Goal: Task Accomplishment & Management: Manage account settings

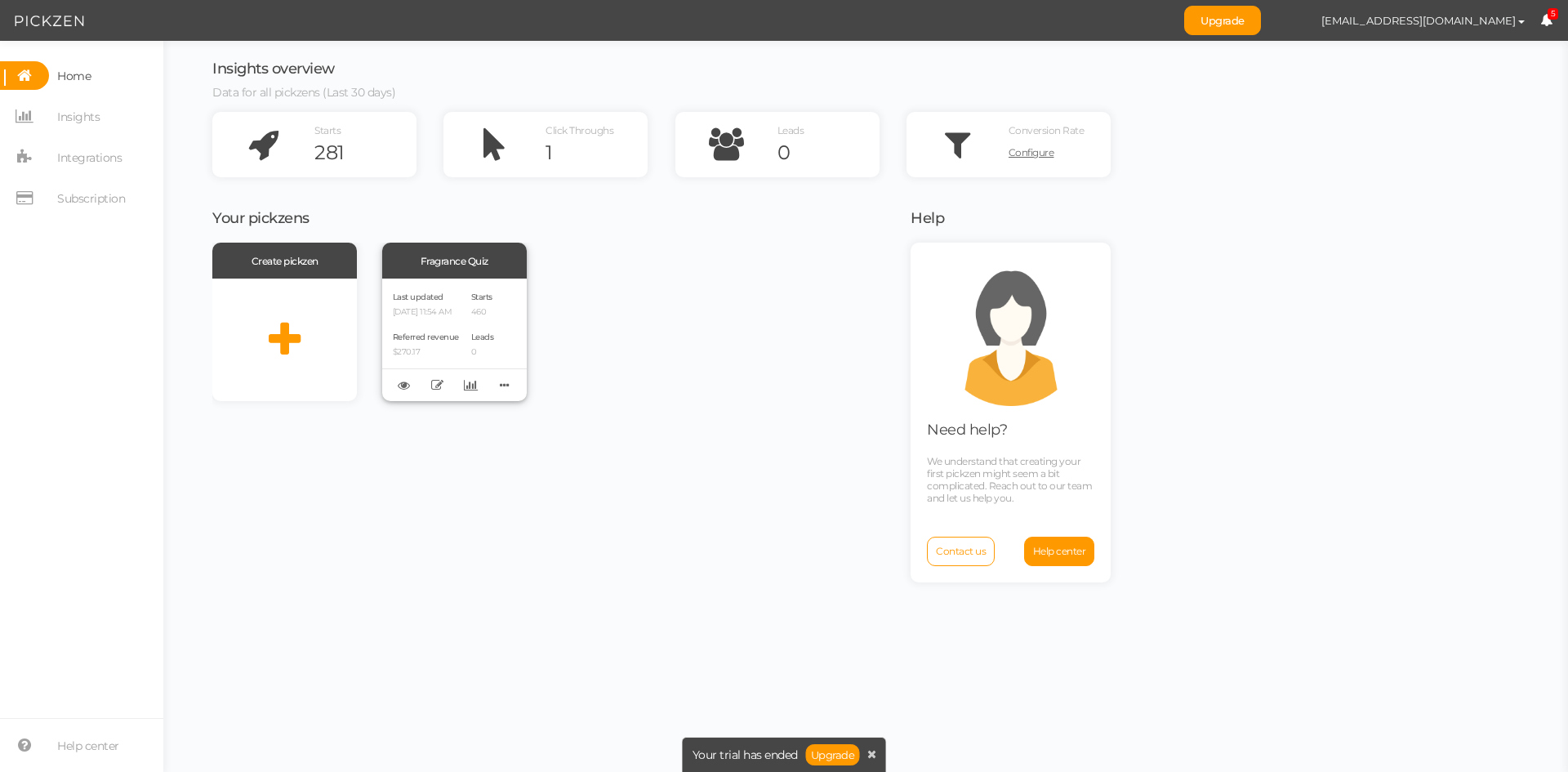
click at [451, 320] on div "Last updated [DATE] 11:54 AM Referred revenue $270.17" at bounding box center [426, 339] width 66 height 101
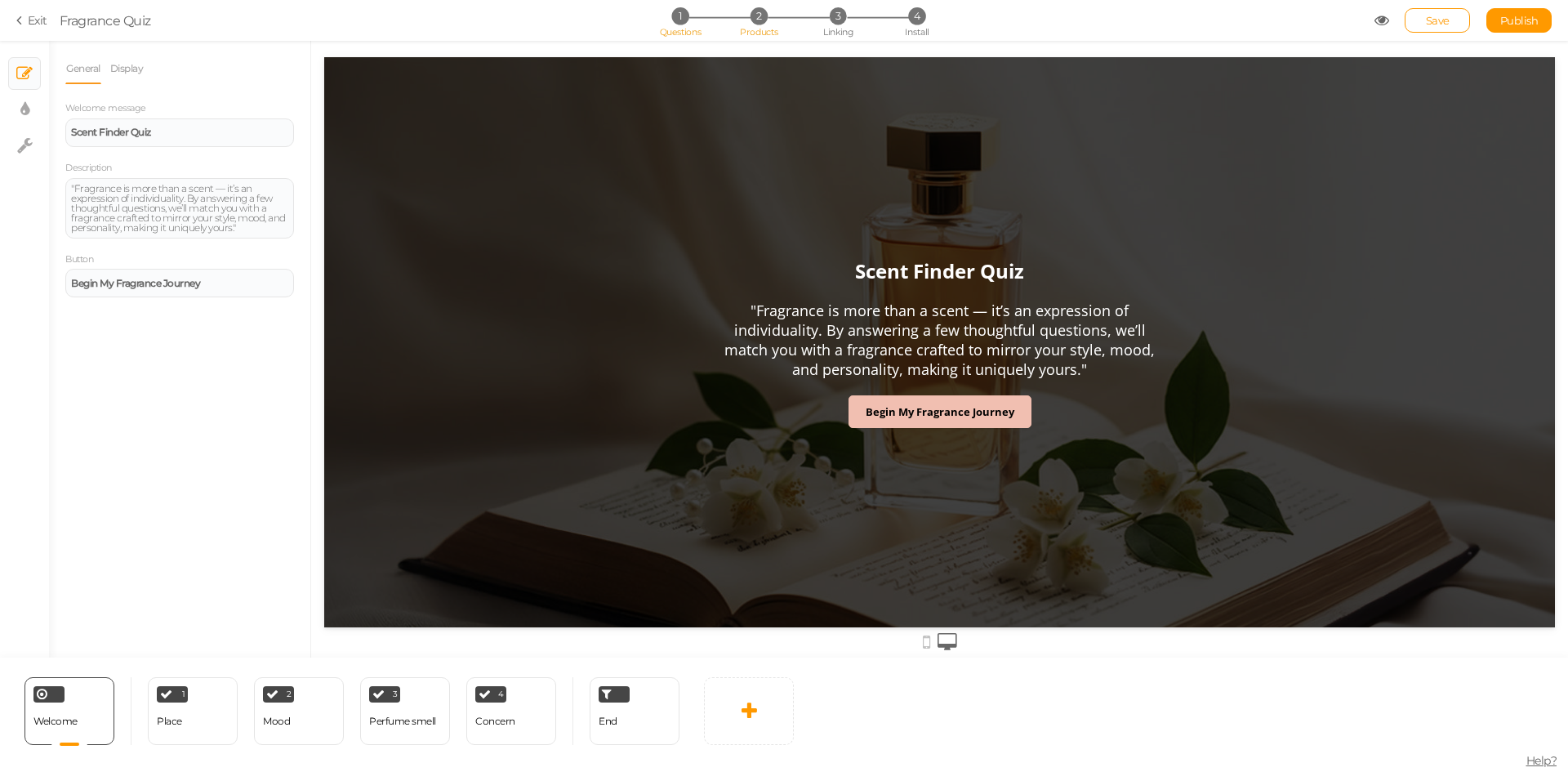
click at [749, 27] on span "Products" at bounding box center [759, 32] width 39 height 12
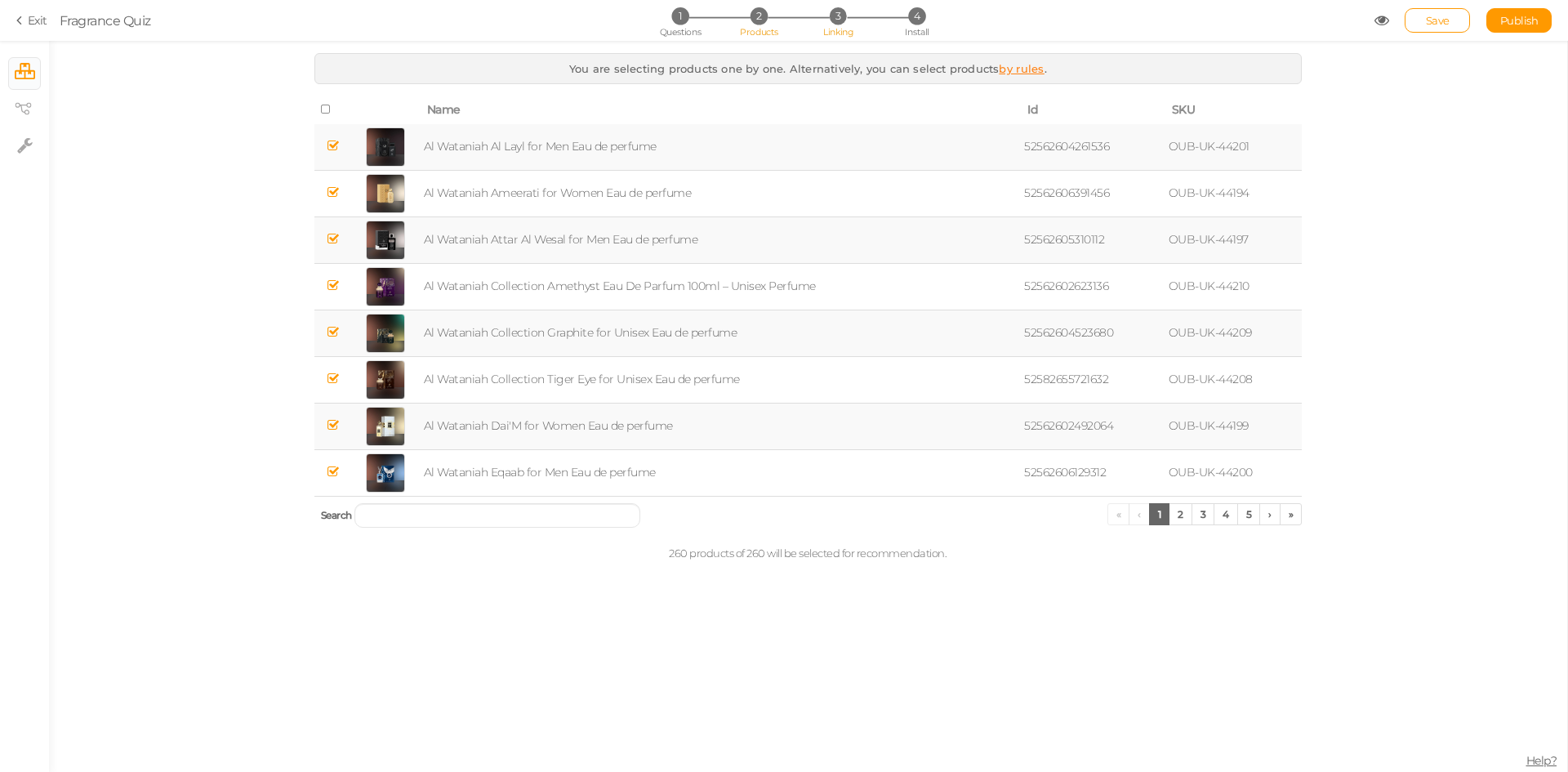
click at [835, 30] on span "Linking" at bounding box center [838, 32] width 30 height 12
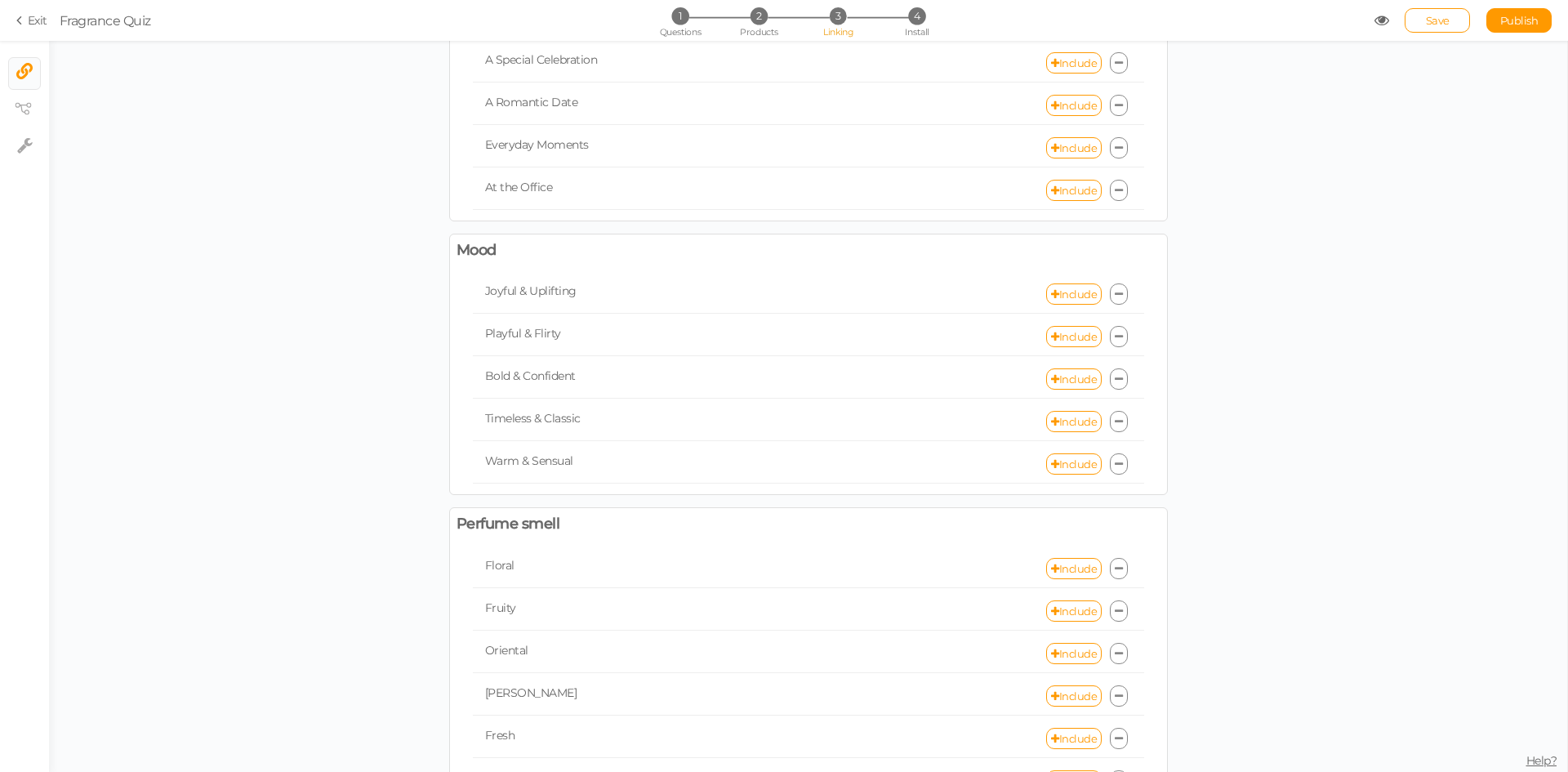
scroll to position [164, 0]
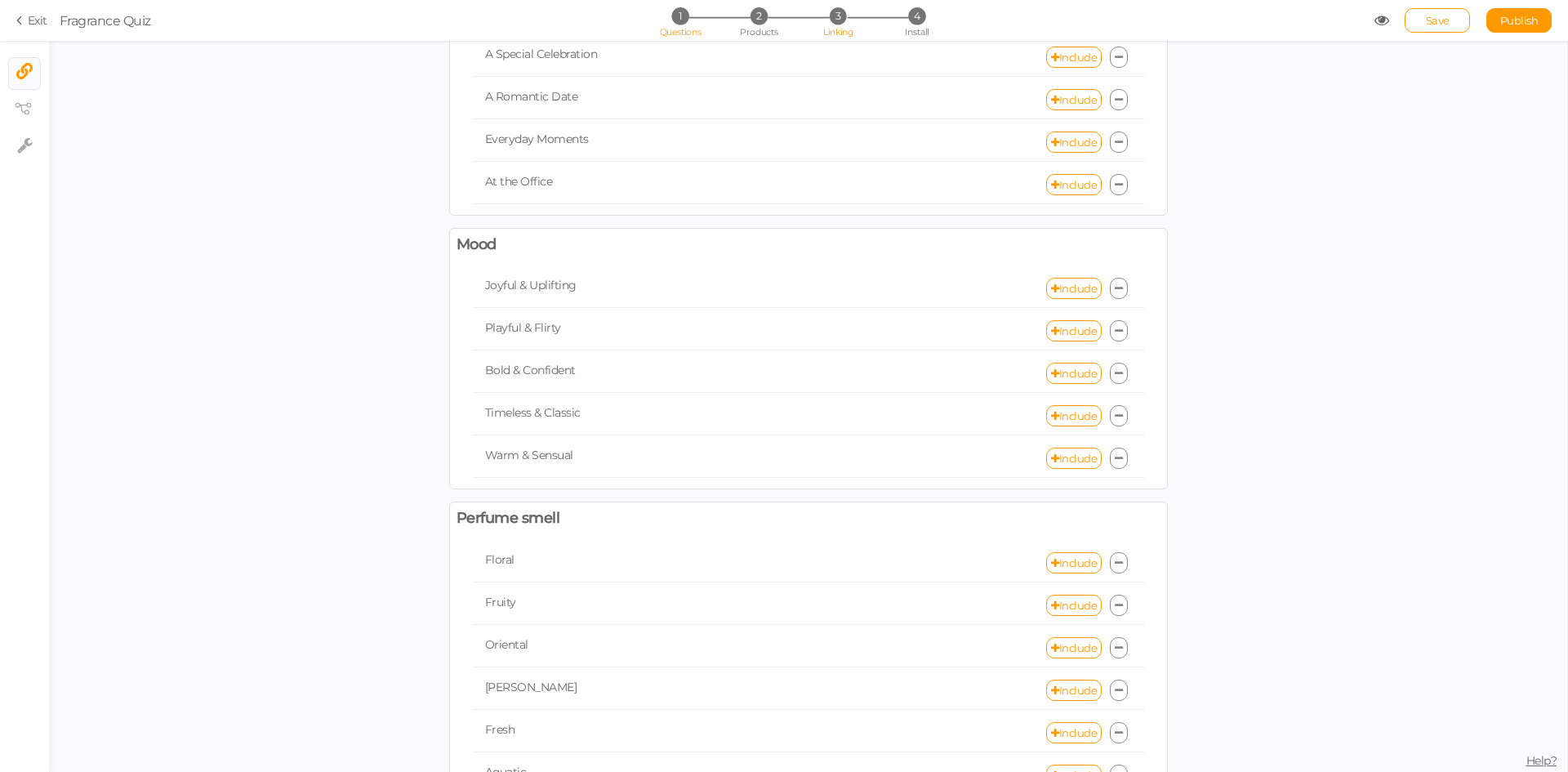
click at [681, 33] on span "Questions" at bounding box center [680, 32] width 41 height 12
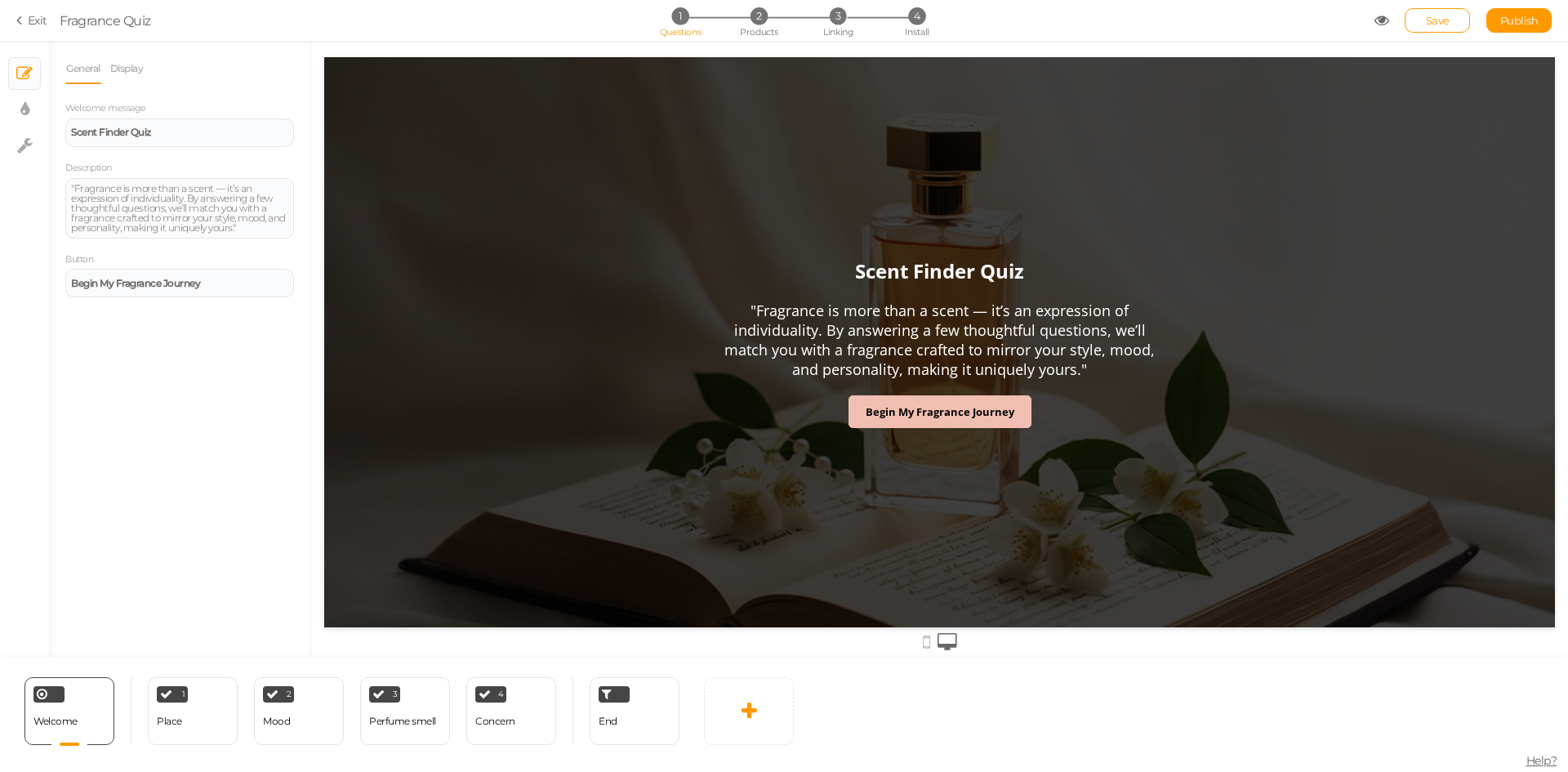
scroll to position [0, 0]
click at [635, 718] on div "End" at bounding box center [634, 710] width 90 height 67
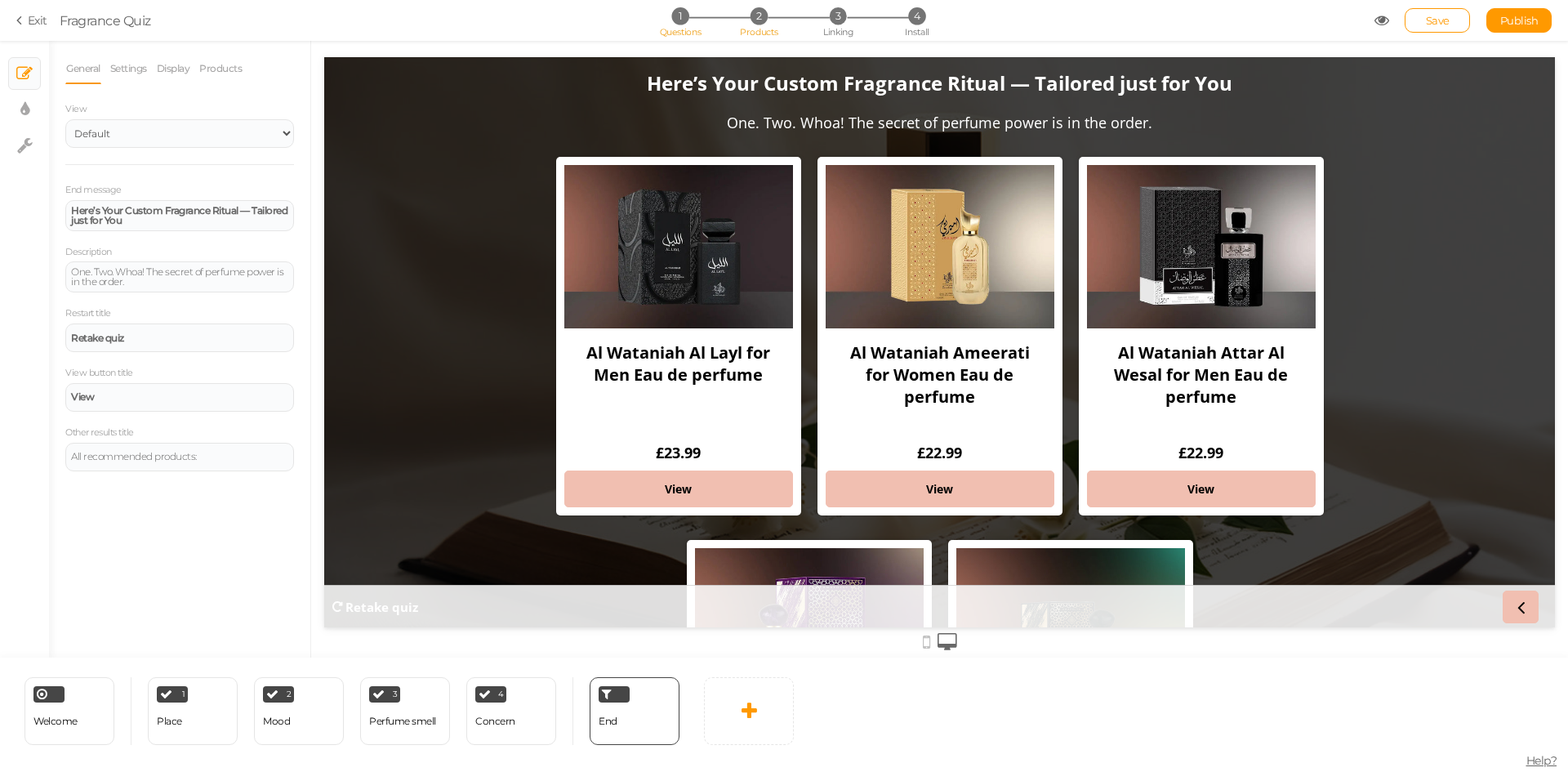
click at [761, 31] on span "Products" at bounding box center [759, 32] width 39 height 12
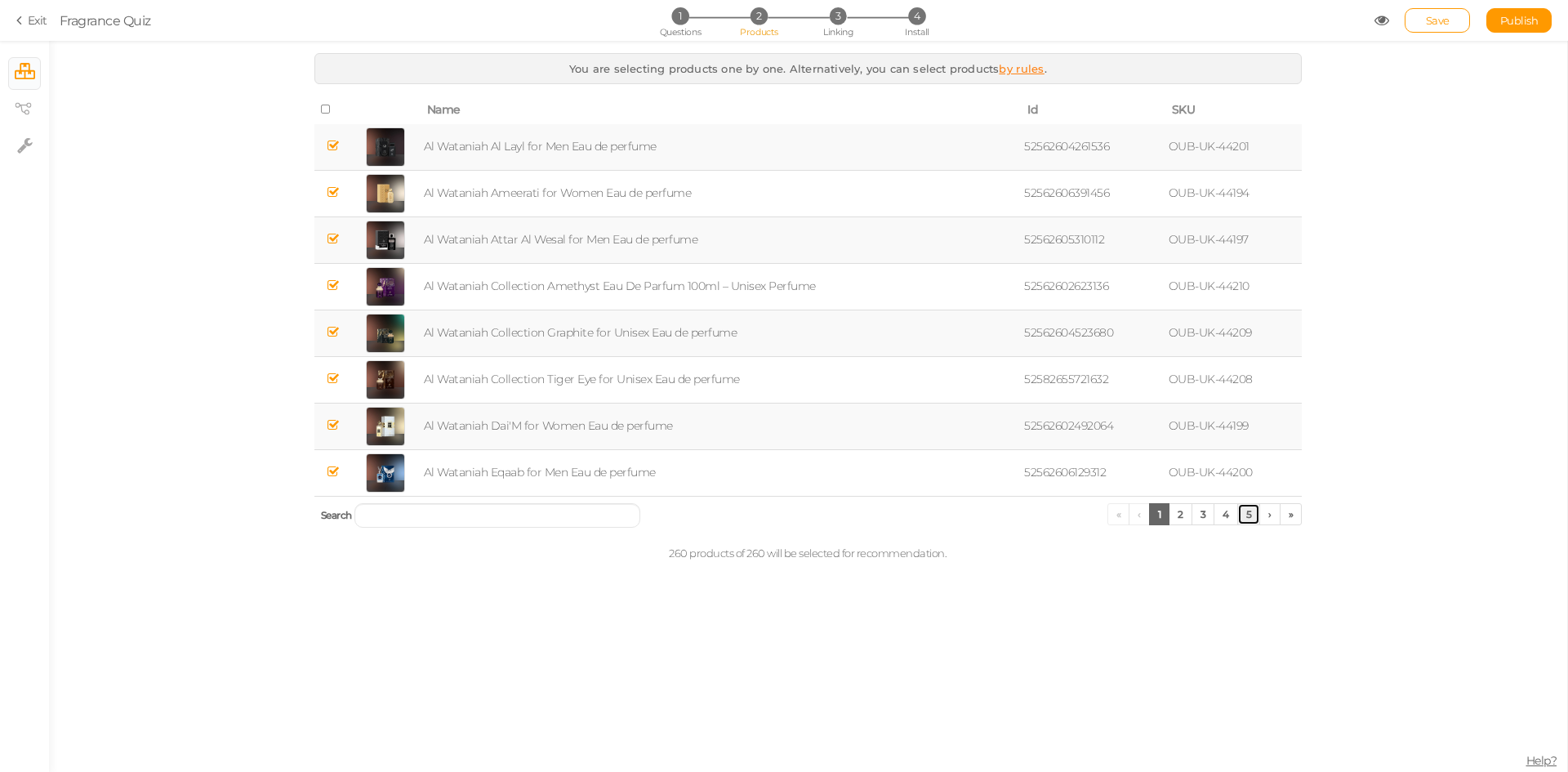
click at [1243, 517] on link "5" at bounding box center [1249, 513] width 24 height 22
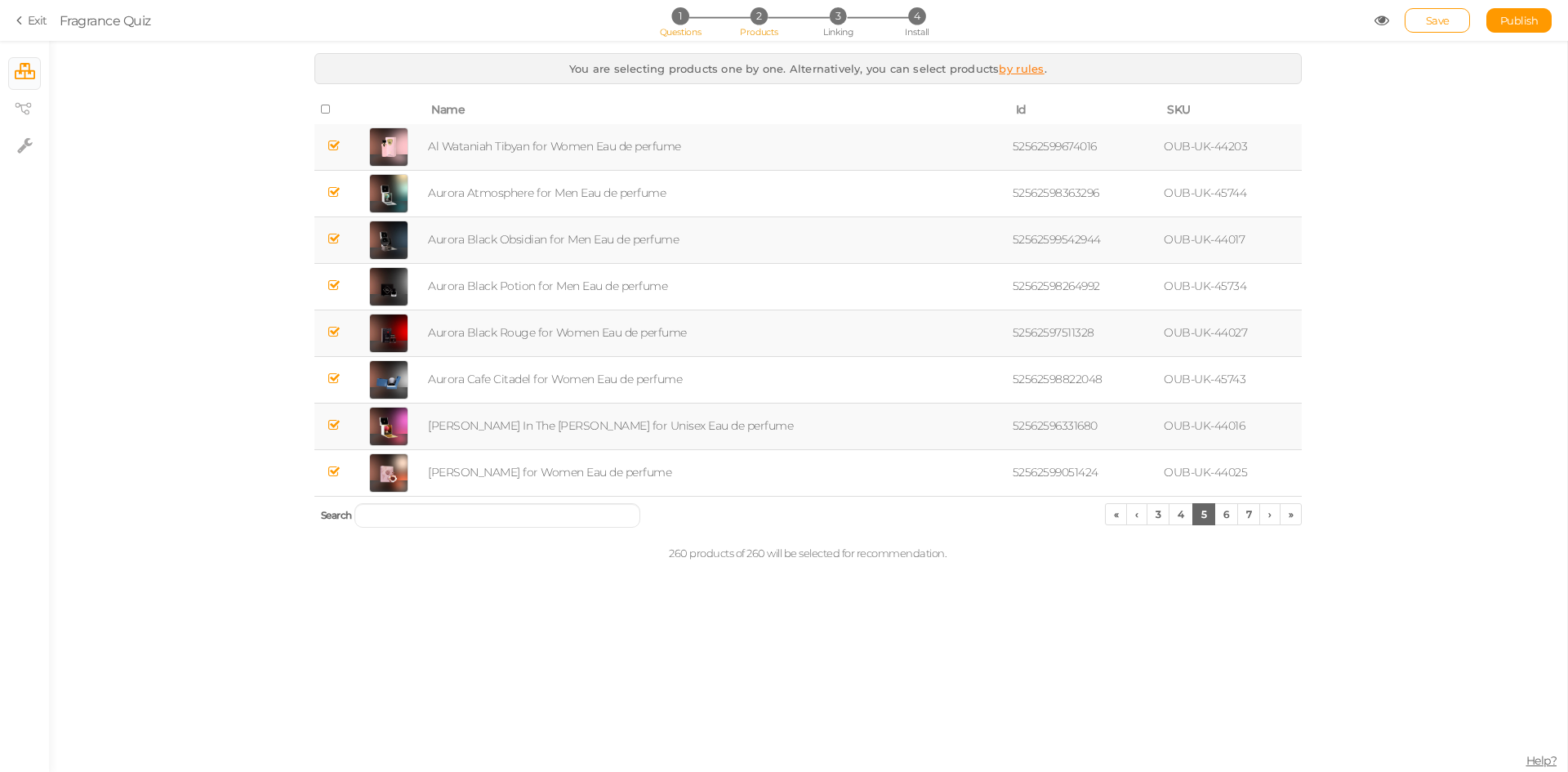
click at [684, 24] on span "1" at bounding box center [680, 16] width 17 height 17
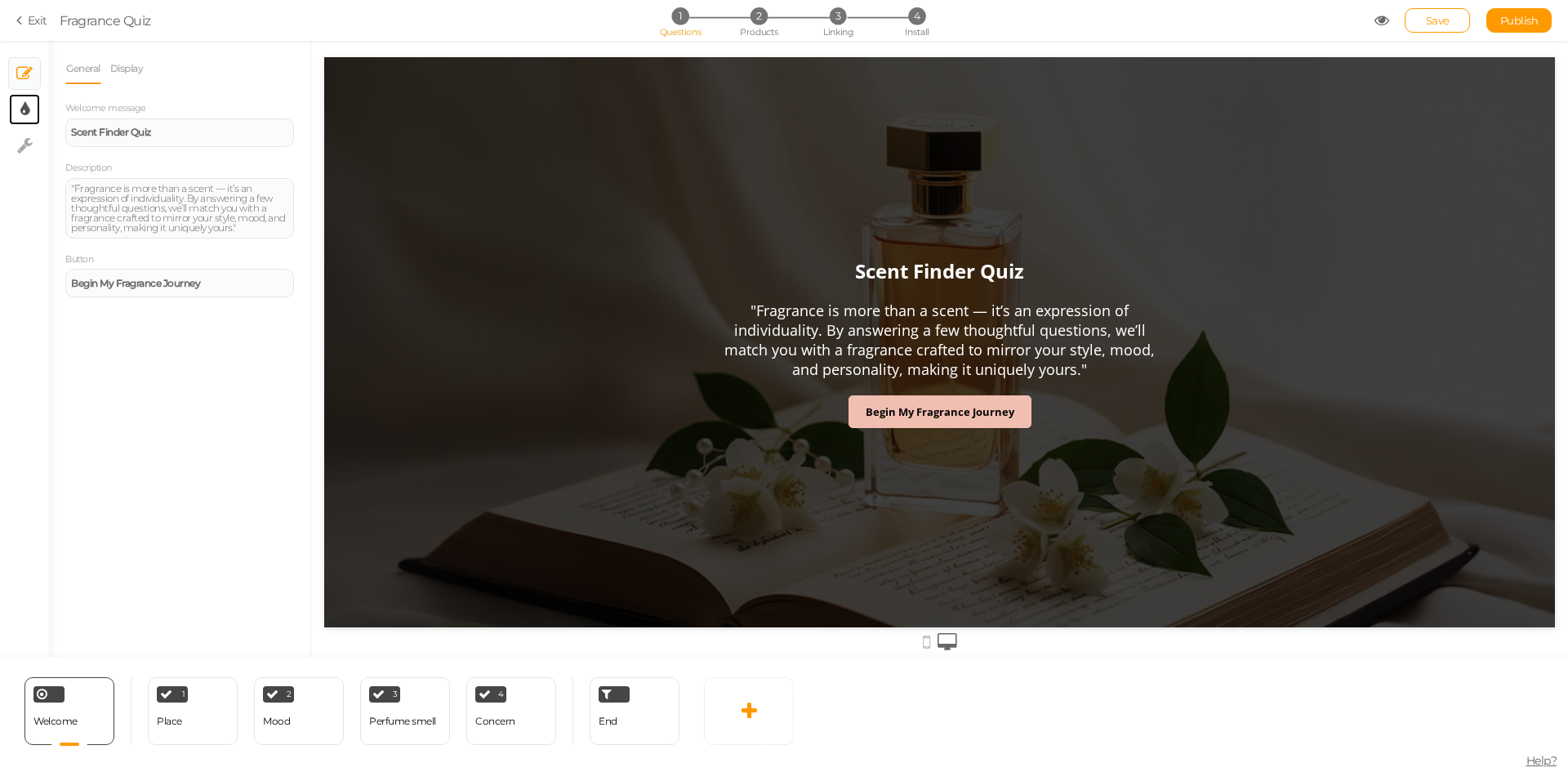
click at [30, 111] on link "× Display settings" at bounding box center [24, 110] width 31 height 31
select select "2"
select select "opensans"
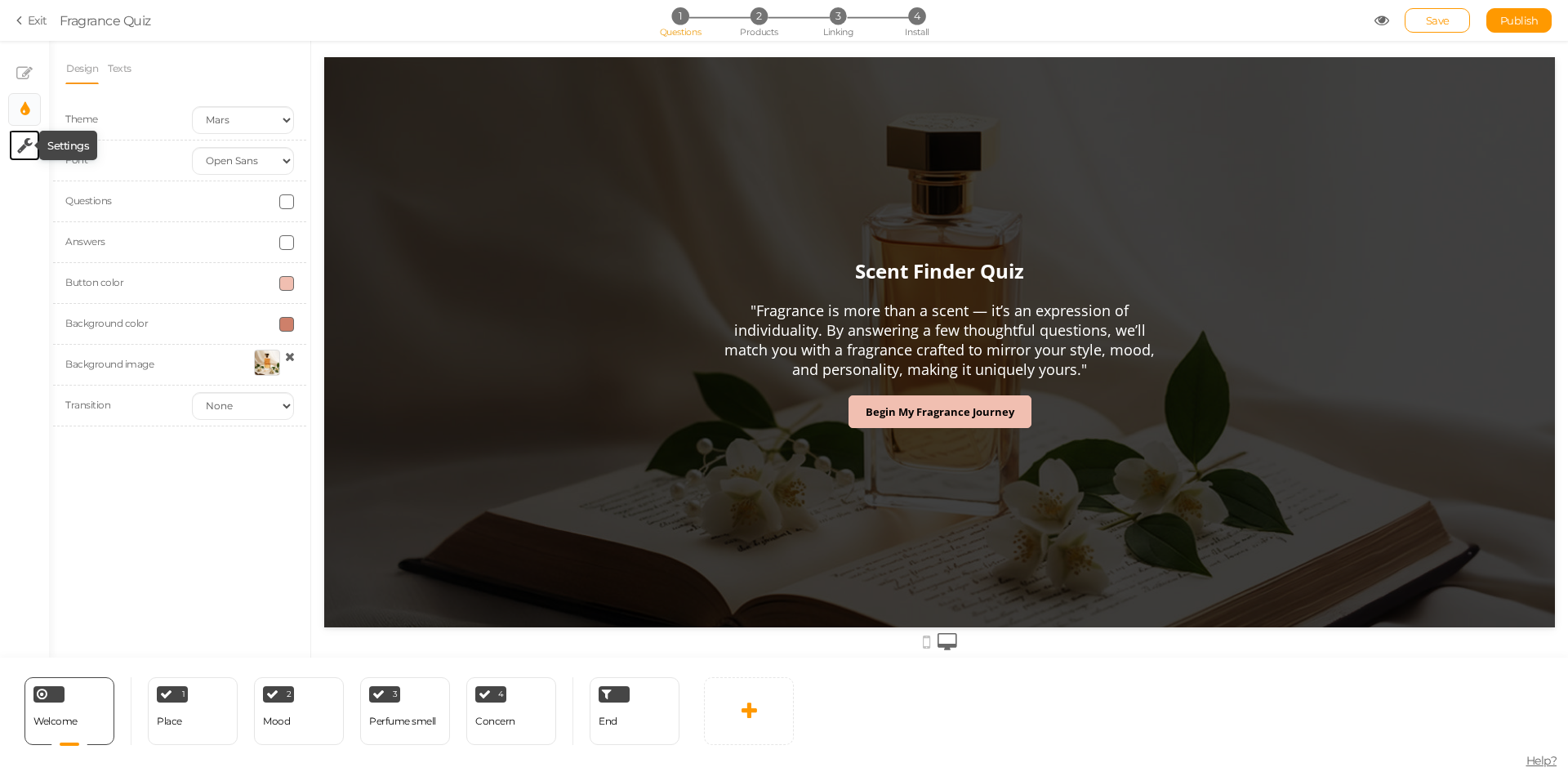
click at [21, 145] on icon at bounding box center [25, 144] width 15 height 16
select select "en"
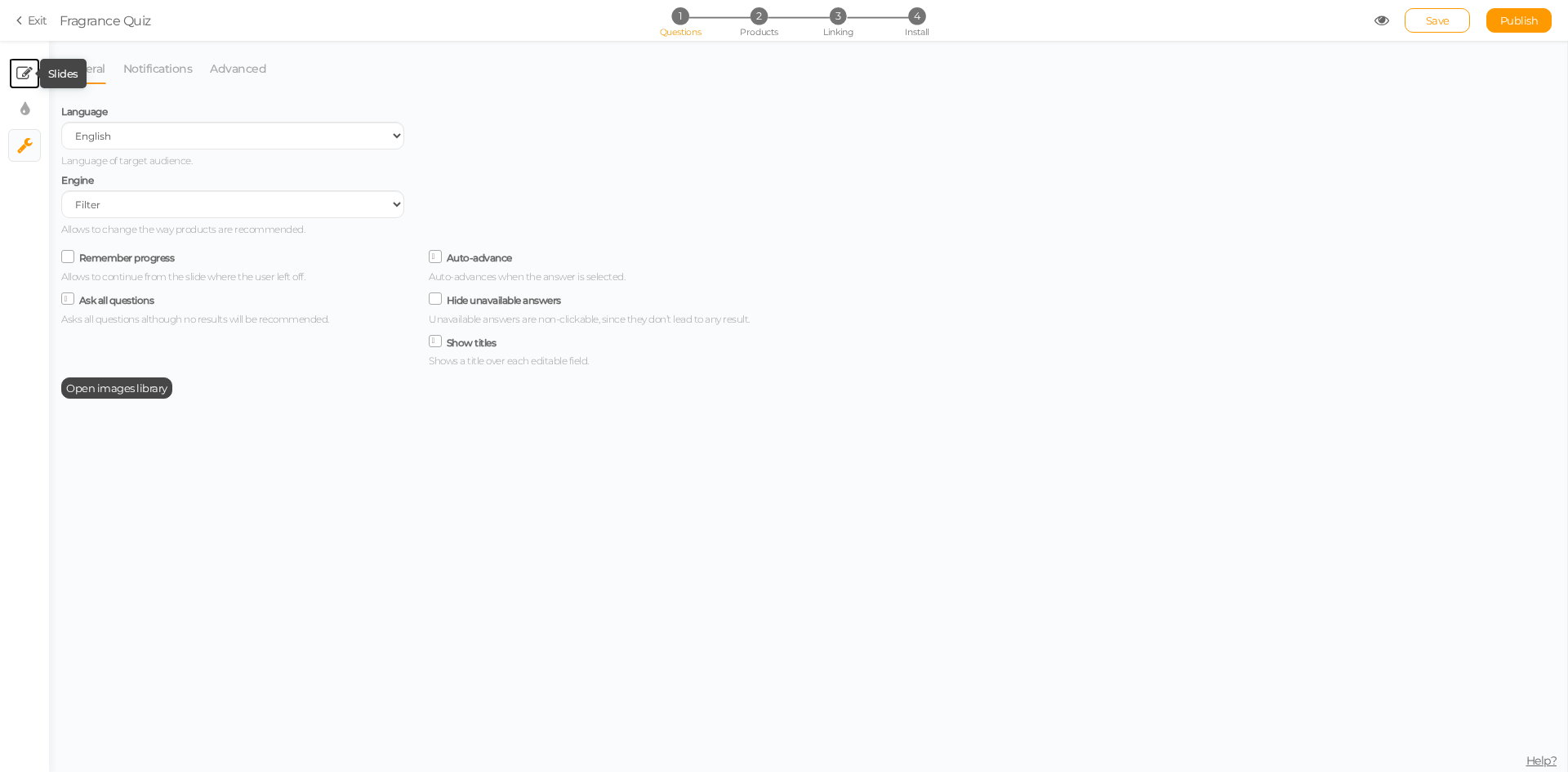
click at [30, 67] on icon at bounding box center [24, 73] width 16 height 16
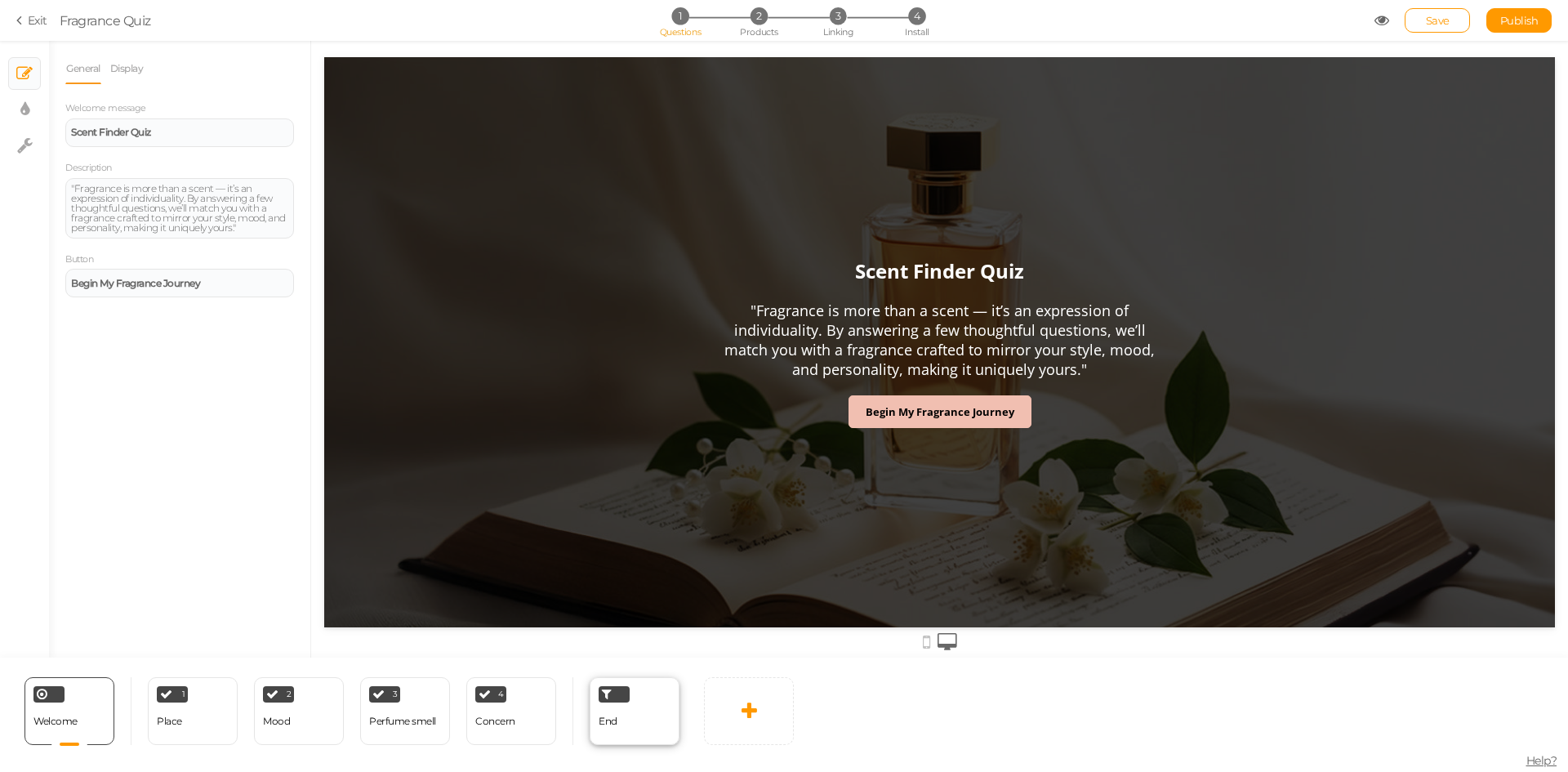
click at [615, 714] on div "End" at bounding box center [609, 721] width 19 height 29
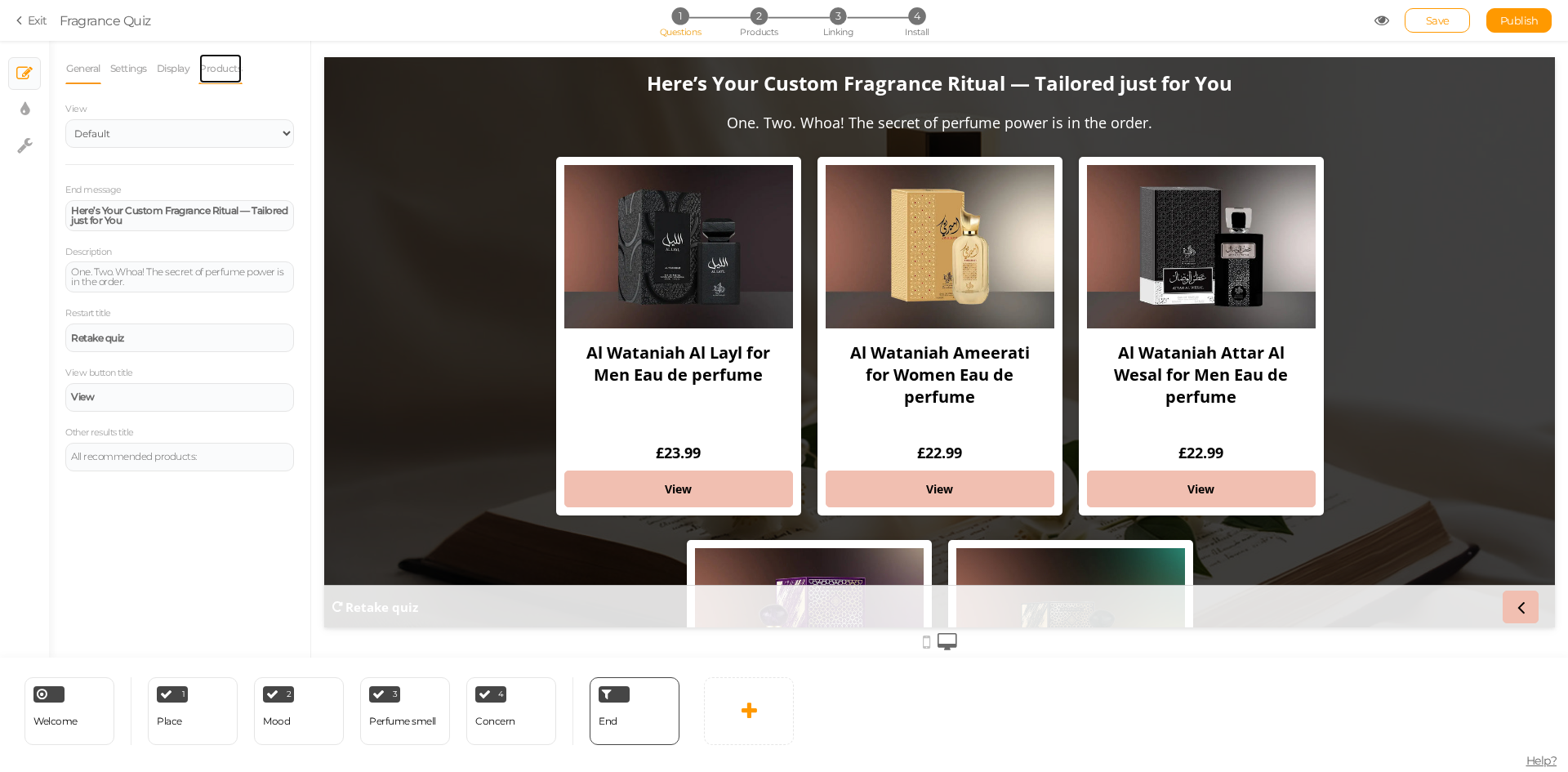
click at [228, 61] on link "Products" at bounding box center [221, 68] width 44 height 31
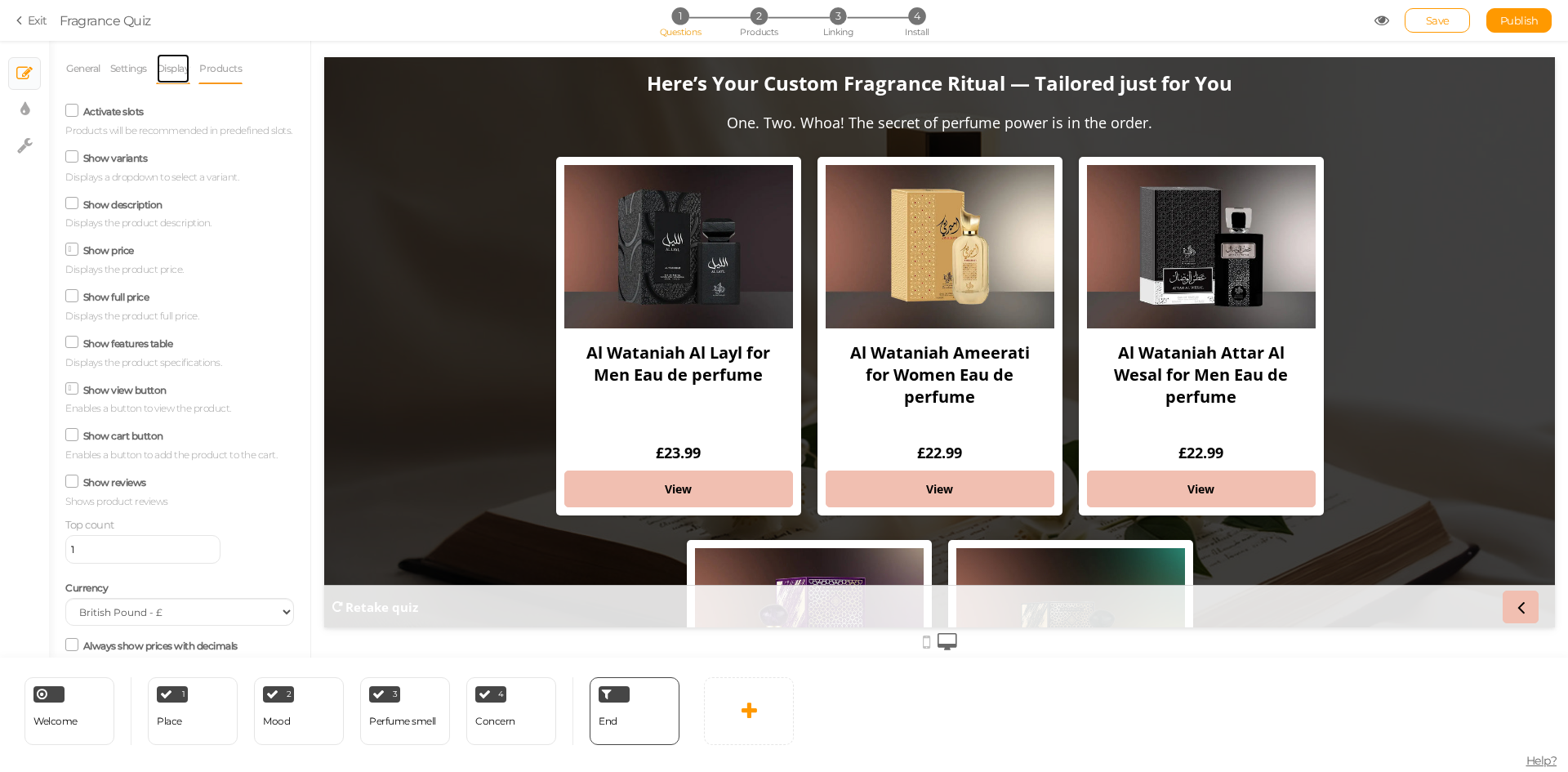
click at [170, 72] on link "Display" at bounding box center [173, 68] width 35 height 31
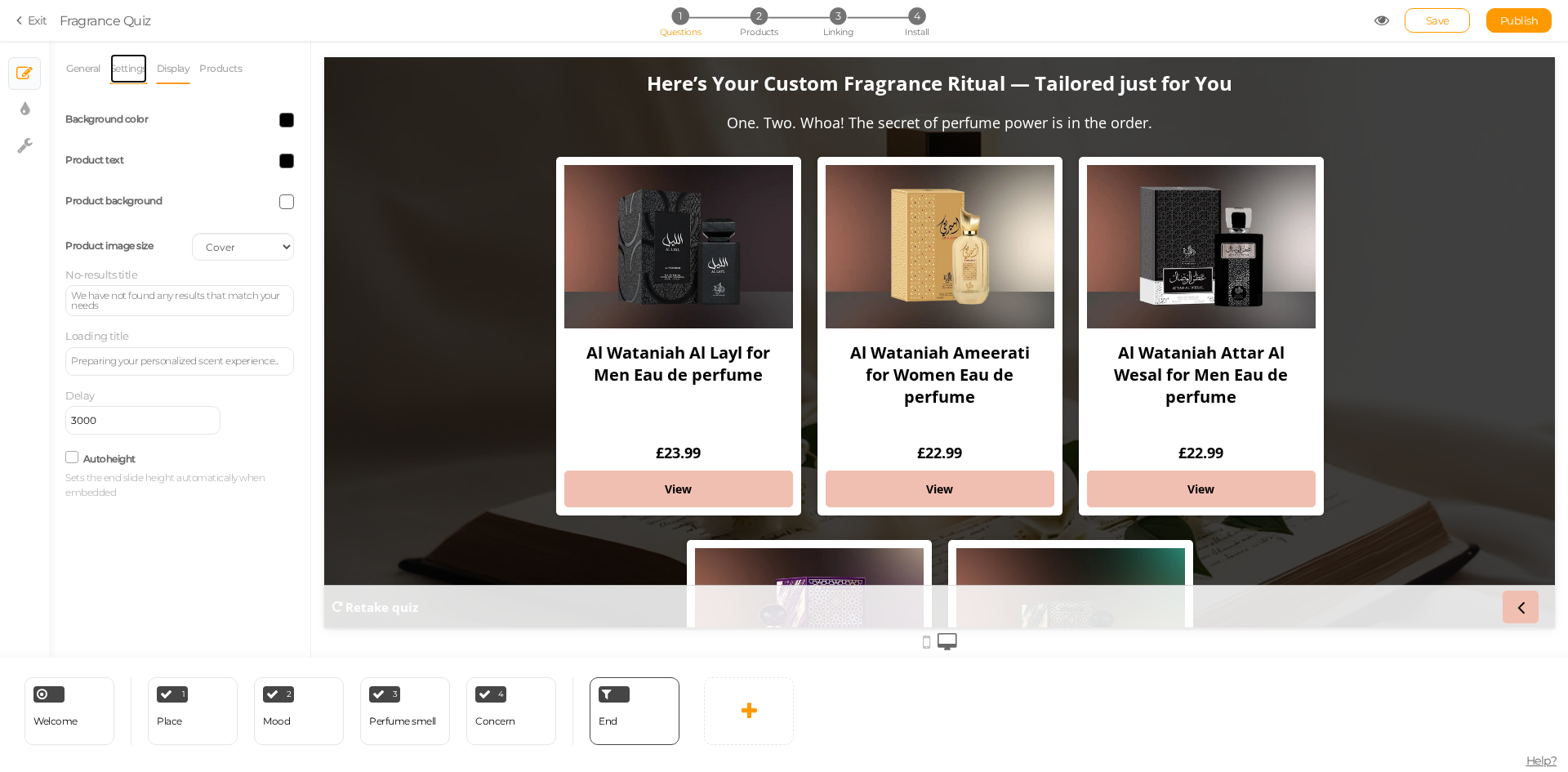
click at [126, 67] on link "Settings" at bounding box center [129, 68] width 39 height 31
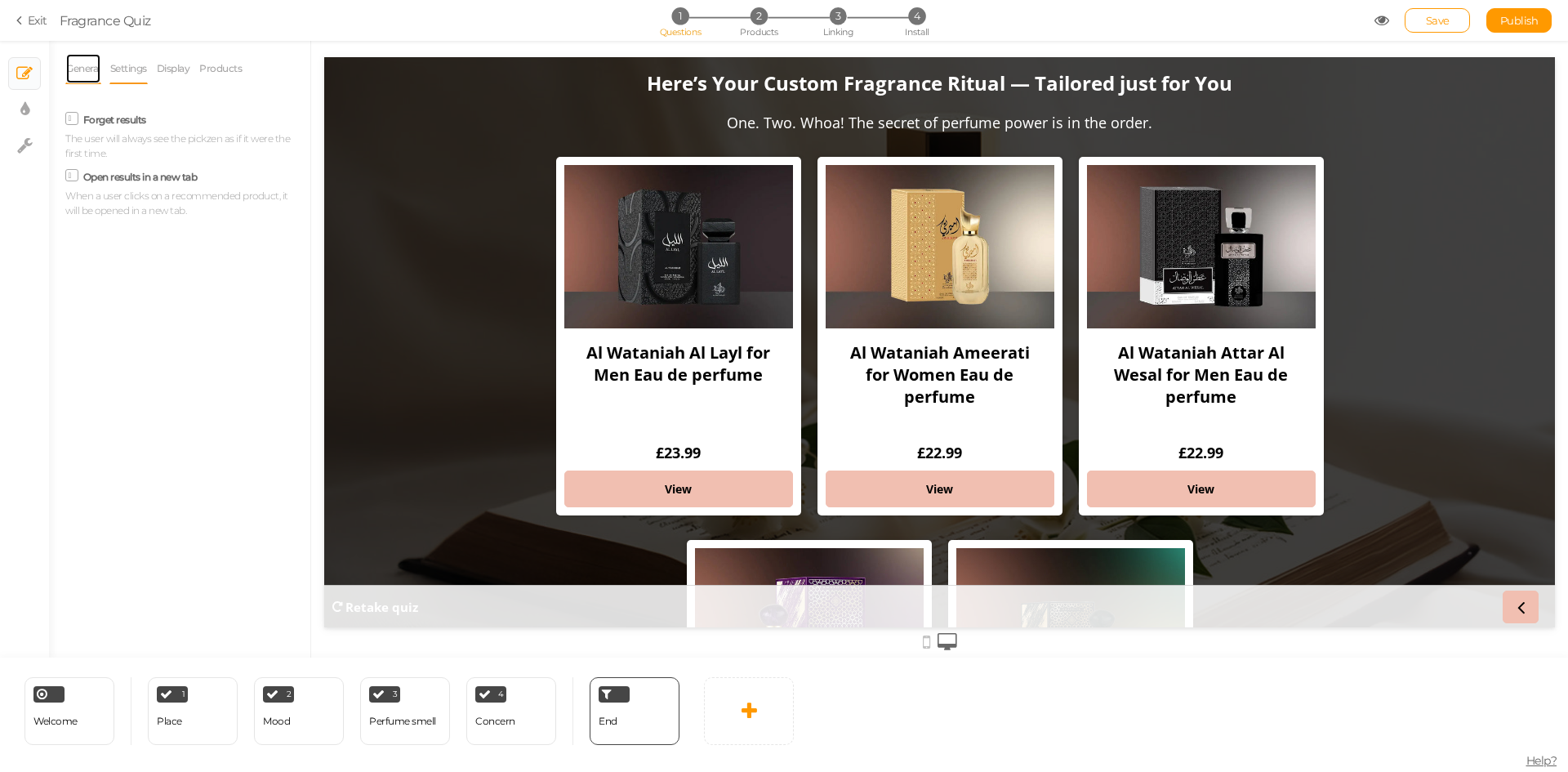
click at [72, 67] on link "General" at bounding box center [83, 68] width 36 height 31
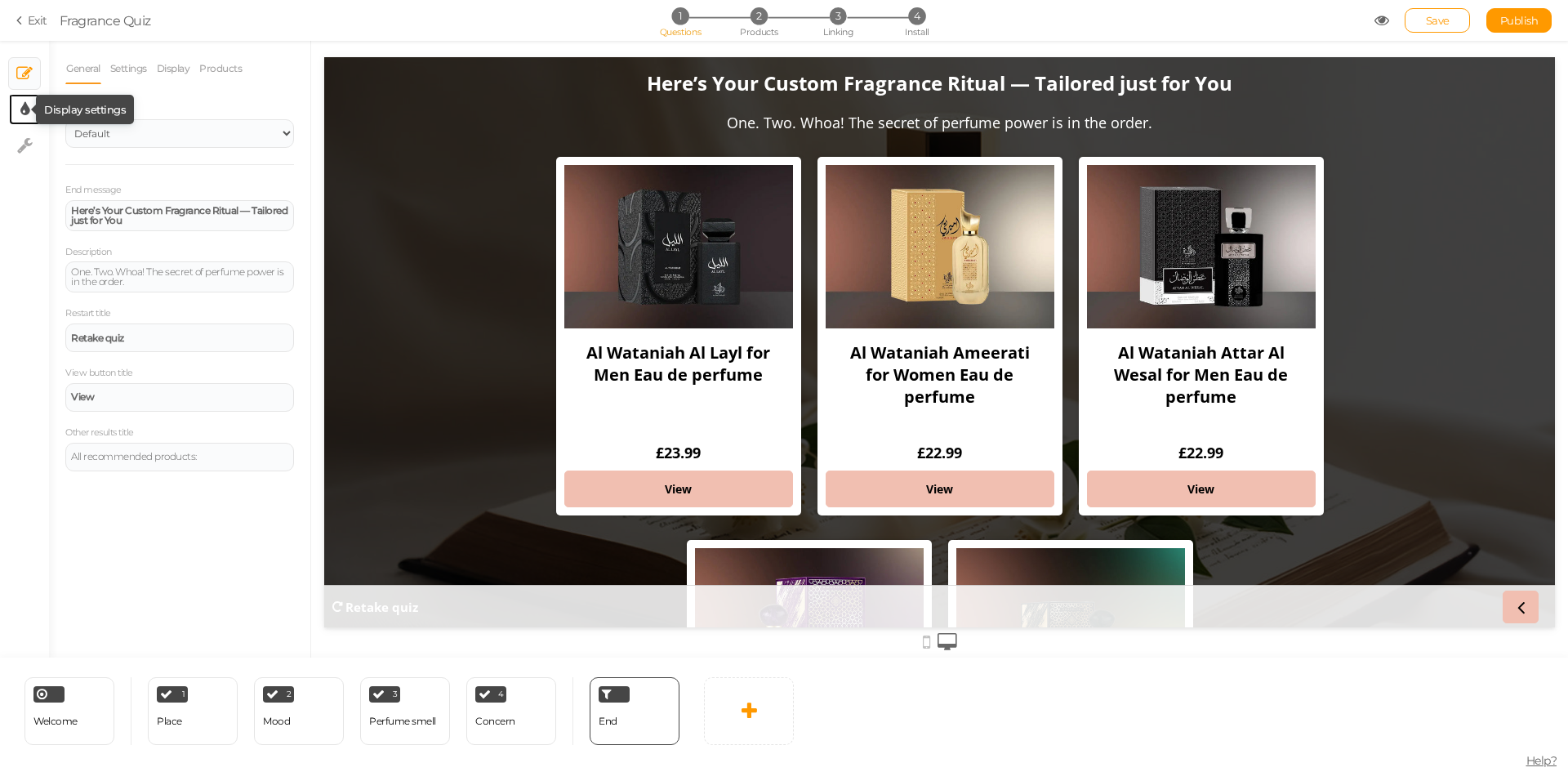
click at [24, 113] on icon at bounding box center [24, 109] width 9 height 16
select select "2"
select select "opensans"
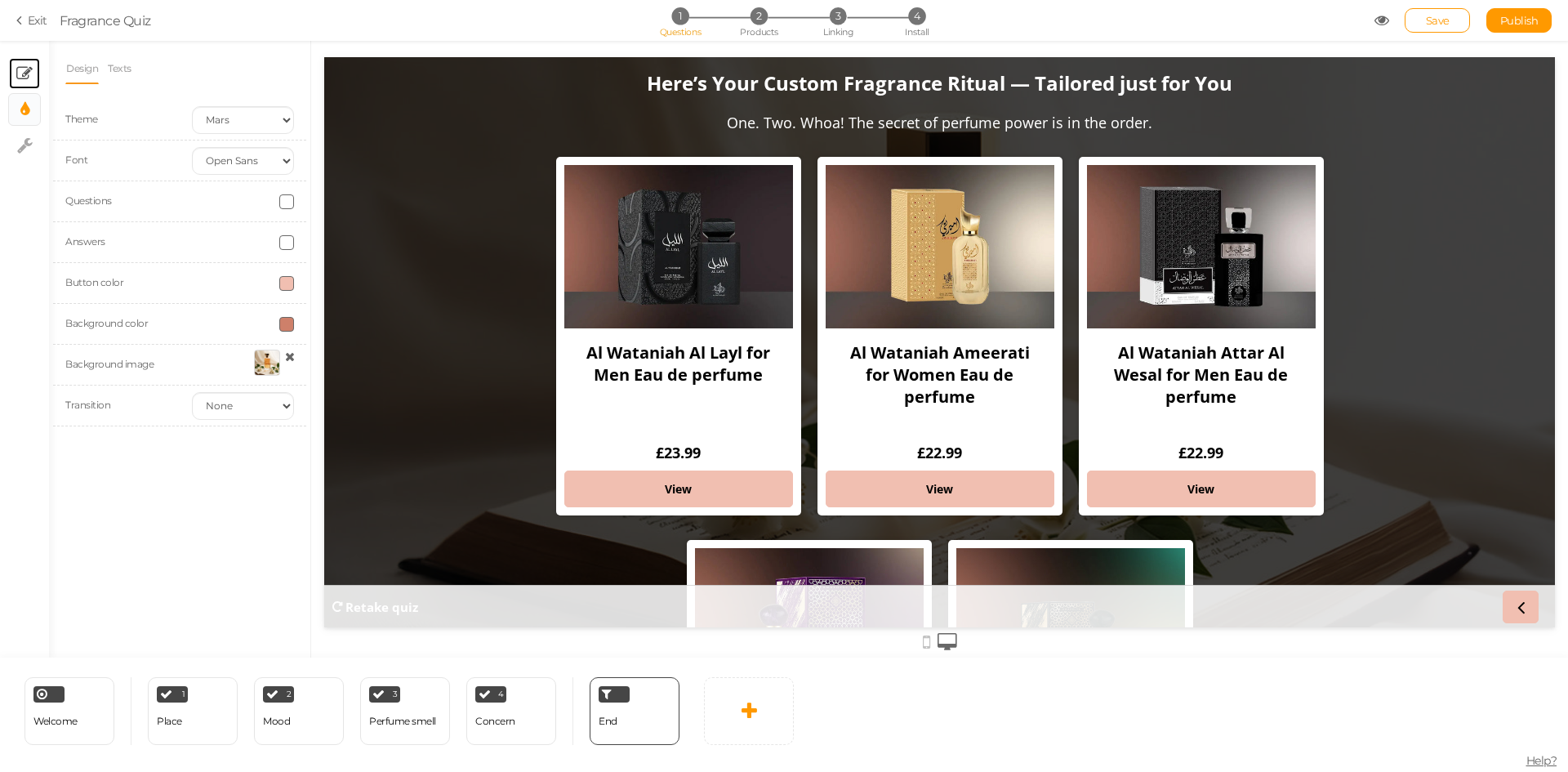
click at [11, 67] on link "× Slides" at bounding box center [24, 73] width 31 height 31
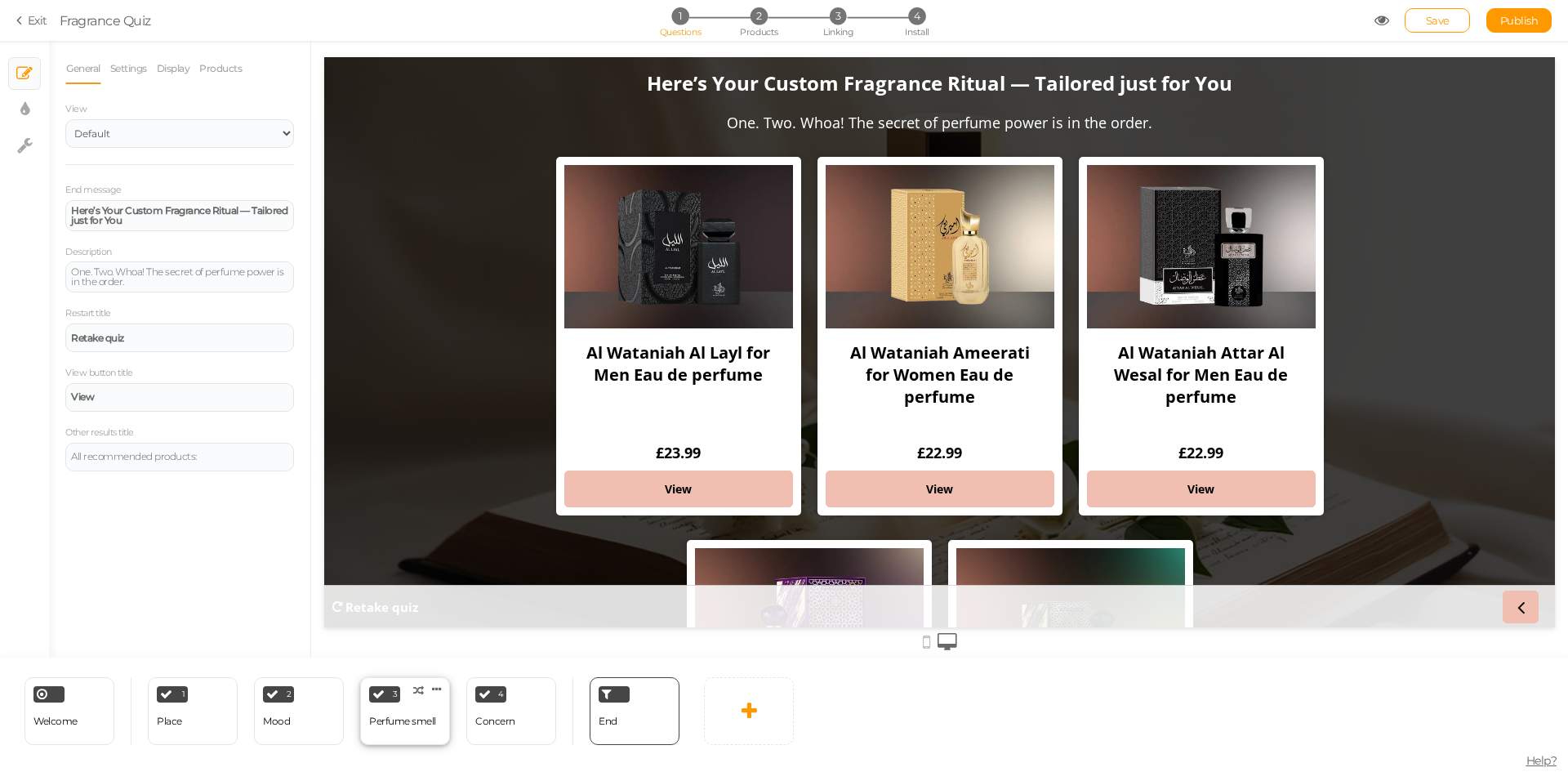
click at [416, 729] on div "Perfume smell" at bounding box center [403, 721] width 67 height 29
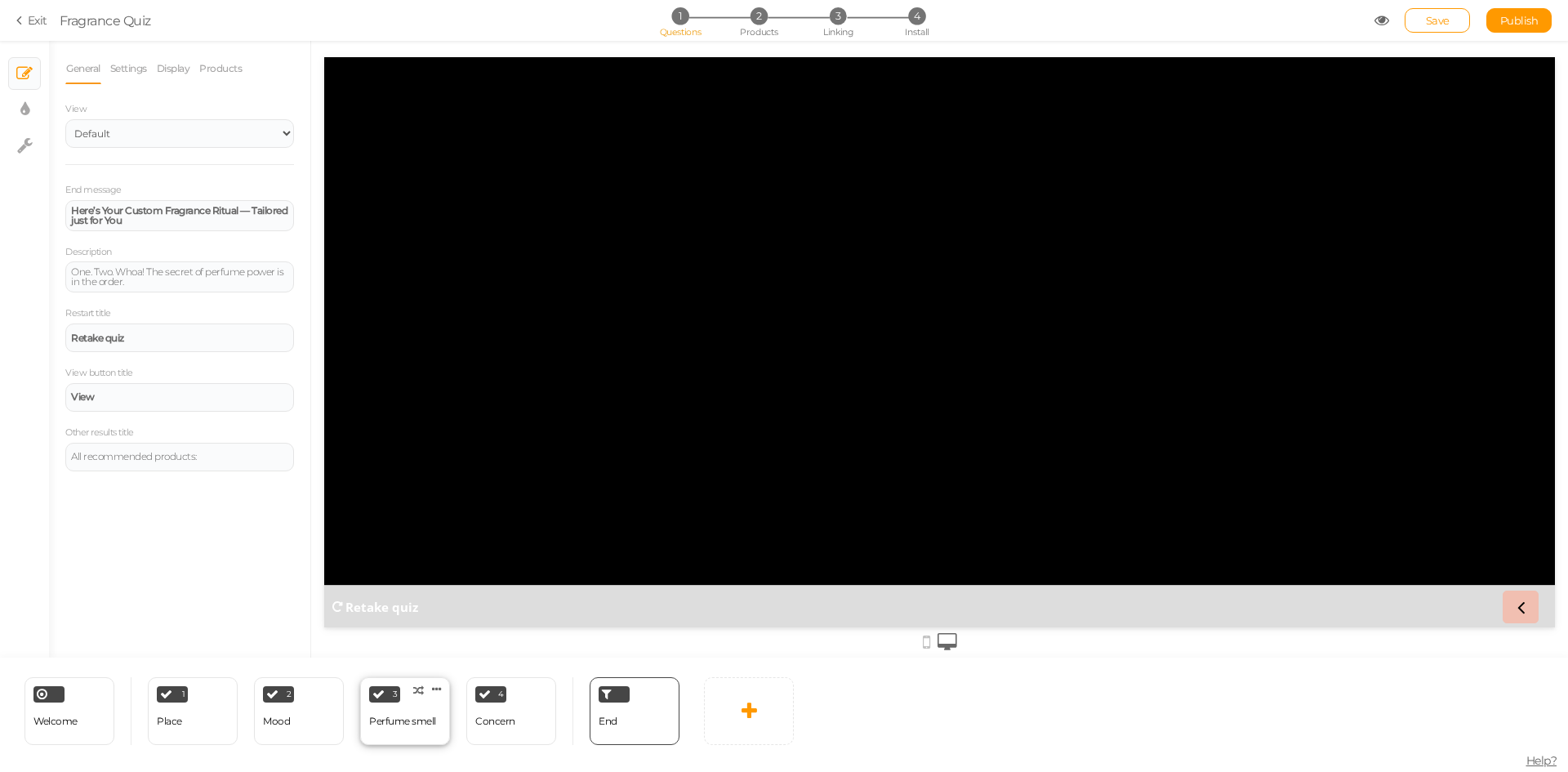
select select "2"
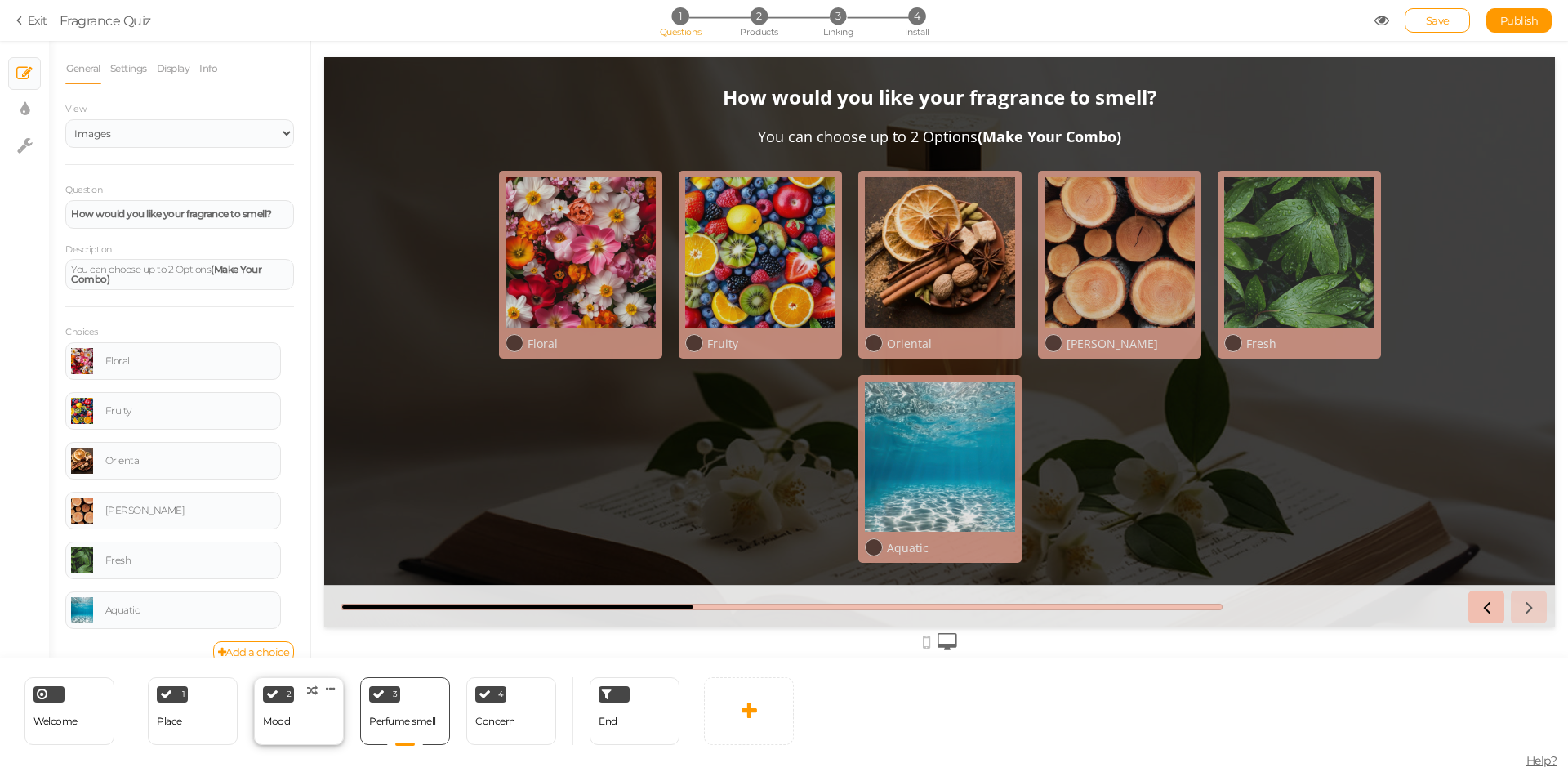
click at [296, 722] on div "2 Mood × Define the conditions to show this slide. Clone Change type Delete" at bounding box center [299, 710] width 90 height 67
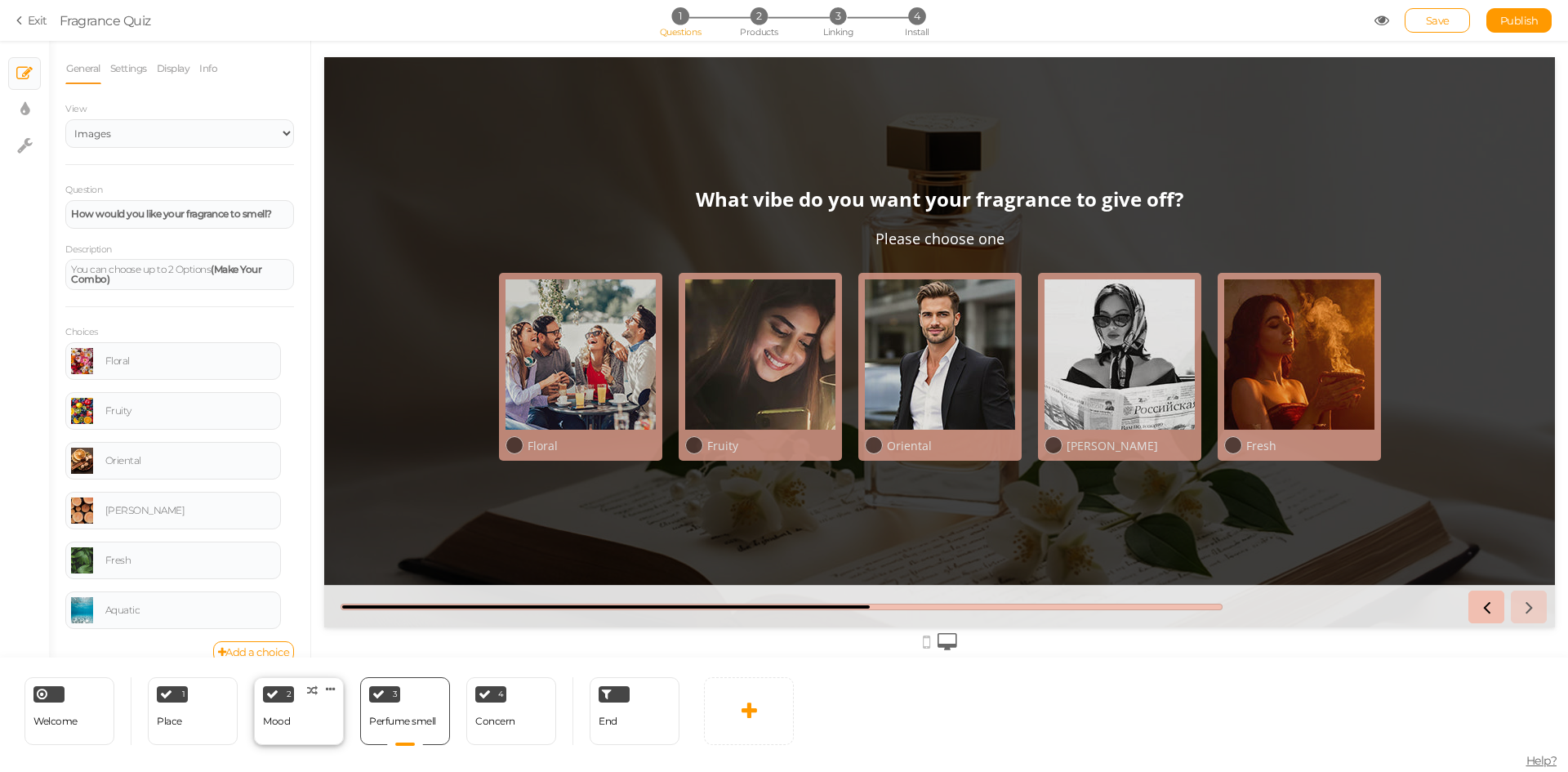
select select "2"
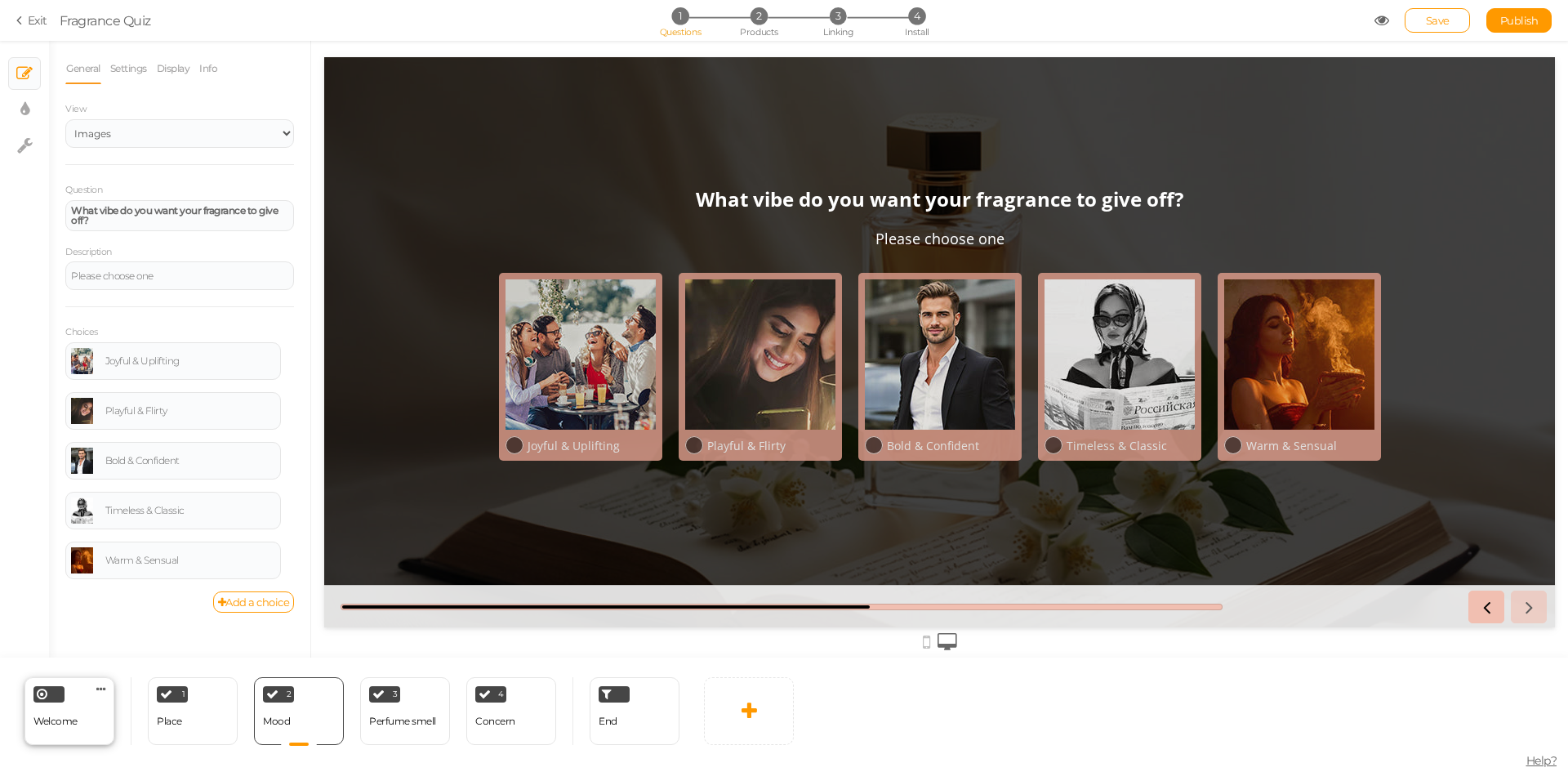
click at [69, 727] on div "Welcome" at bounding box center [56, 721] width 44 height 29
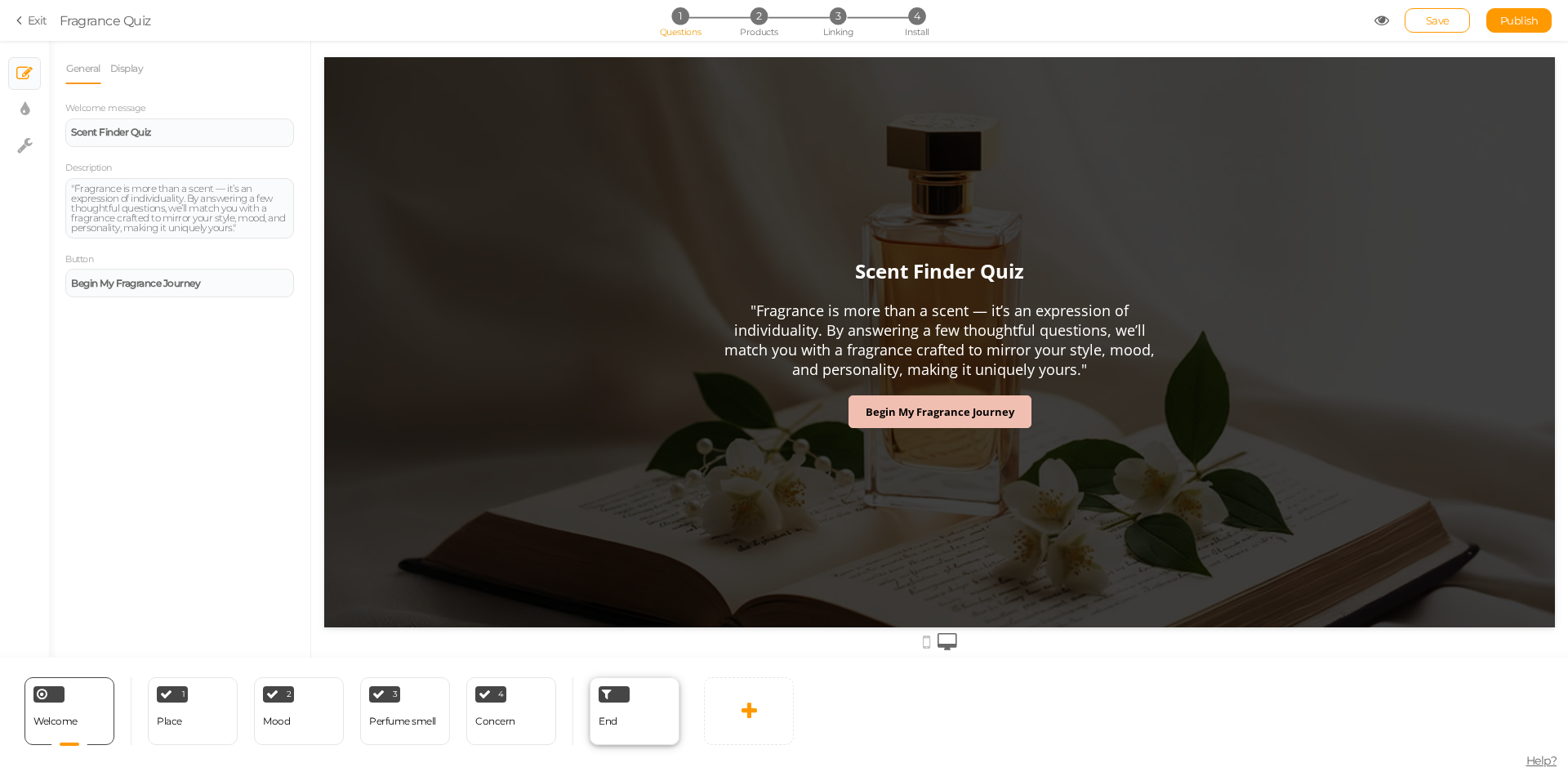
click at [639, 733] on div "End" at bounding box center [634, 710] width 90 height 67
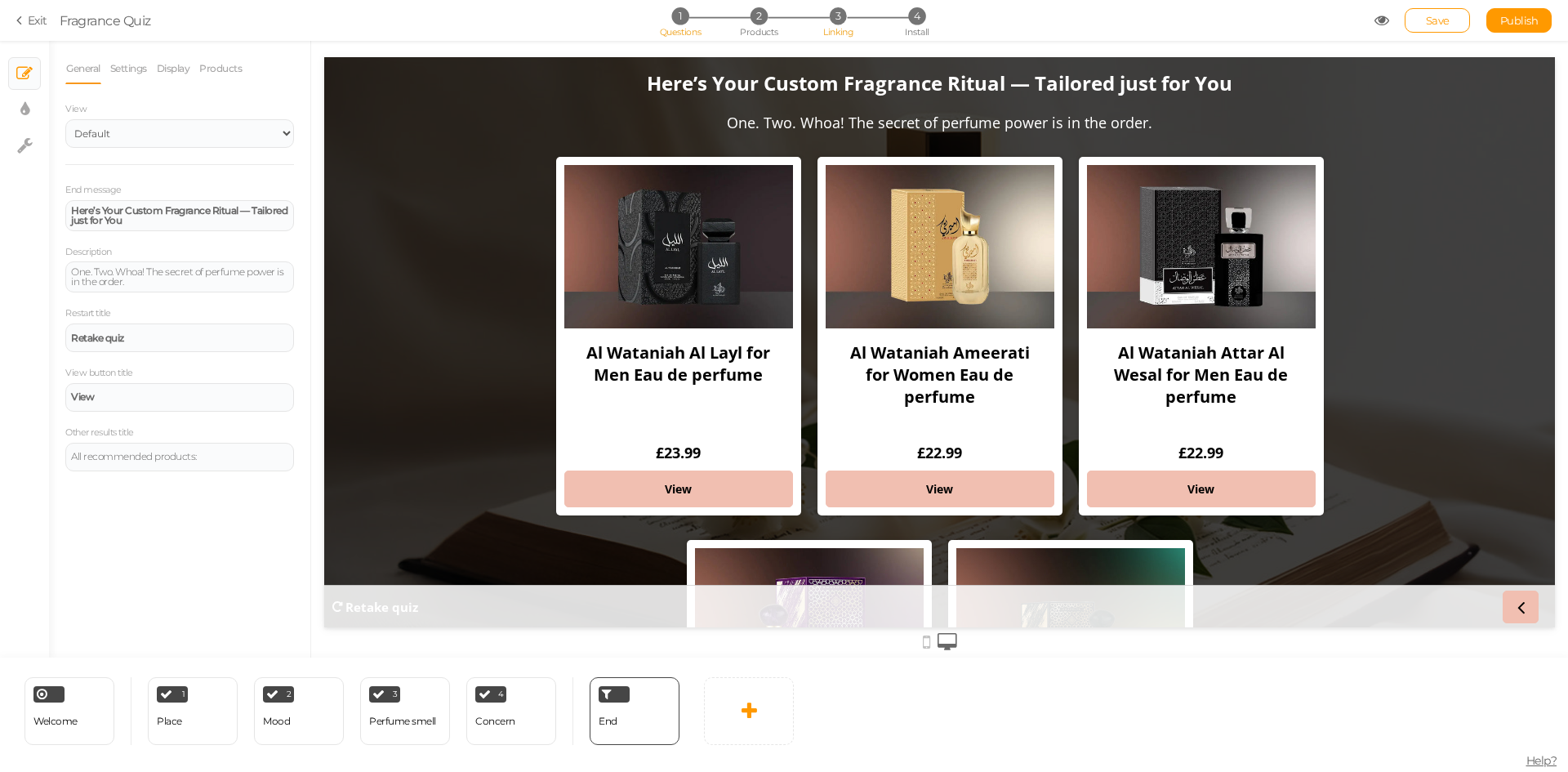
click at [827, 26] on span "Linking" at bounding box center [838, 32] width 30 height 12
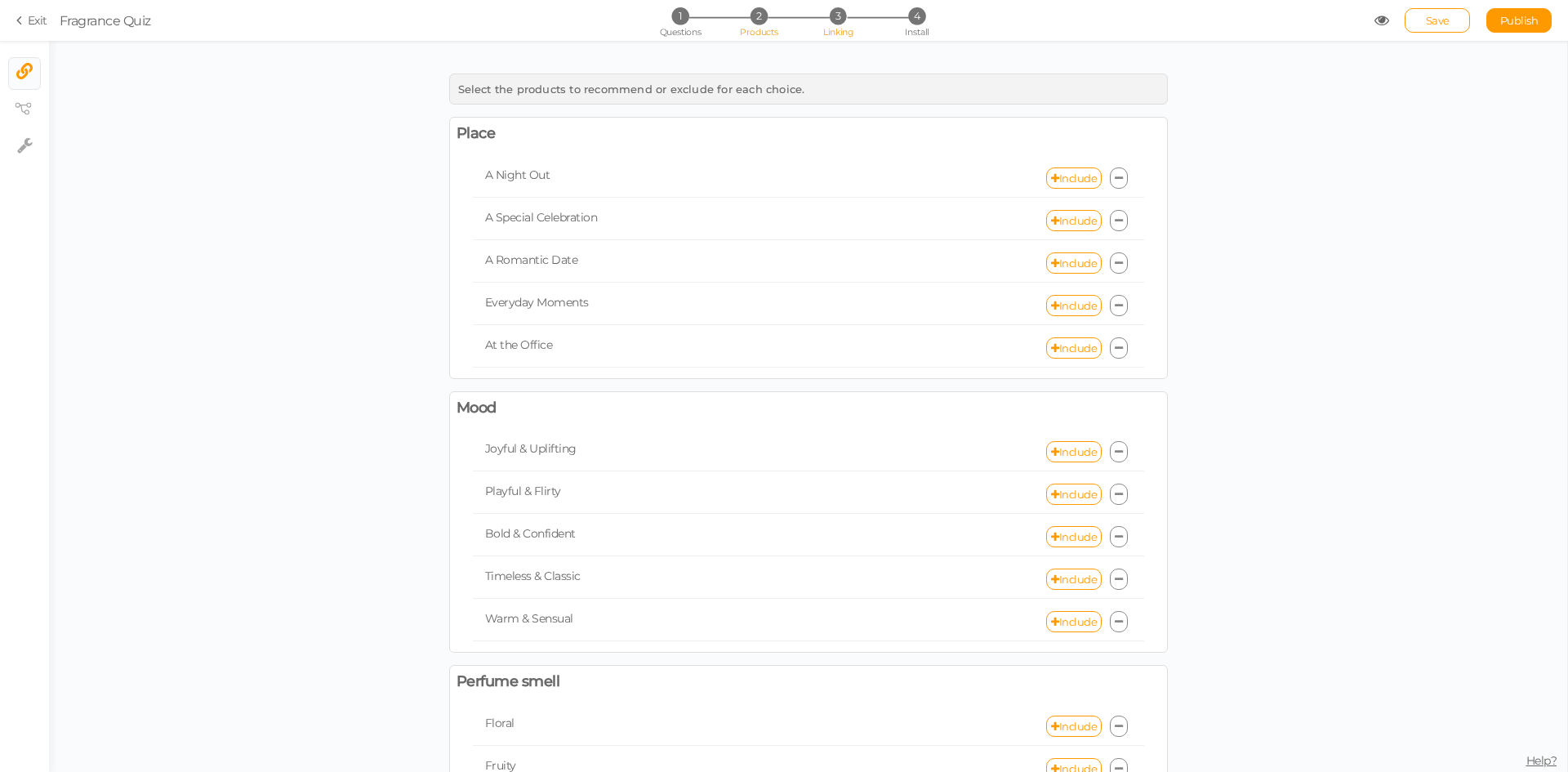
click at [756, 29] on span "Products" at bounding box center [759, 32] width 39 height 12
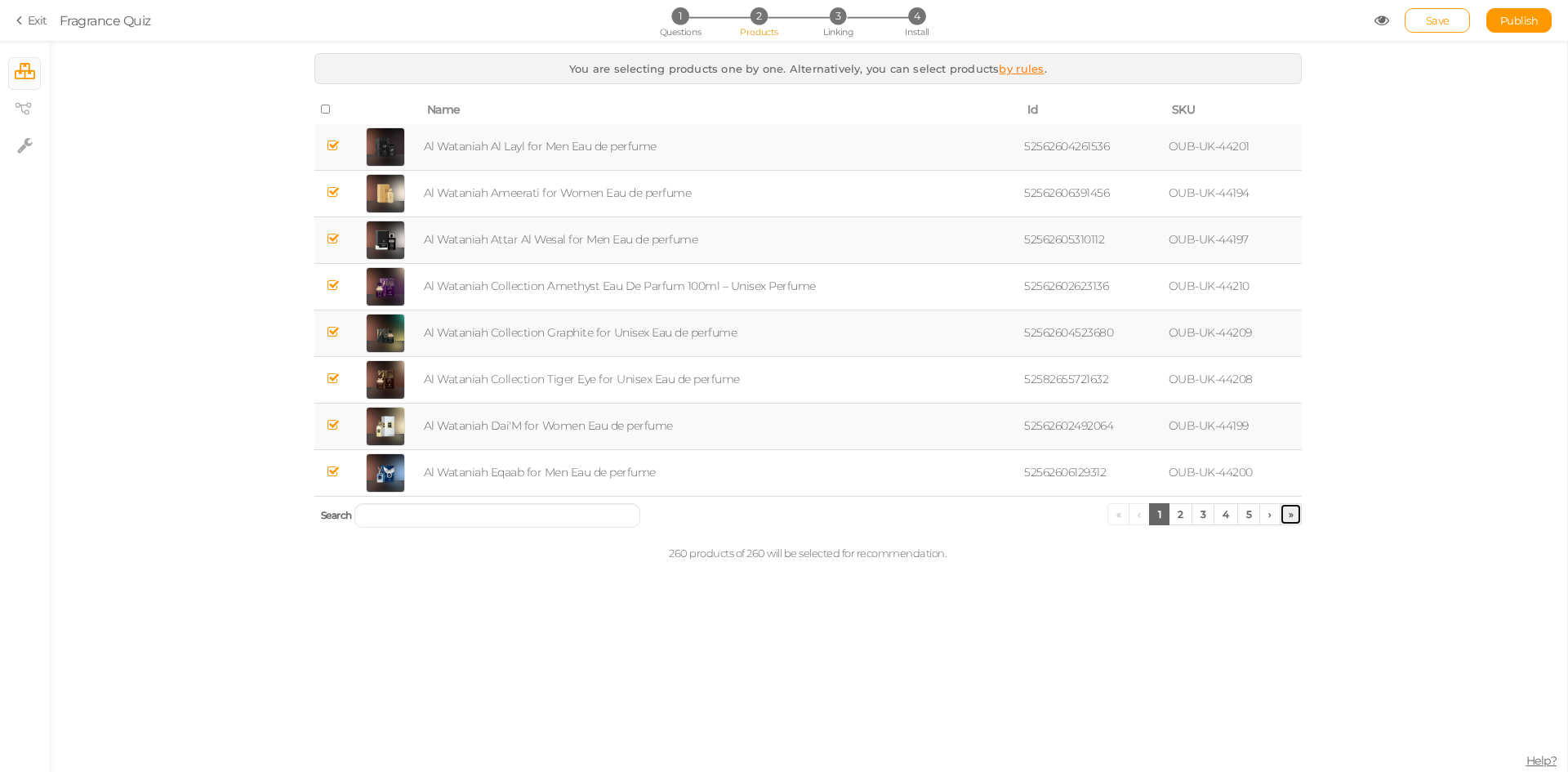
click at [1284, 521] on link "»" at bounding box center [1292, 513] width 23 height 22
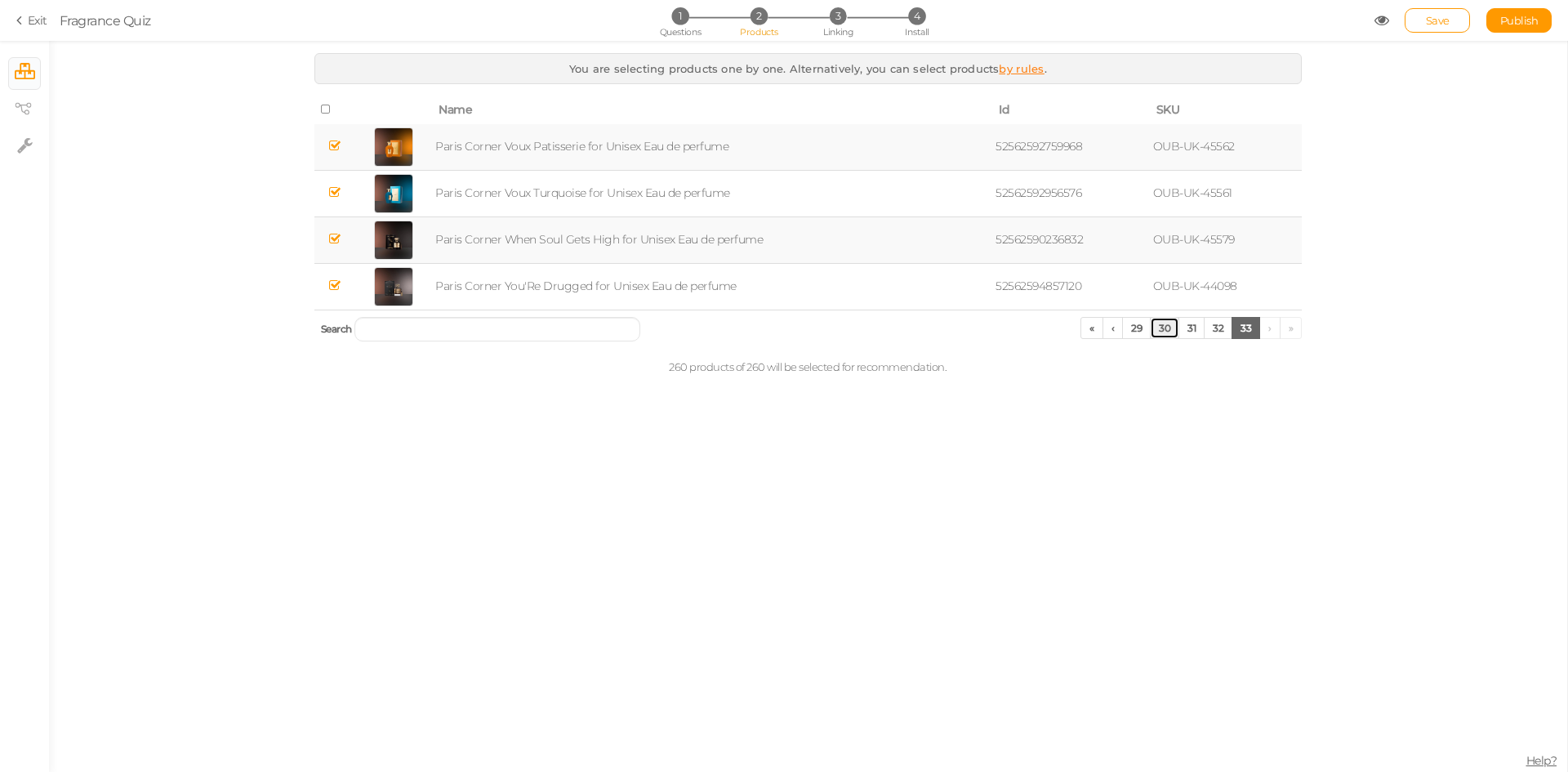
click at [1161, 331] on link "30" at bounding box center [1164, 327] width 30 height 22
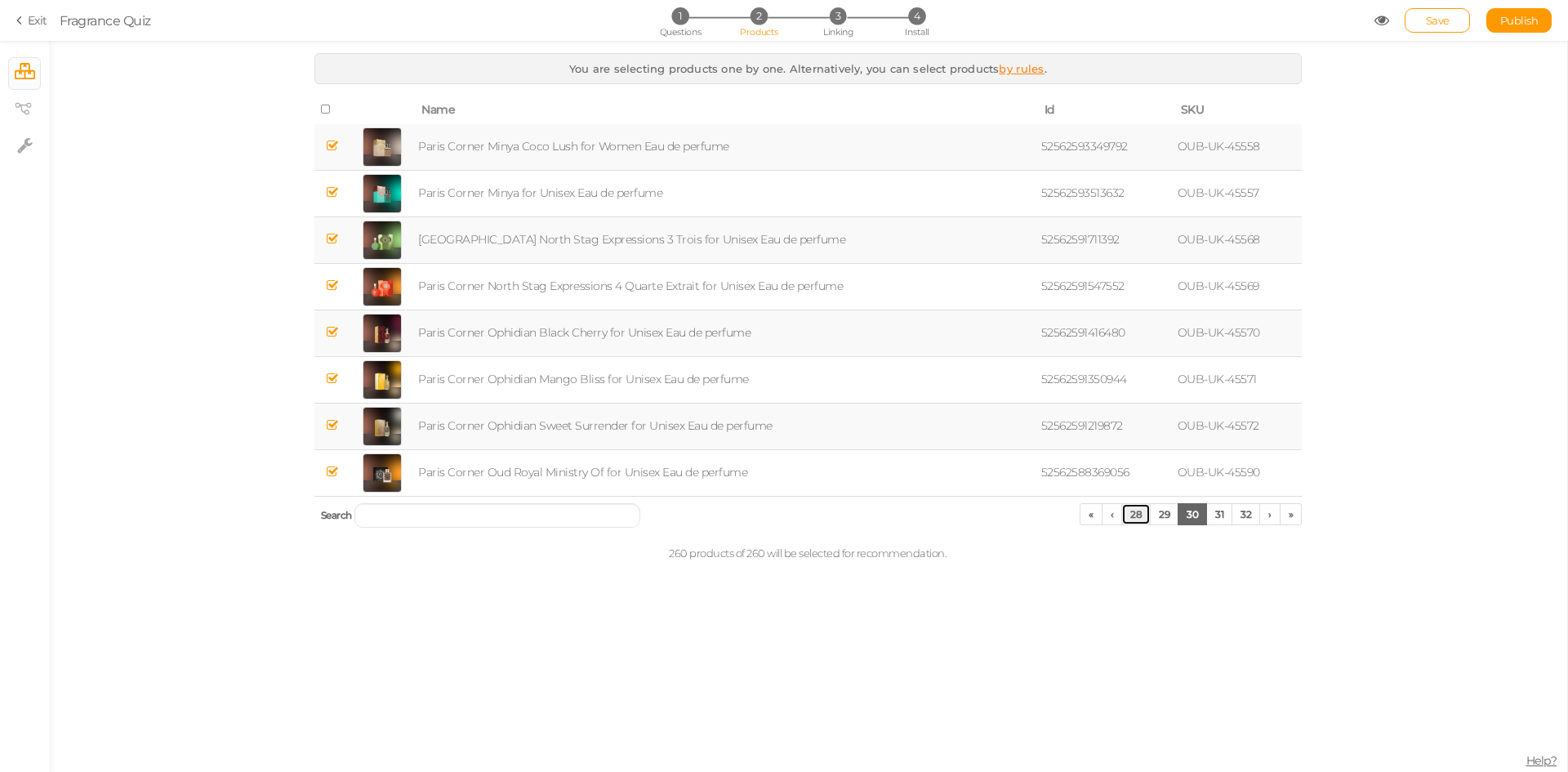
click at [1137, 514] on link "28" at bounding box center [1137, 513] width 30 height 22
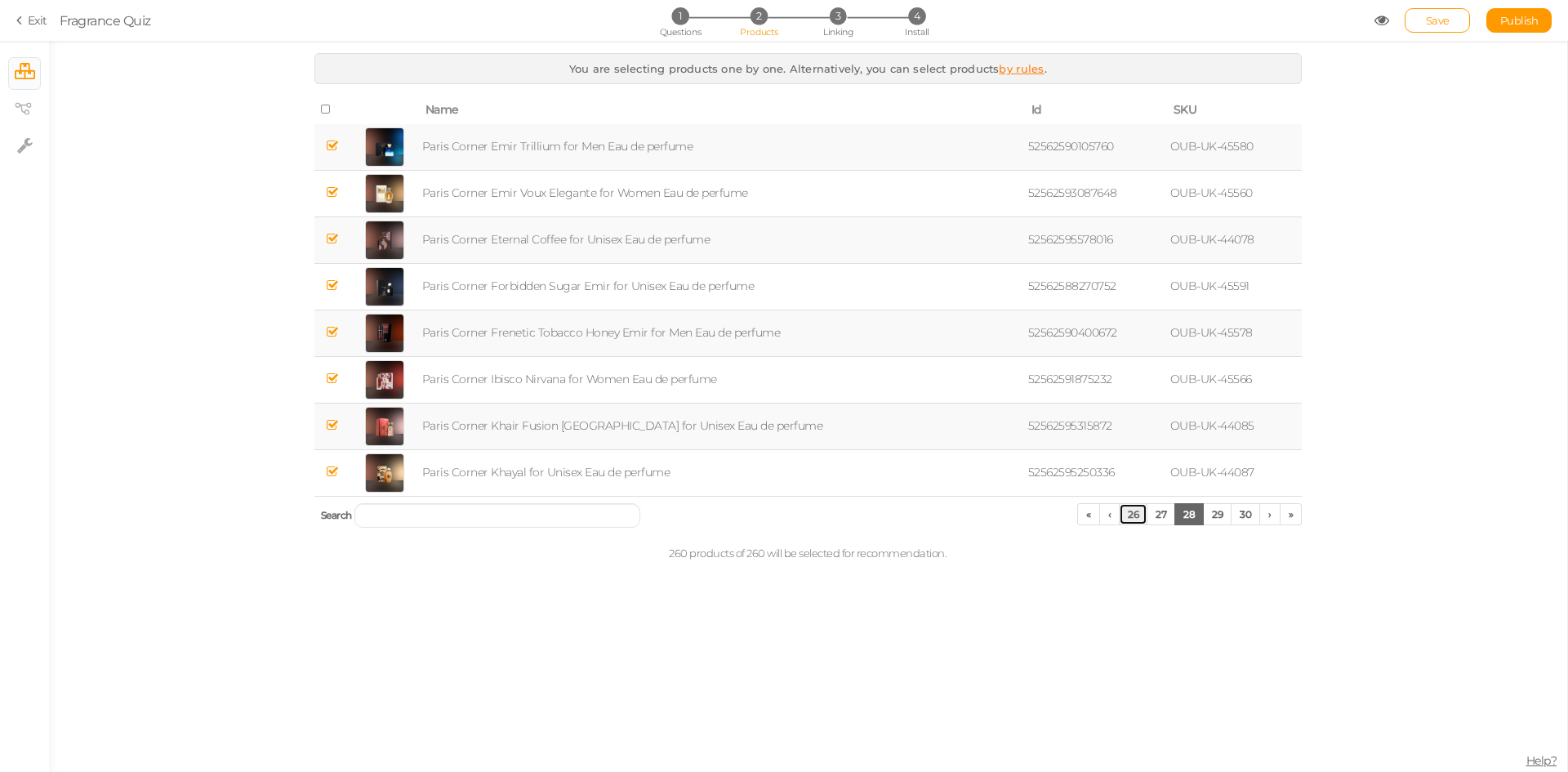
click at [1132, 517] on link "26" at bounding box center [1134, 513] width 29 height 22
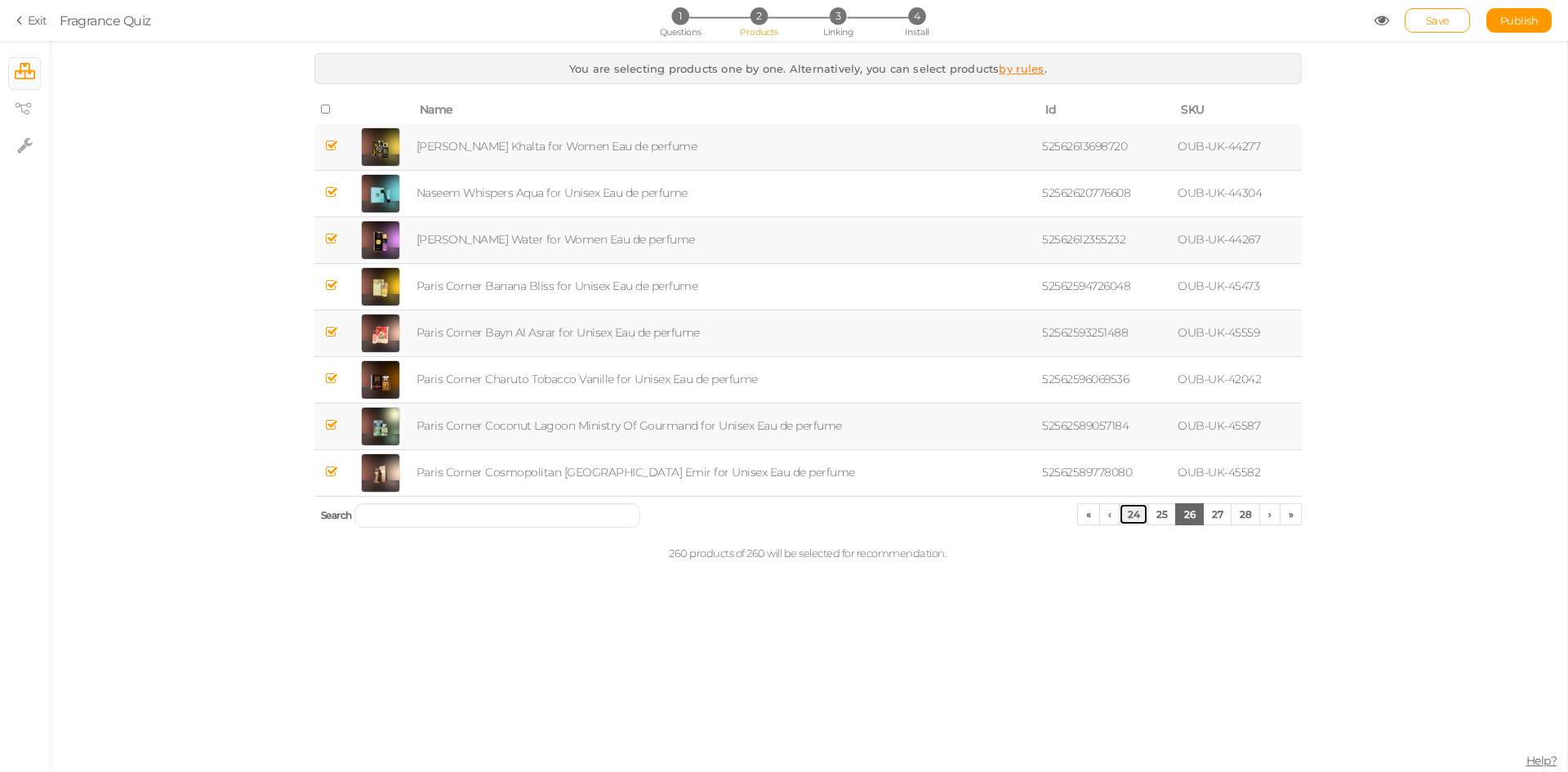
click at [1132, 517] on link "24" at bounding box center [1134, 513] width 30 height 22
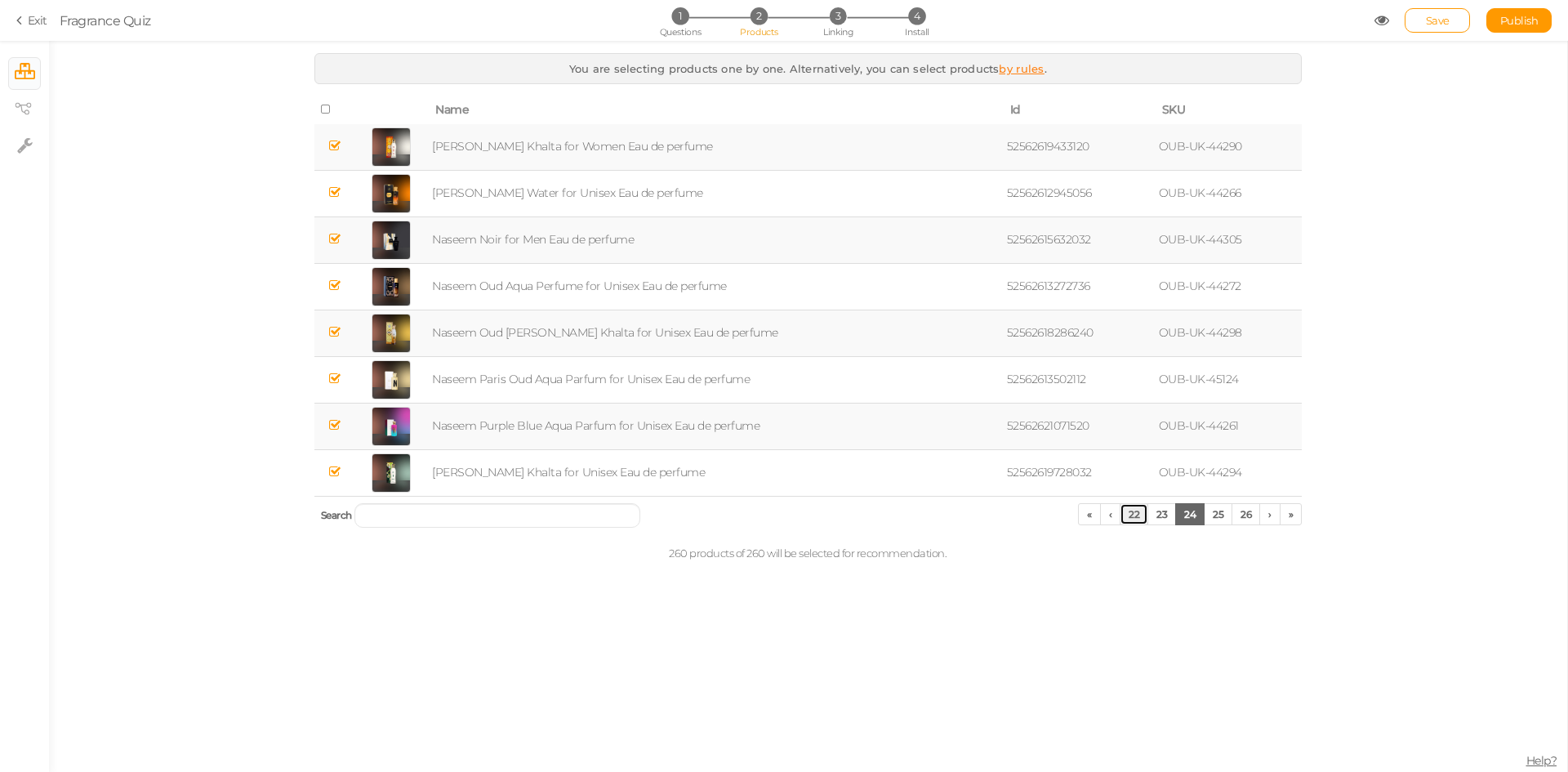
click at [1132, 517] on link "22" at bounding box center [1135, 513] width 29 height 22
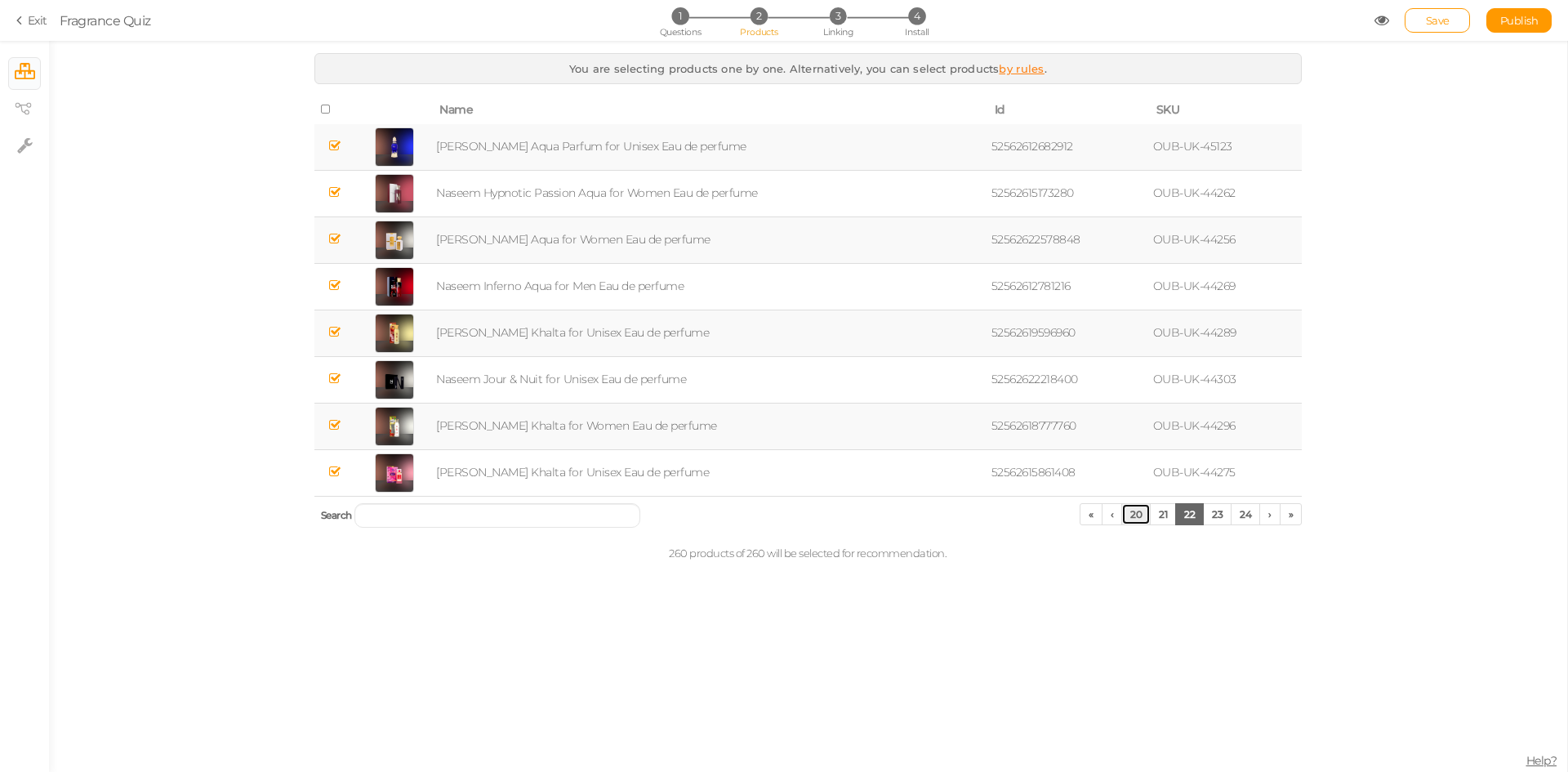
click at [1134, 516] on link "20" at bounding box center [1137, 513] width 30 height 22
click at [1134, 516] on link "18" at bounding box center [1140, 513] width 27 height 22
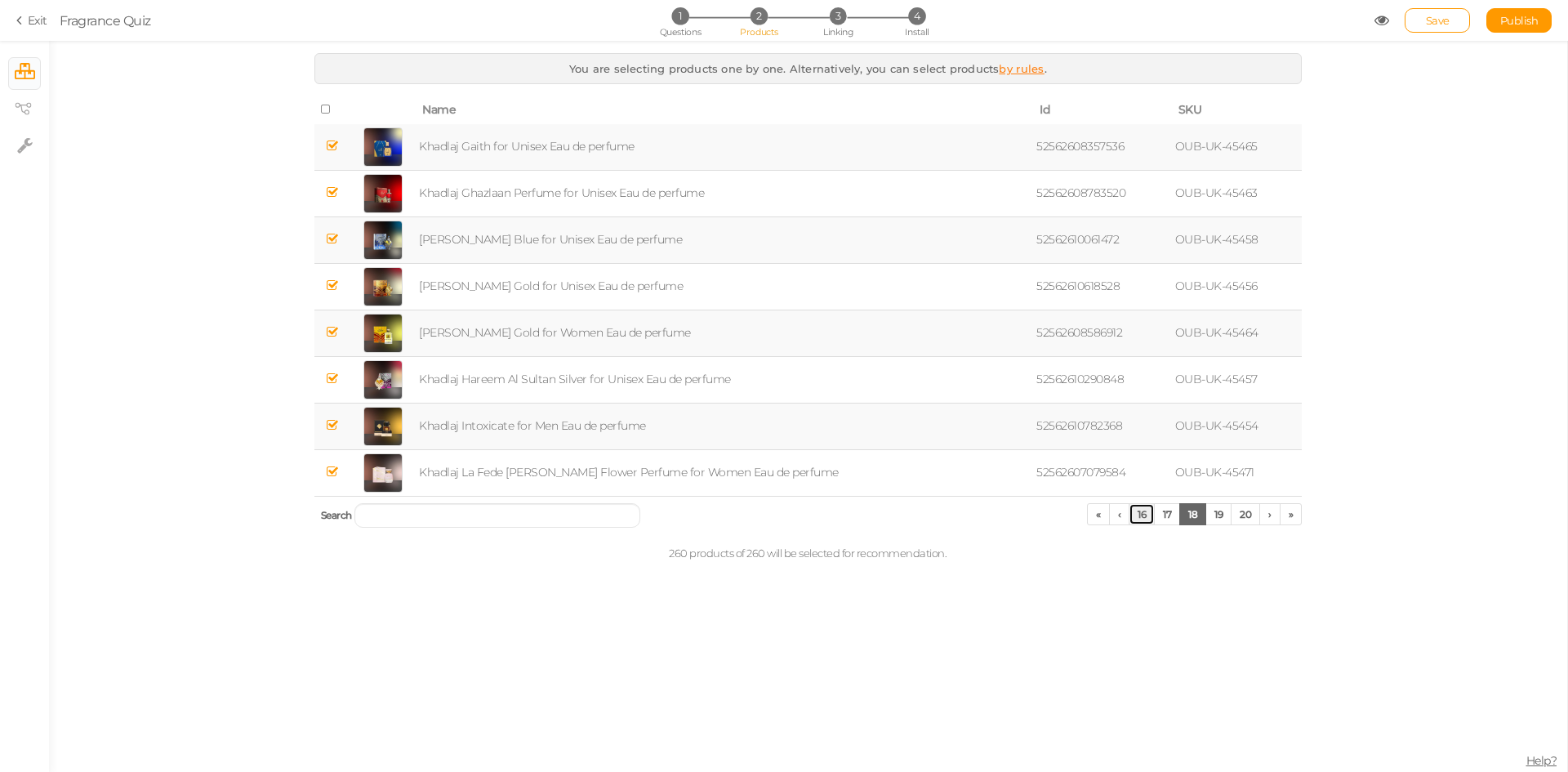
click at [1132, 519] on link "16" at bounding box center [1141, 513] width 26 height 22
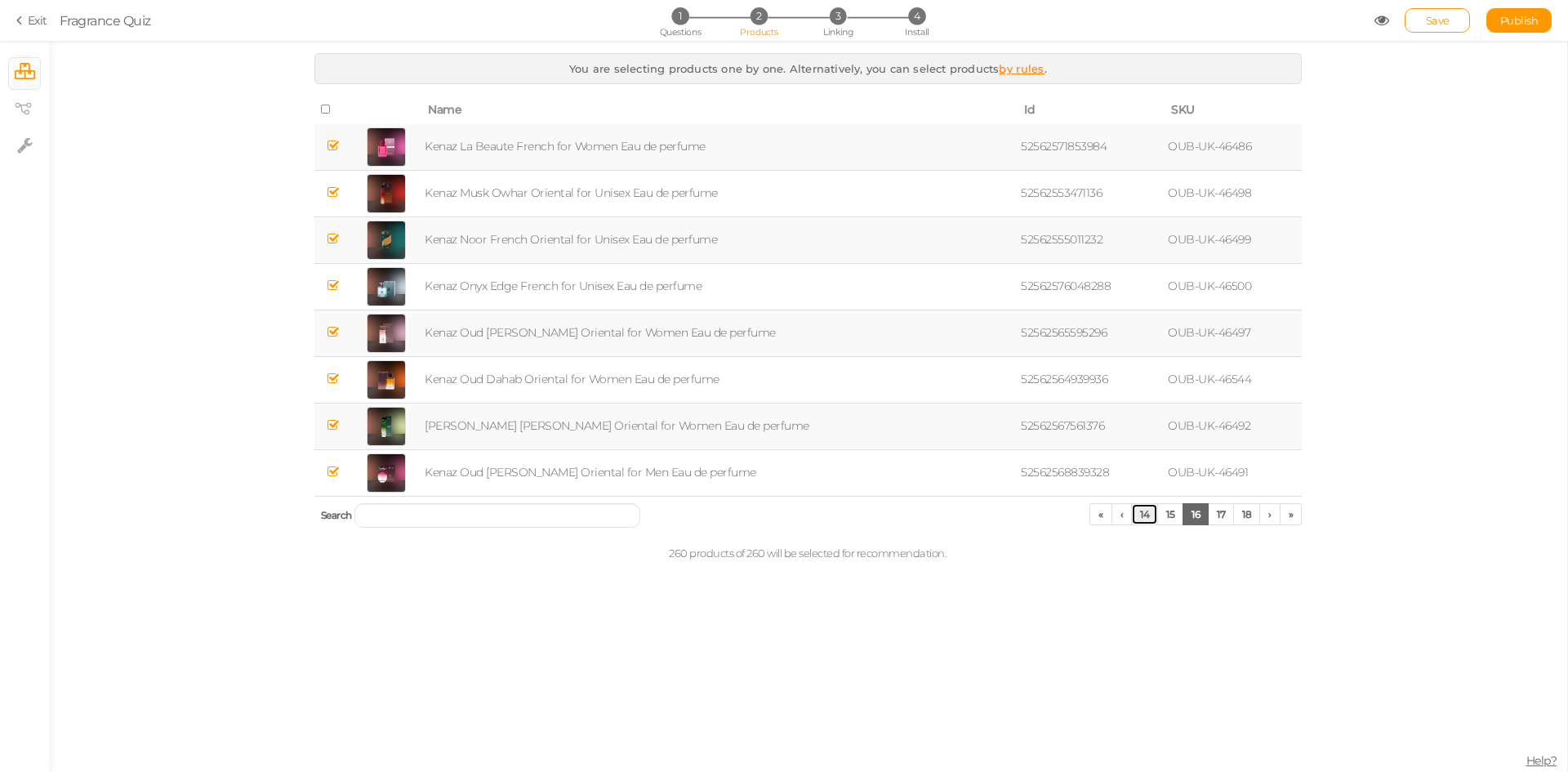
click at [1141, 517] on link "14" at bounding box center [1145, 513] width 27 height 22
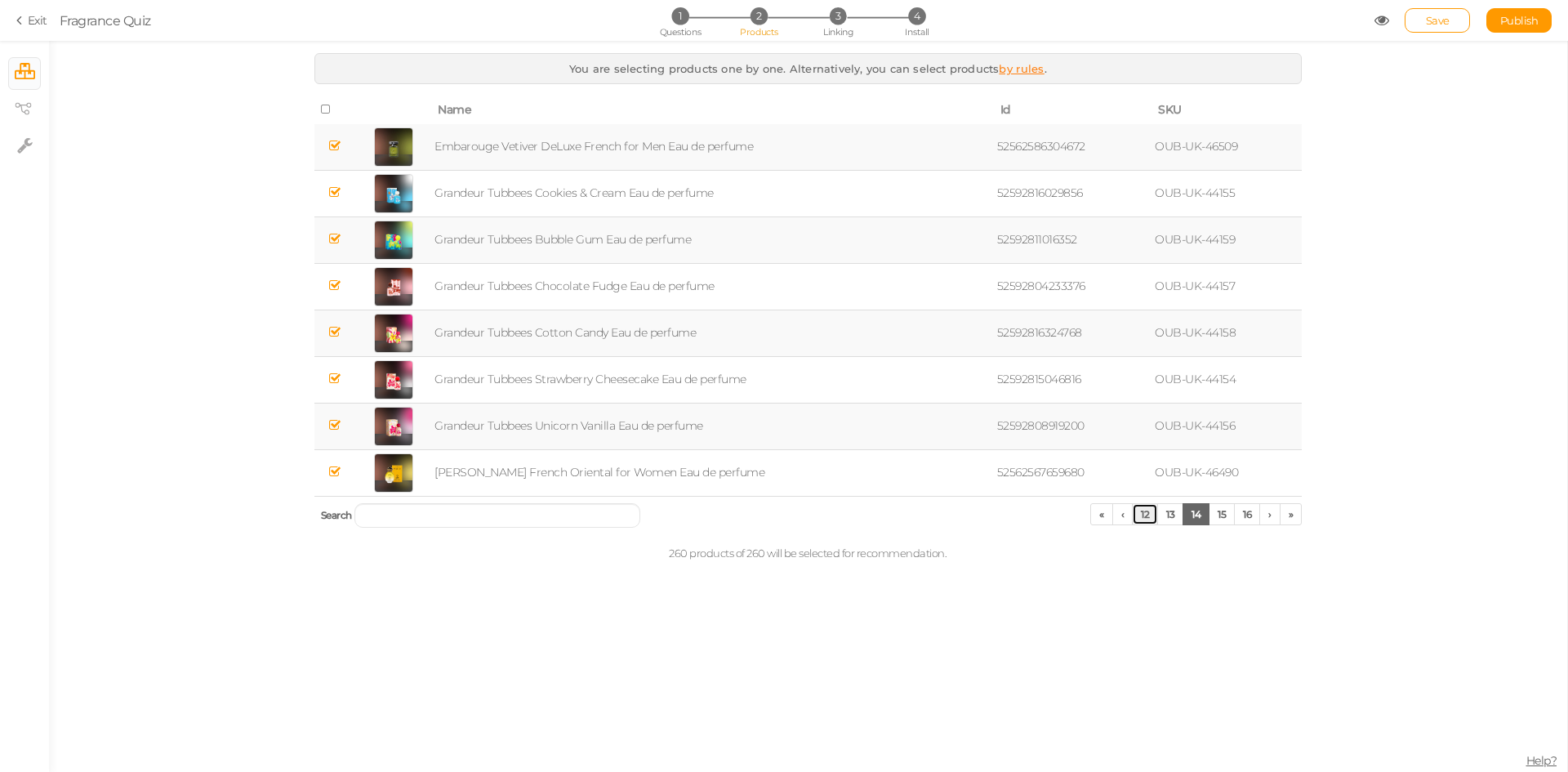
click at [1141, 517] on link "12" at bounding box center [1145, 513] width 26 height 22
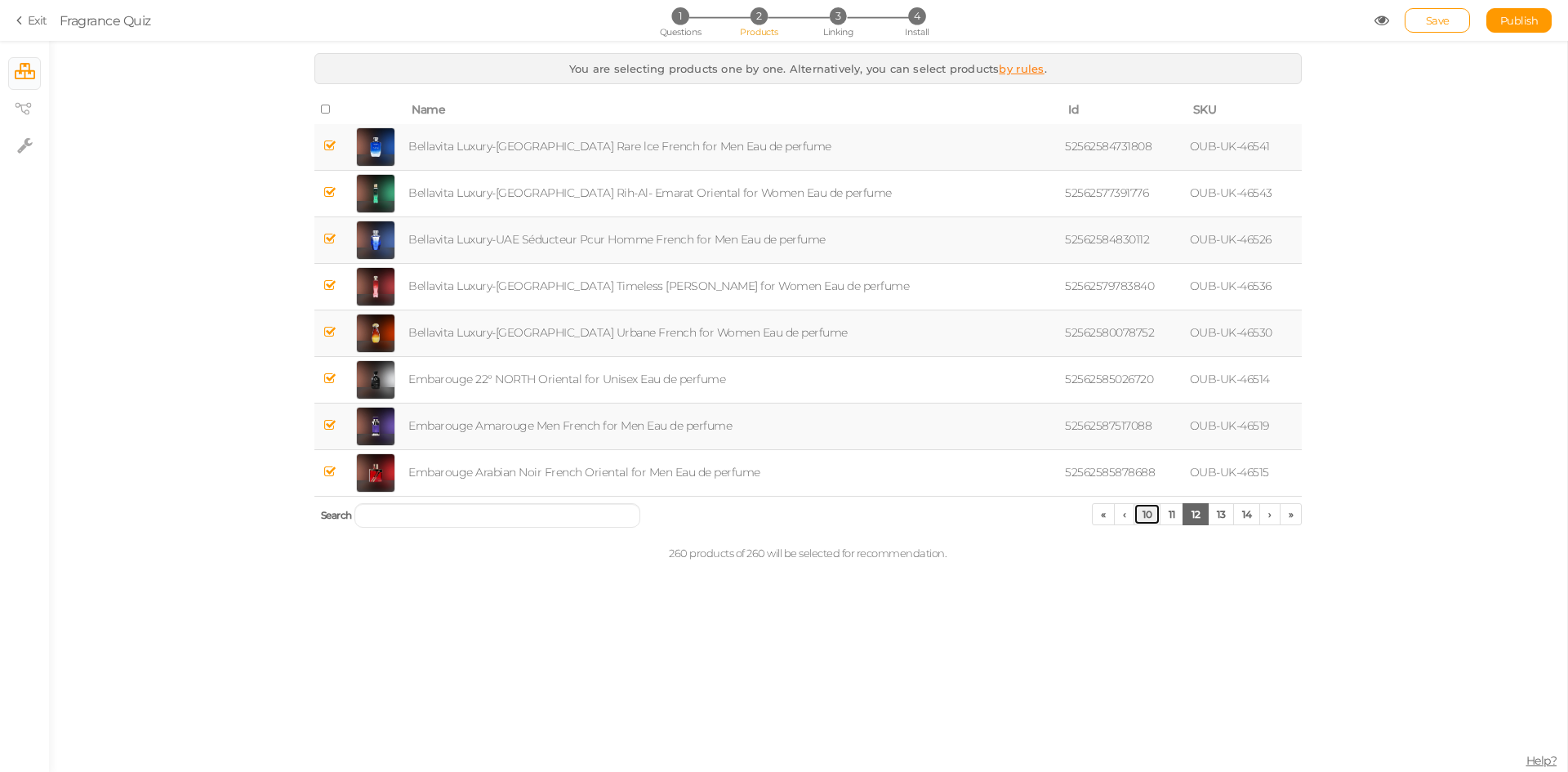
click at [1141, 517] on link "10" at bounding box center [1147, 513] width 27 height 22
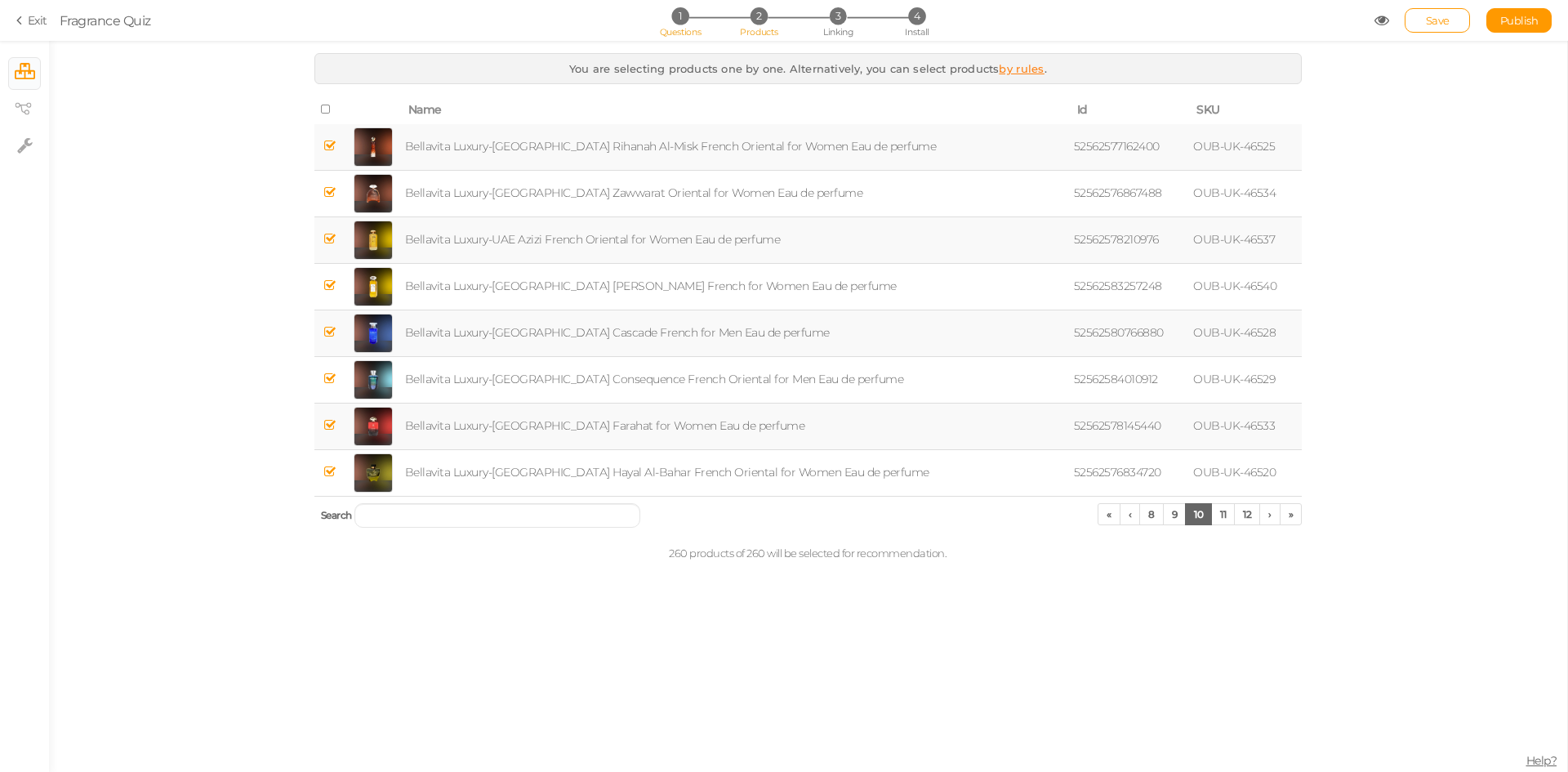
click at [680, 21] on span "1" at bounding box center [680, 16] width 17 height 17
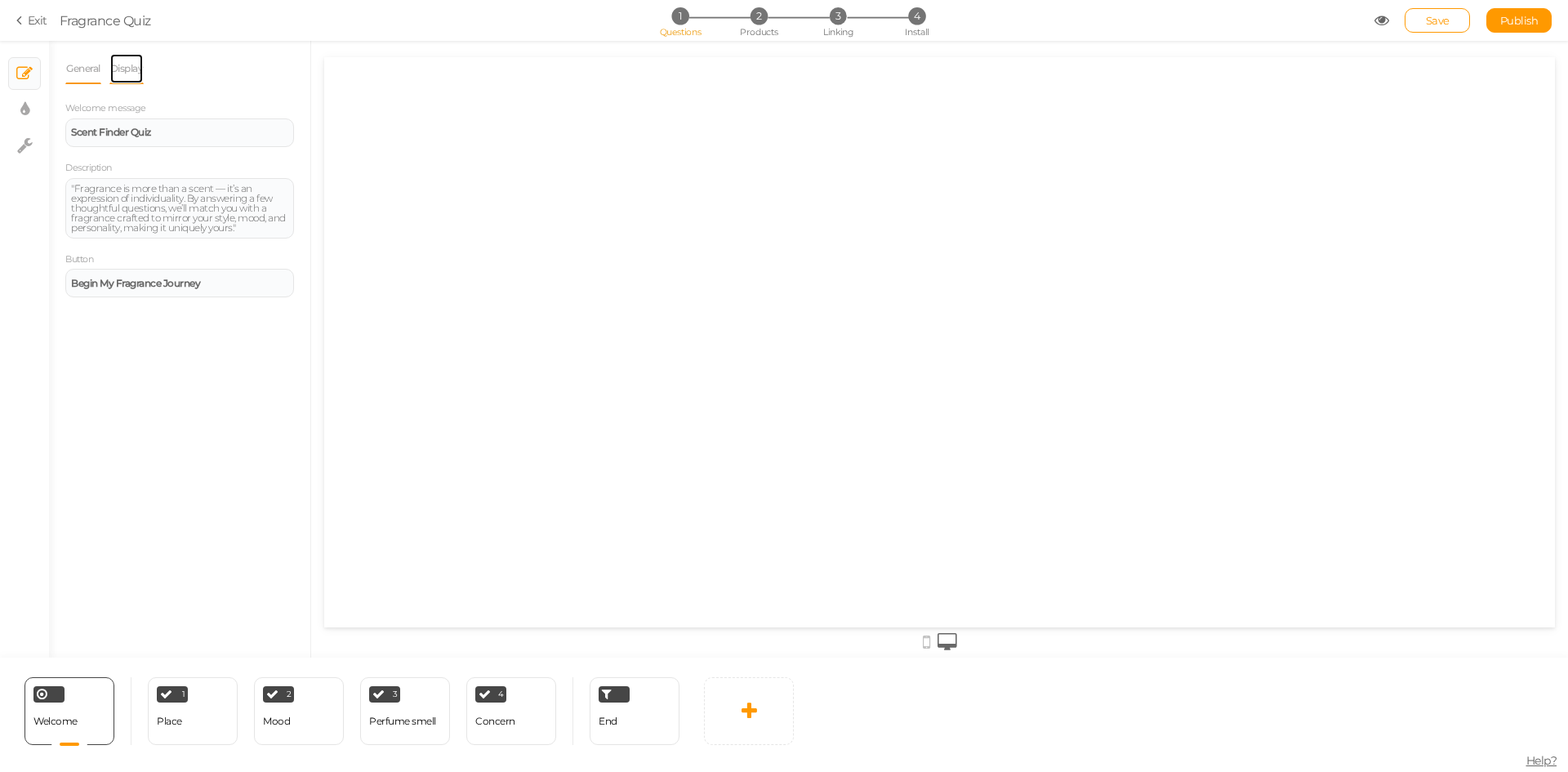
click at [132, 67] on link "Display" at bounding box center [127, 68] width 35 height 31
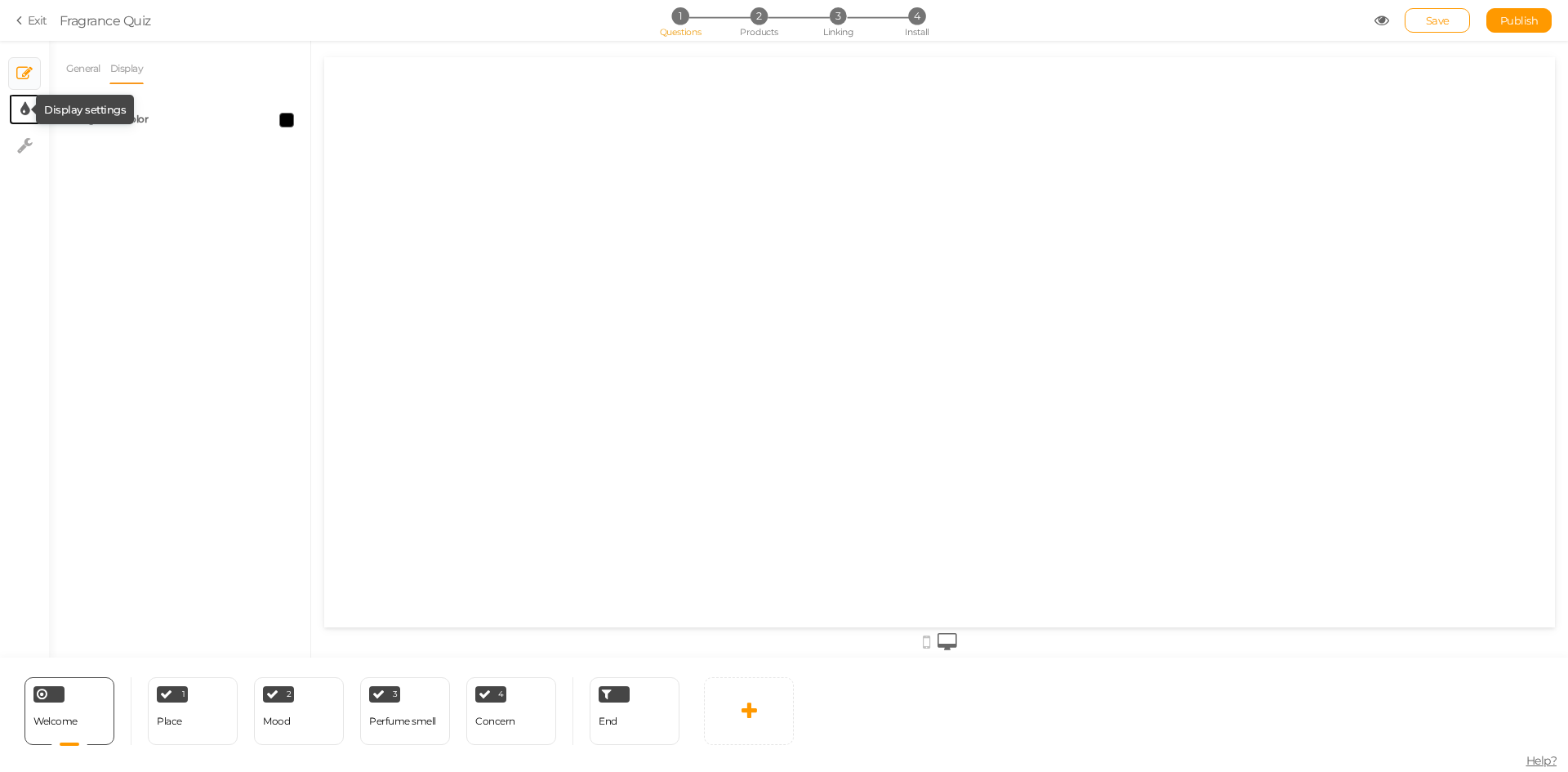
click at [21, 116] on icon at bounding box center [24, 109] width 9 height 16
select select "2"
select select "opensans"
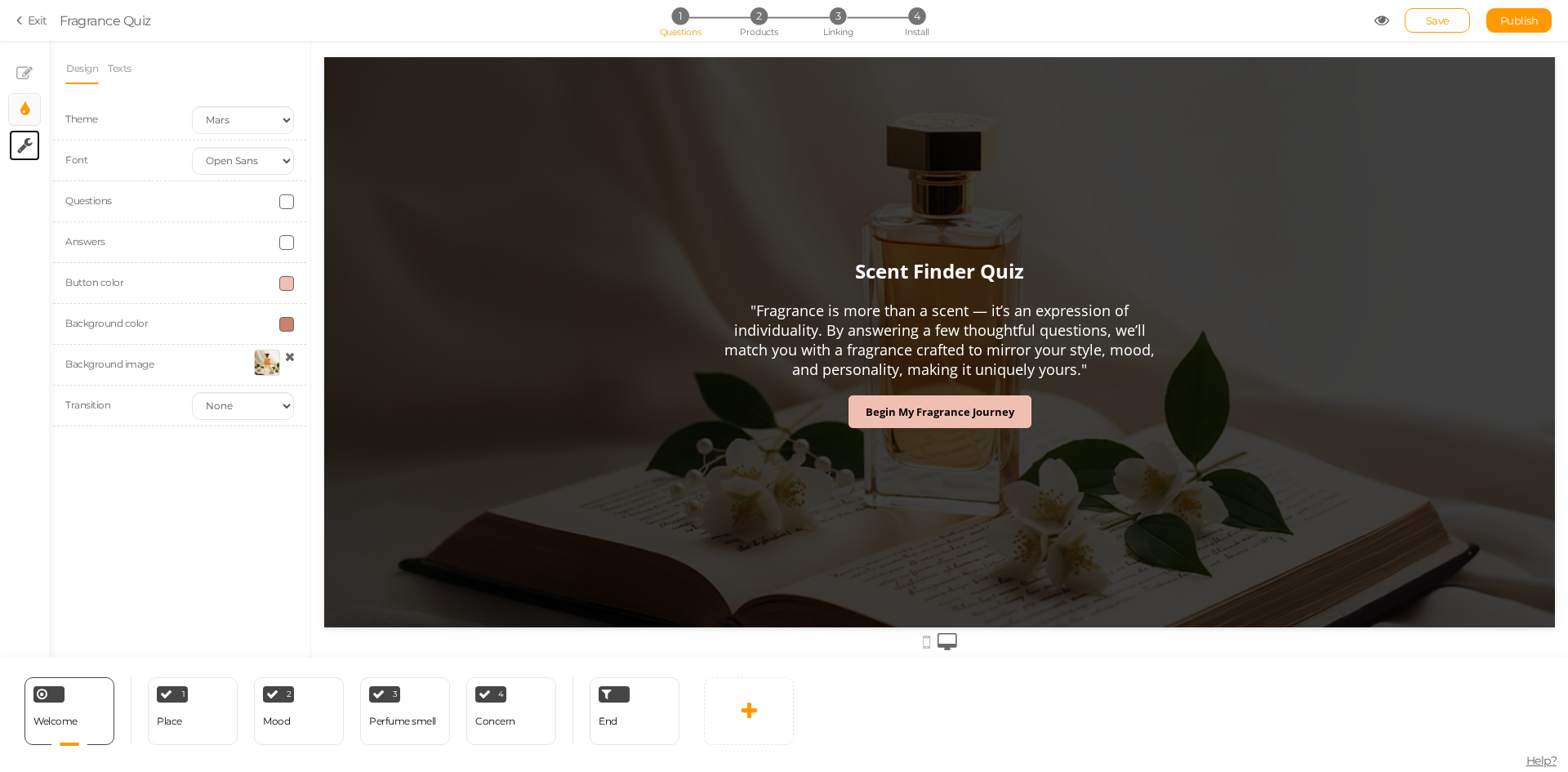
click at [21, 156] on link "× Settings" at bounding box center [24, 145] width 31 height 31
select select "en"
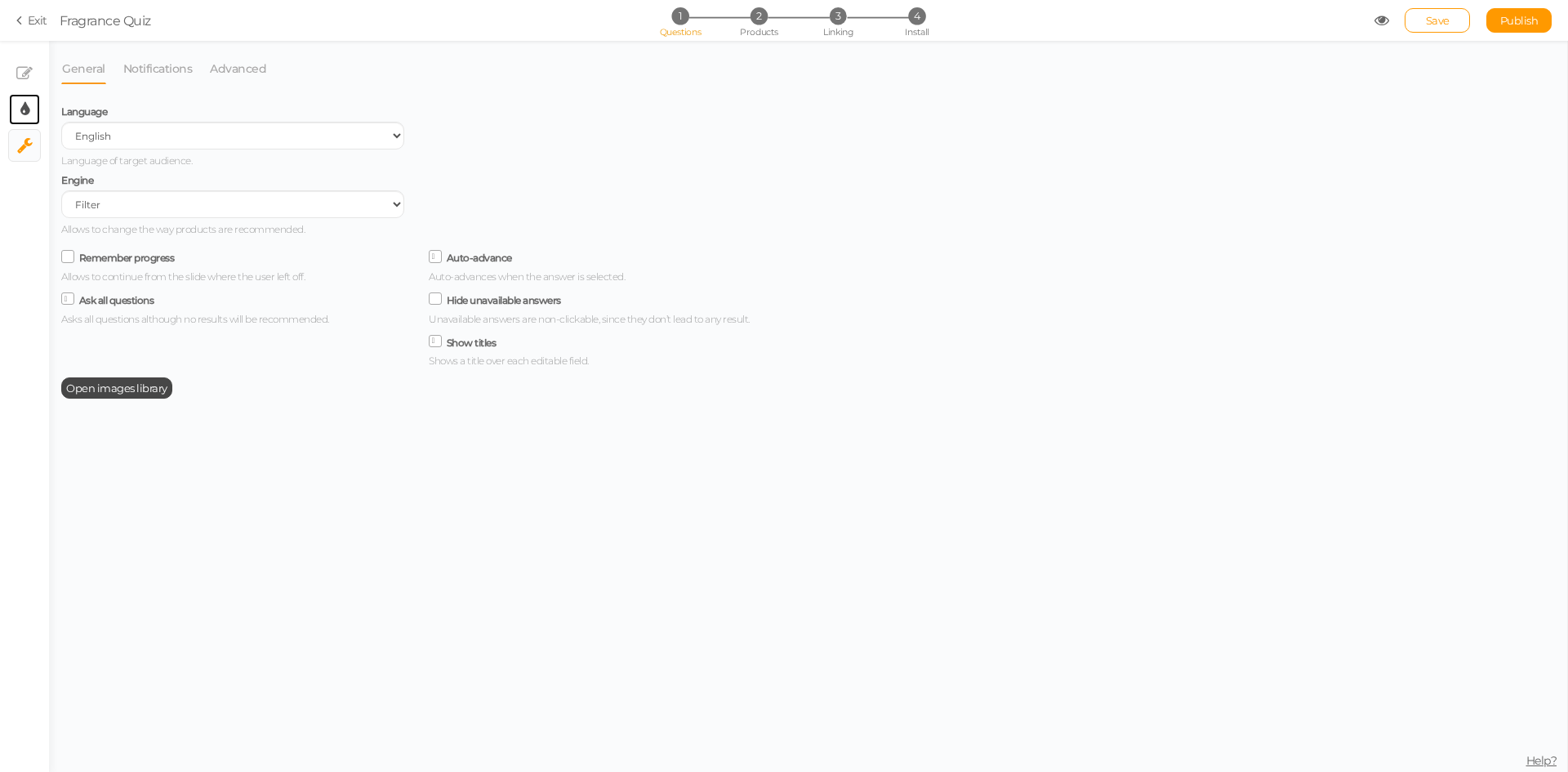
click at [24, 120] on link "× Display settings" at bounding box center [24, 110] width 31 height 31
select select "2"
select select "opensans"
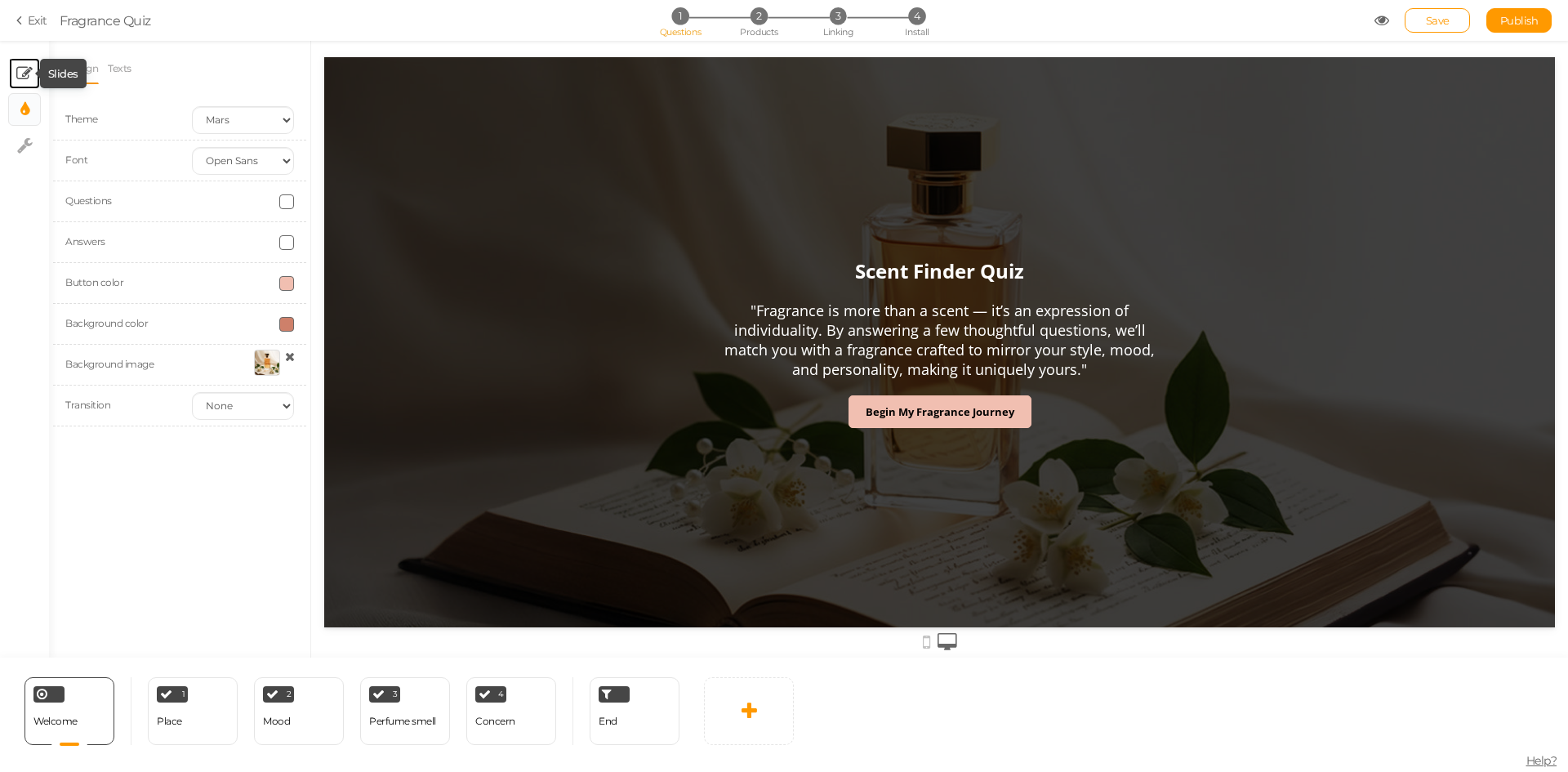
click at [30, 73] on icon at bounding box center [24, 73] width 16 height 16
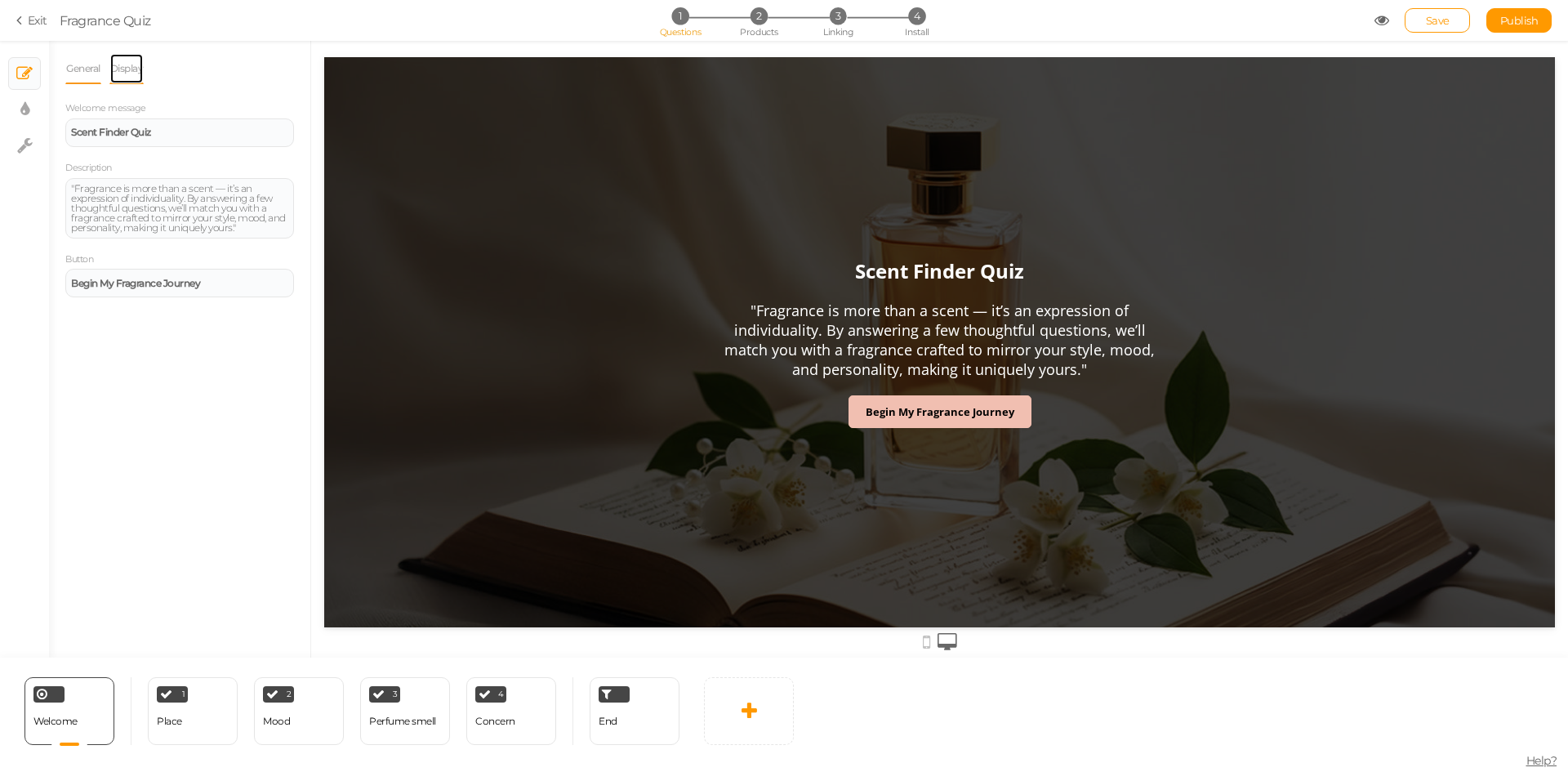
click at [128, 64] on link "Display" at bounding box center [127, 68] width 35 height 31
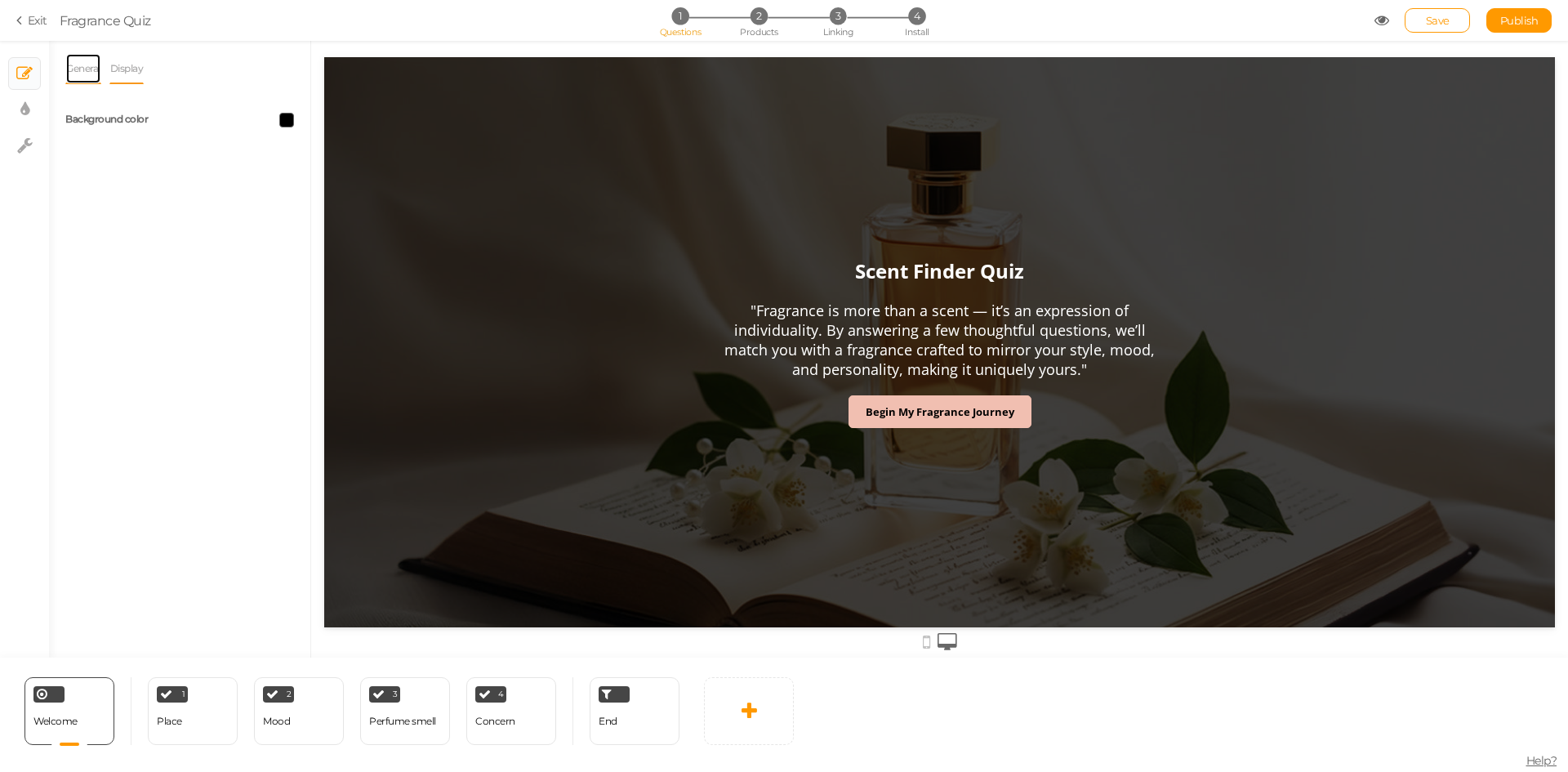
click at [94, 77] on link "General" at bounding box center [83, 68] width 36 height 31
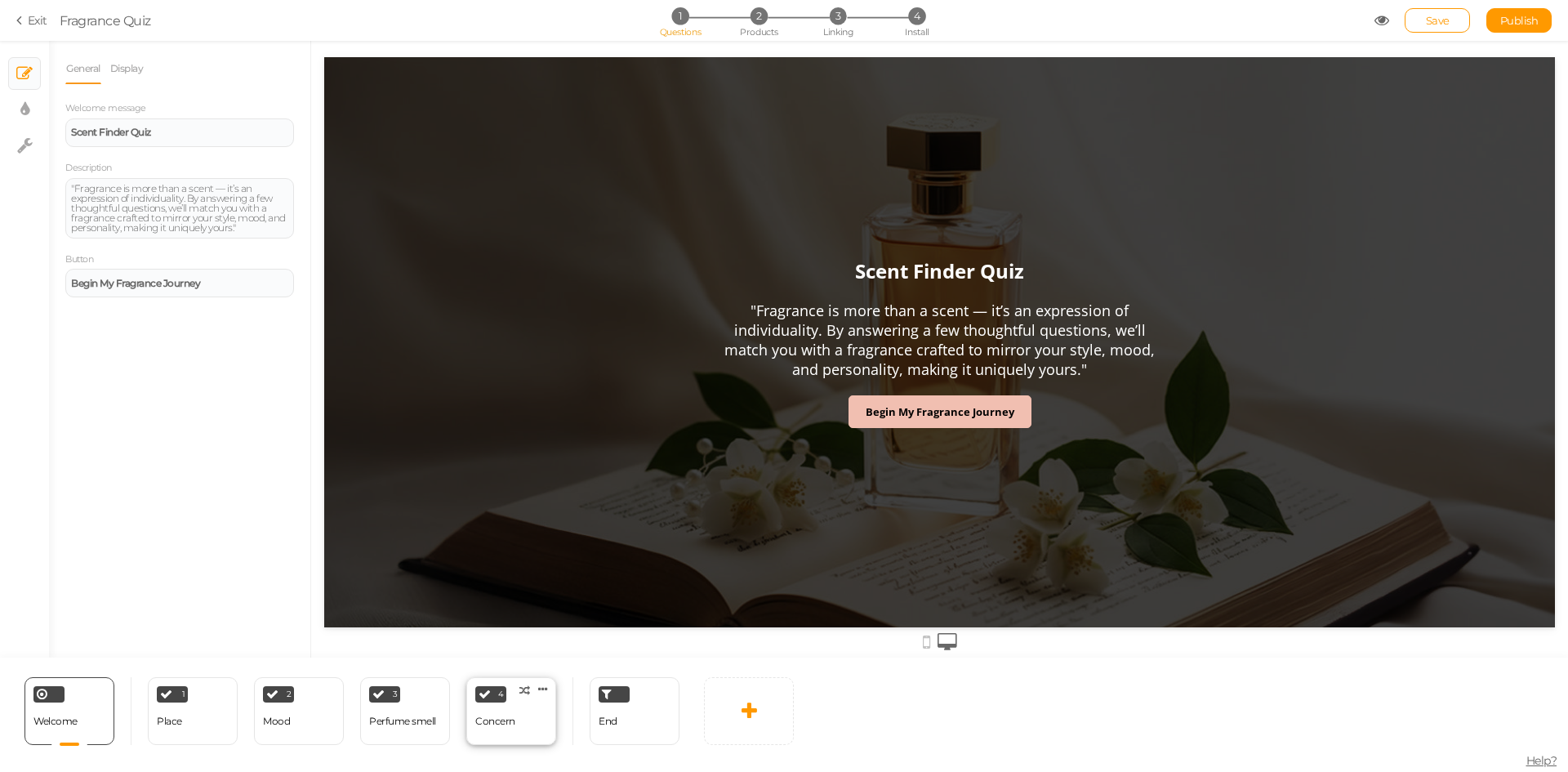
click at [531, 714] on div "4 Concern × Define the conditions to show this slide. Clone Change type Delete" at bounding box center [510, 710] width 90 height 67
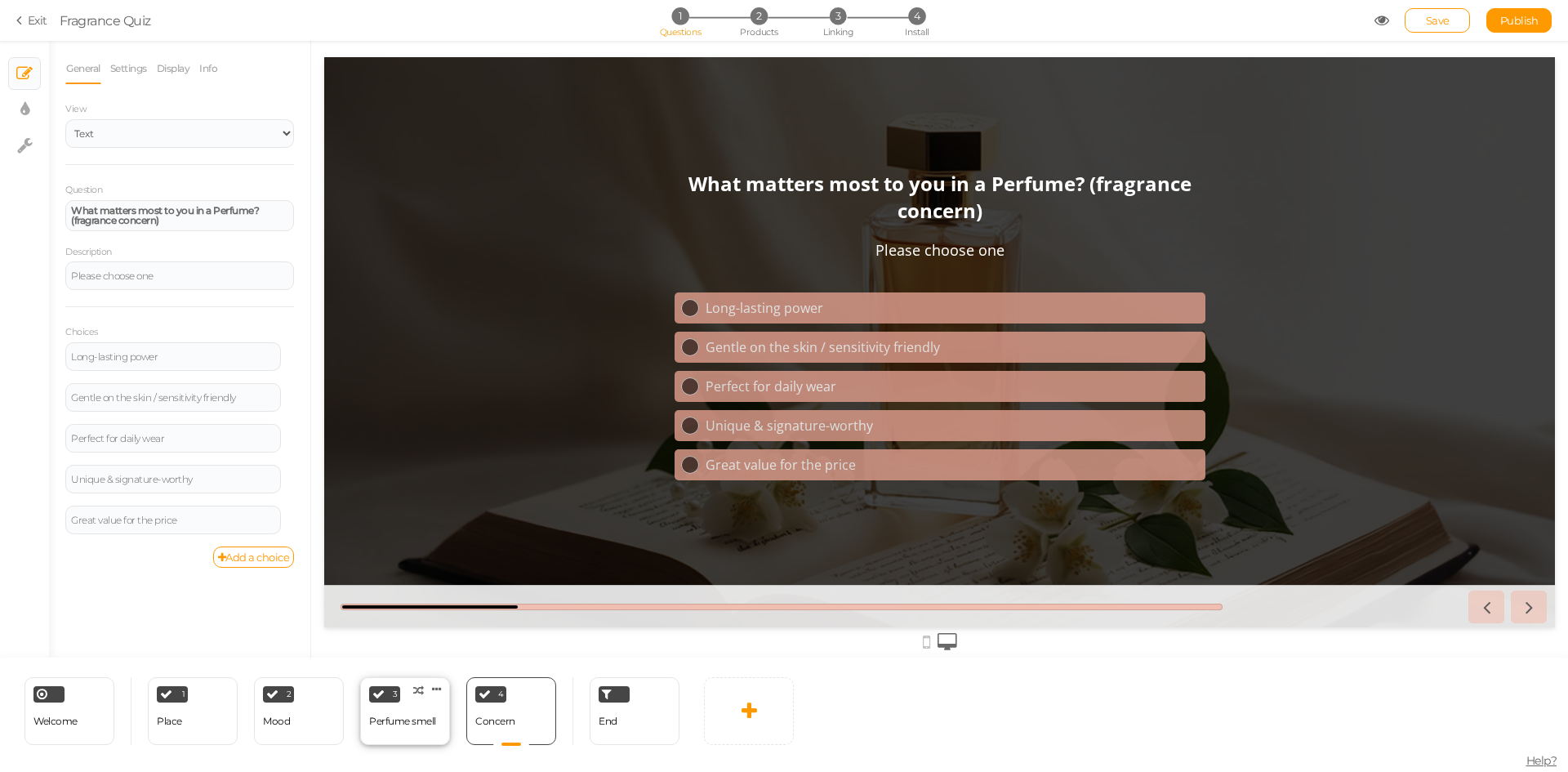
click at [407, 727] on div "Perfume smell" at bounding box center [403, 721] width 67 height 29
select select "2"
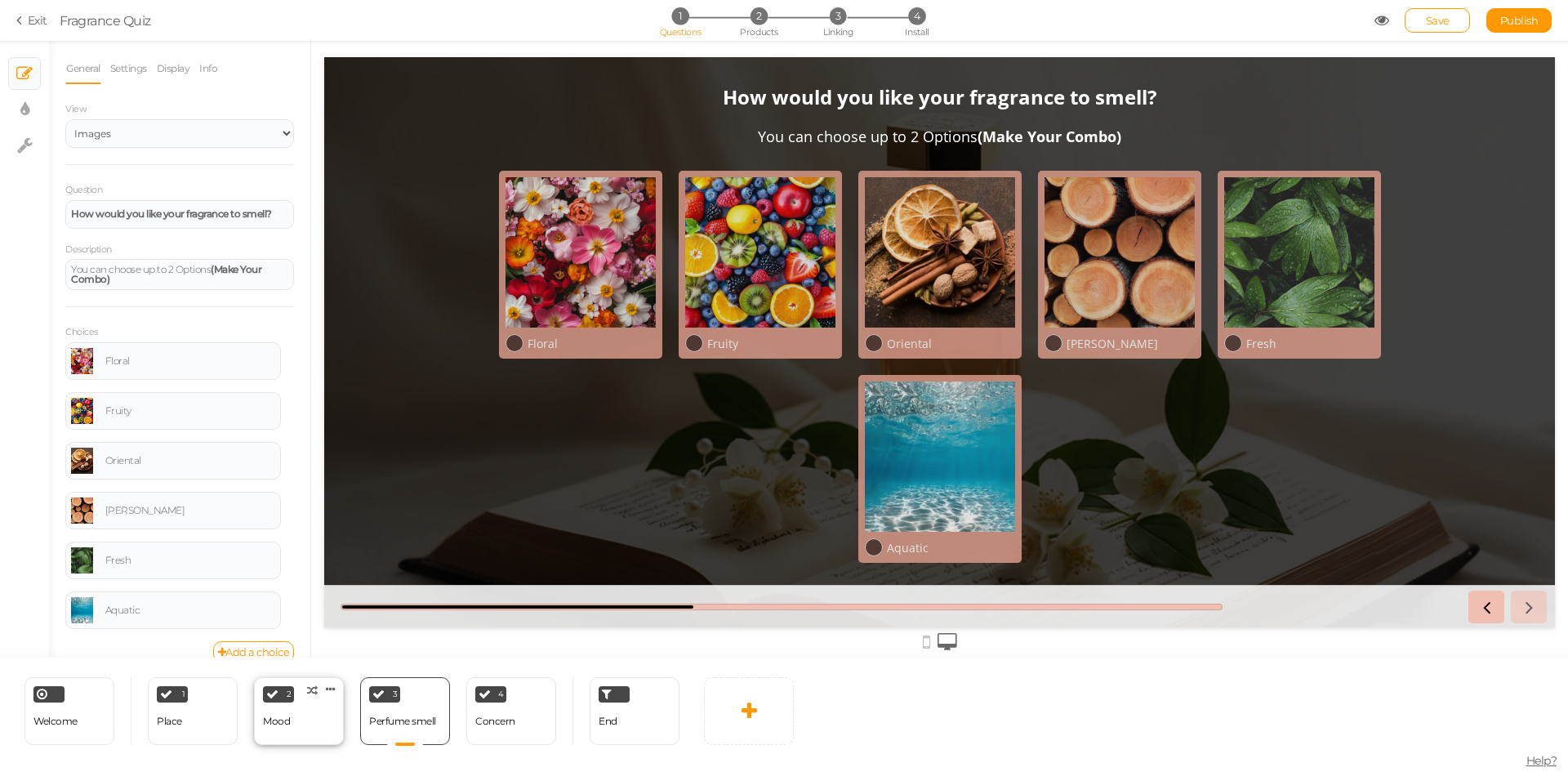
click at [305, 735] on div "2 Mood × Define the conditions to show this slide. Clone Change type Delete" at bounding box center [299, 710] width 90 height 67
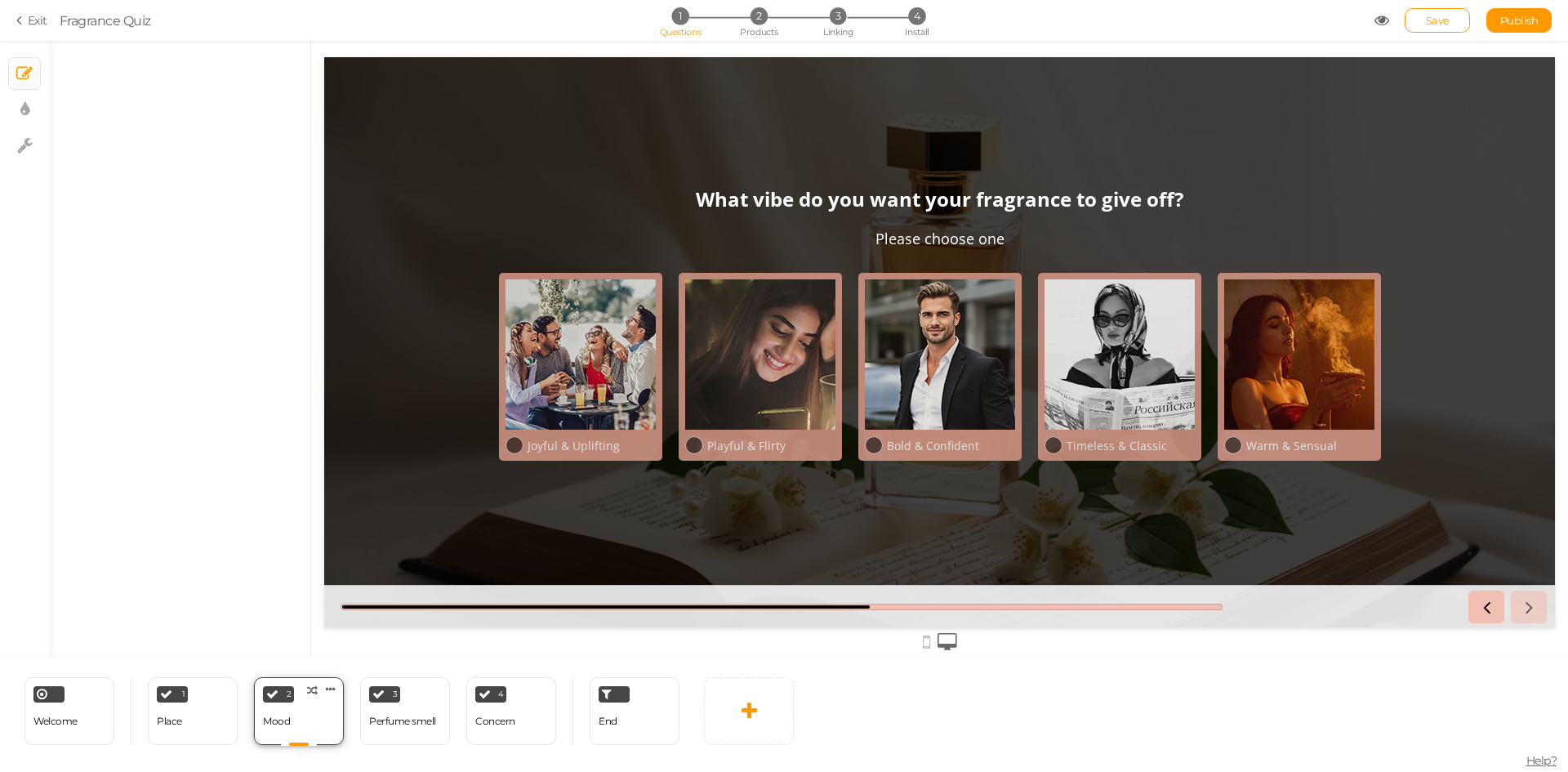
select select "2"
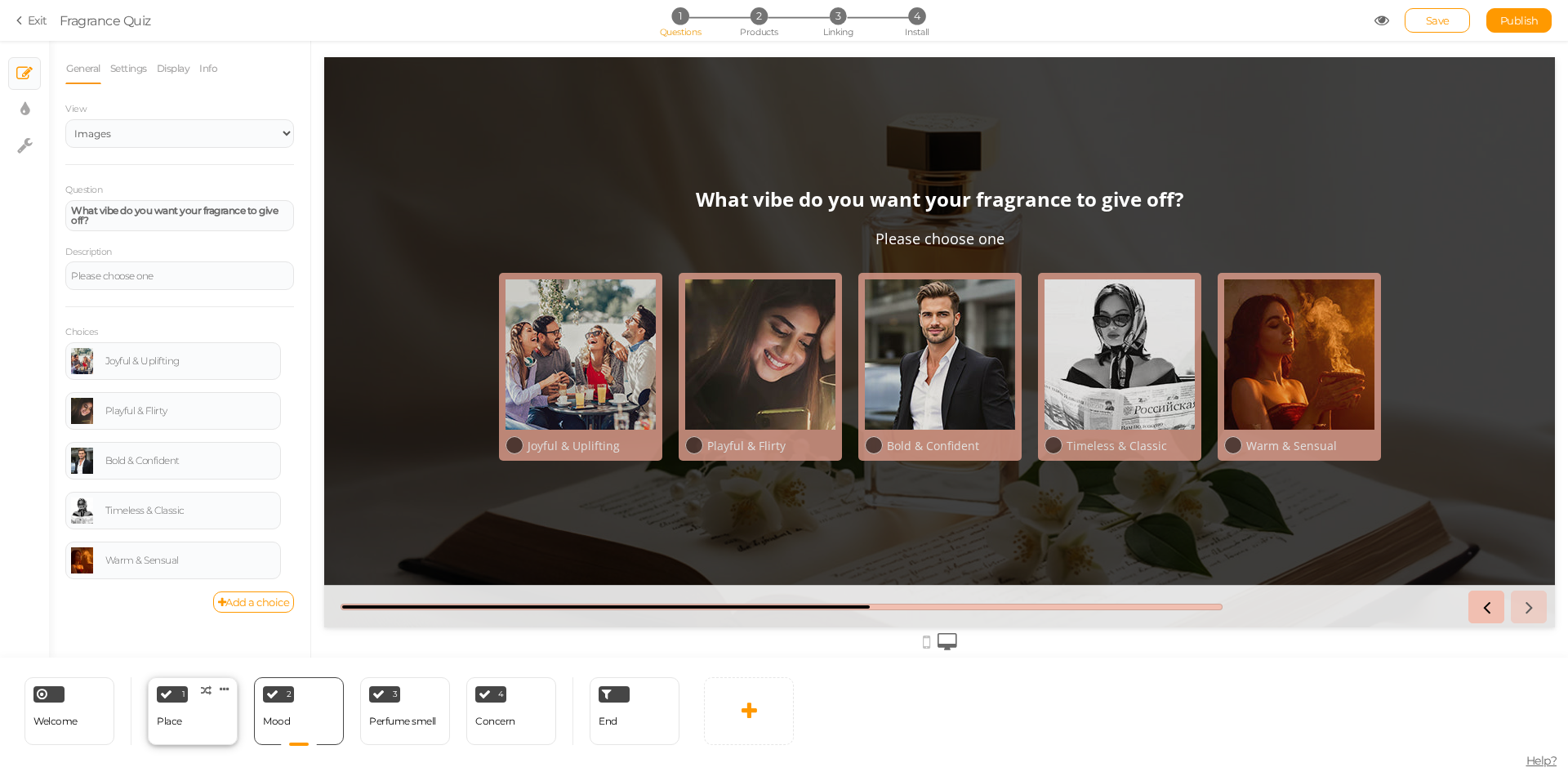
click at [187, 723] on div "1 Place × Define the conditions to show this slide. Clone Change type Delete" at bounding box center [193, 710] width 90 height 67
select select "2"
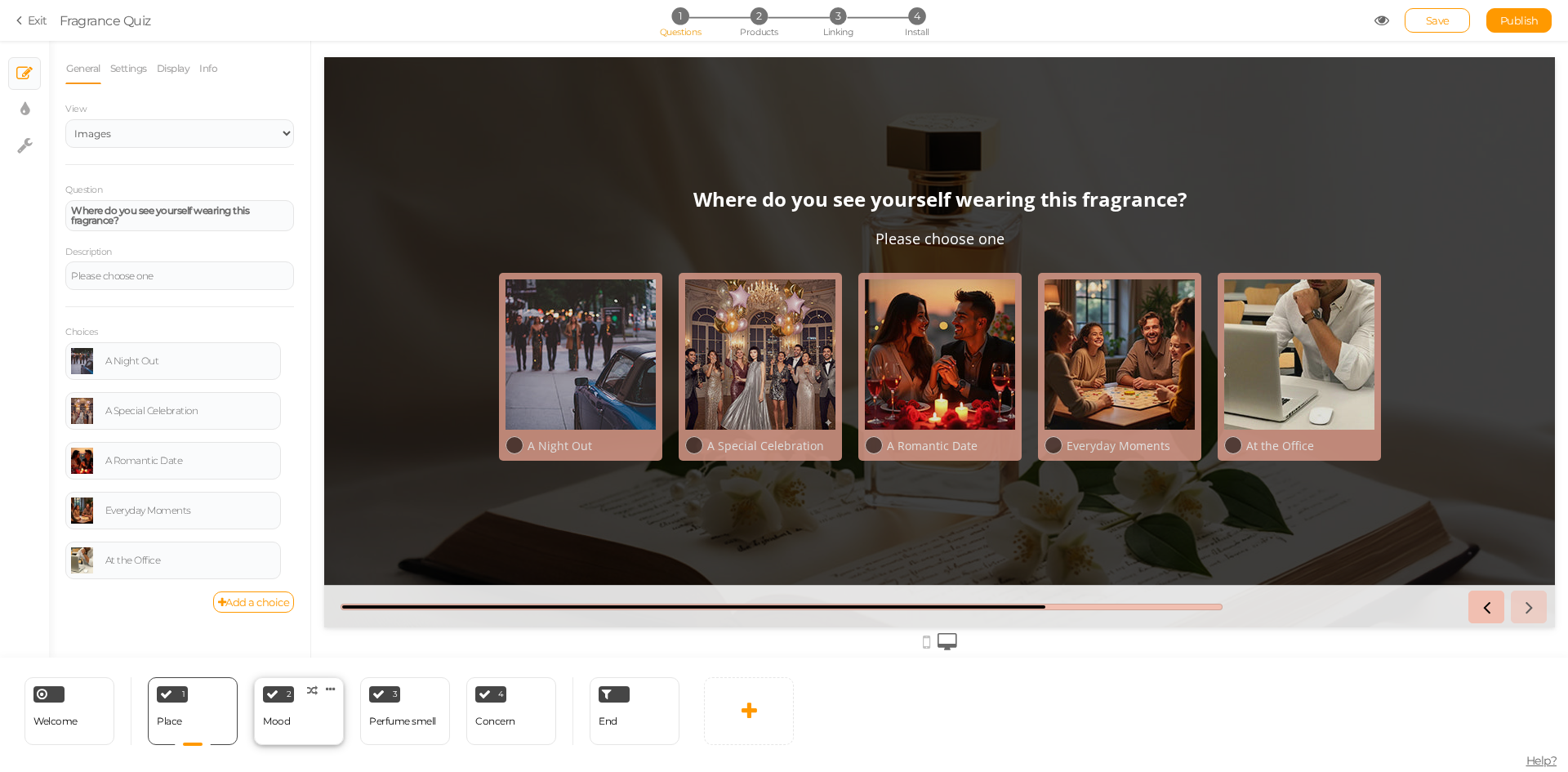
click at [299, 722] on div "2 Mood × Define the conditions to show this slide. Clone Change type Delete" at bounding box center [299, 710] width 90 height 67
select select "2"
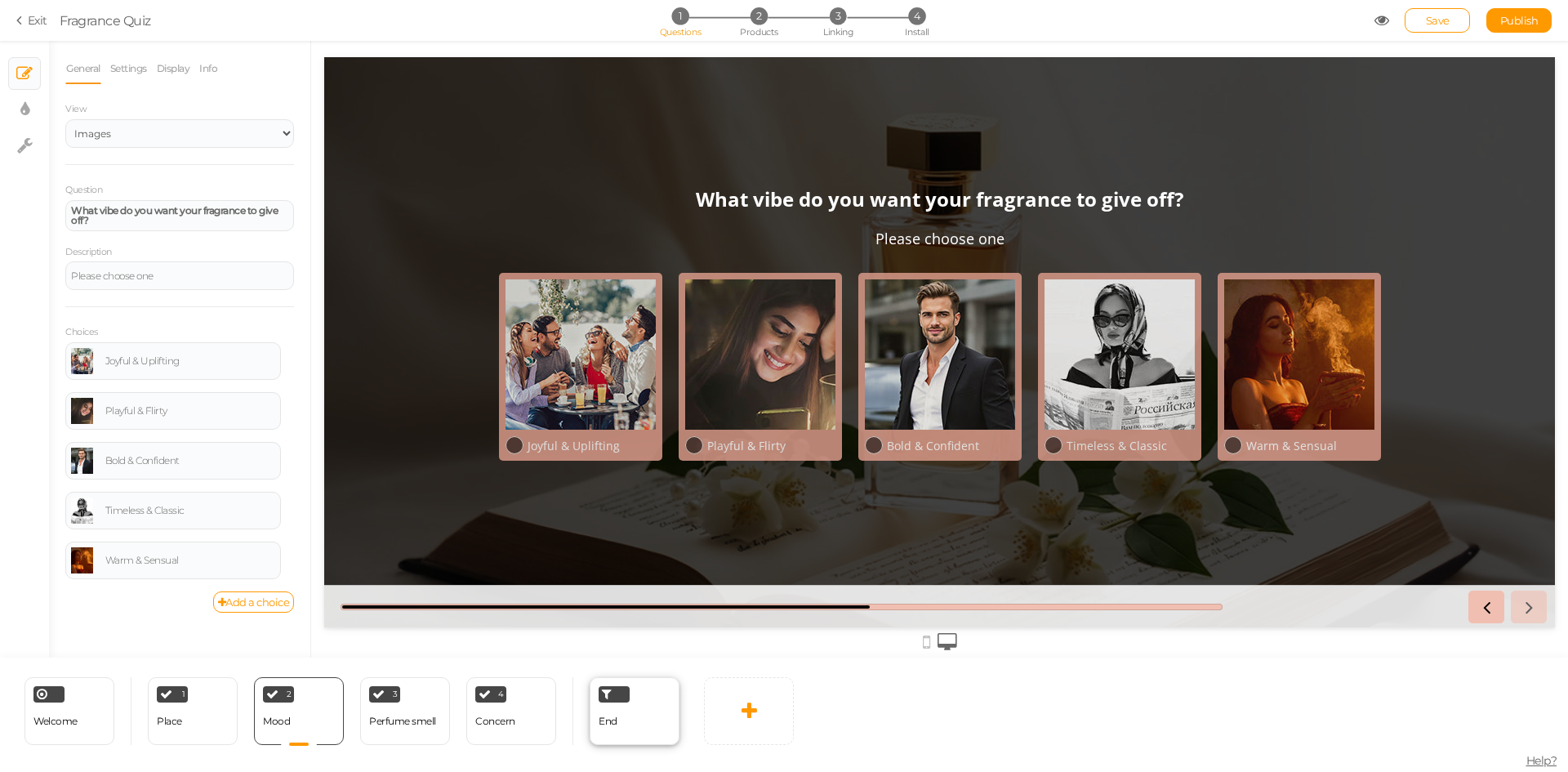
click at [642, 724] on div "End" at bounding box center [634, 710] width 90 height 67
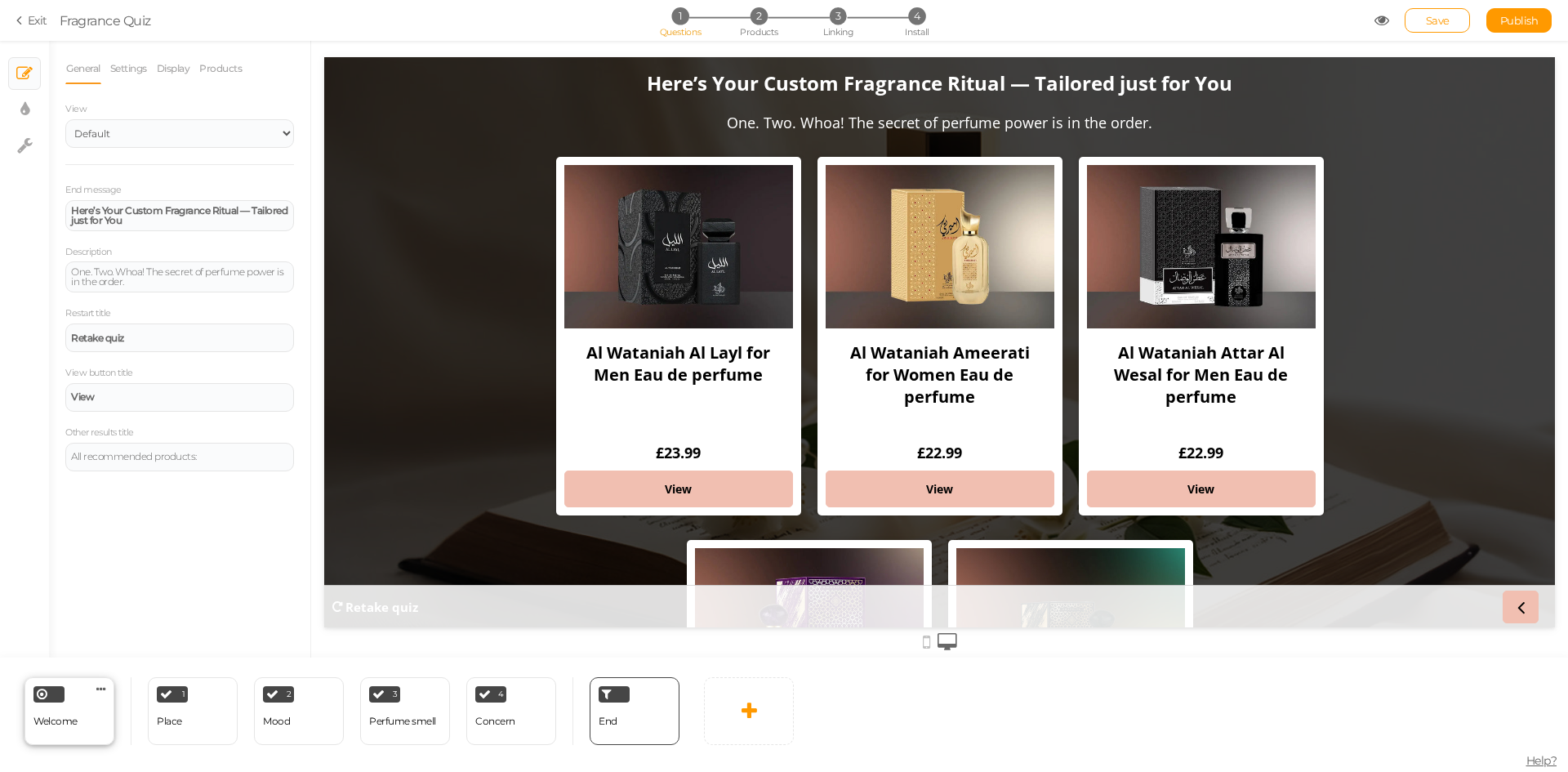
click at [57, 729] on div "Welcome" at bounding box center [56, 721] width 44 height 29
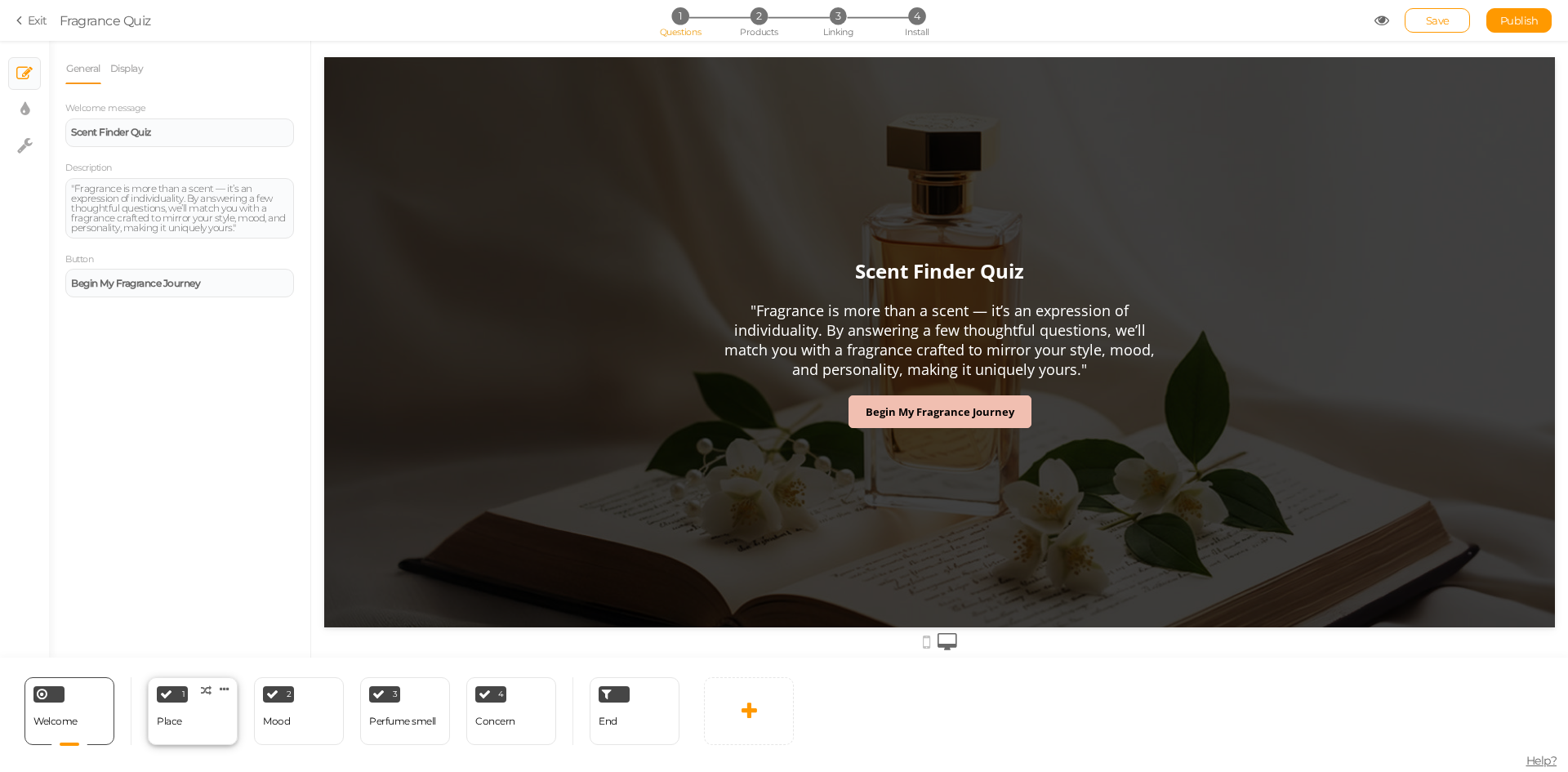
click at [164, 731] on div "Place" at bounding box center [170, 721] width 25 height 29
select select "2"
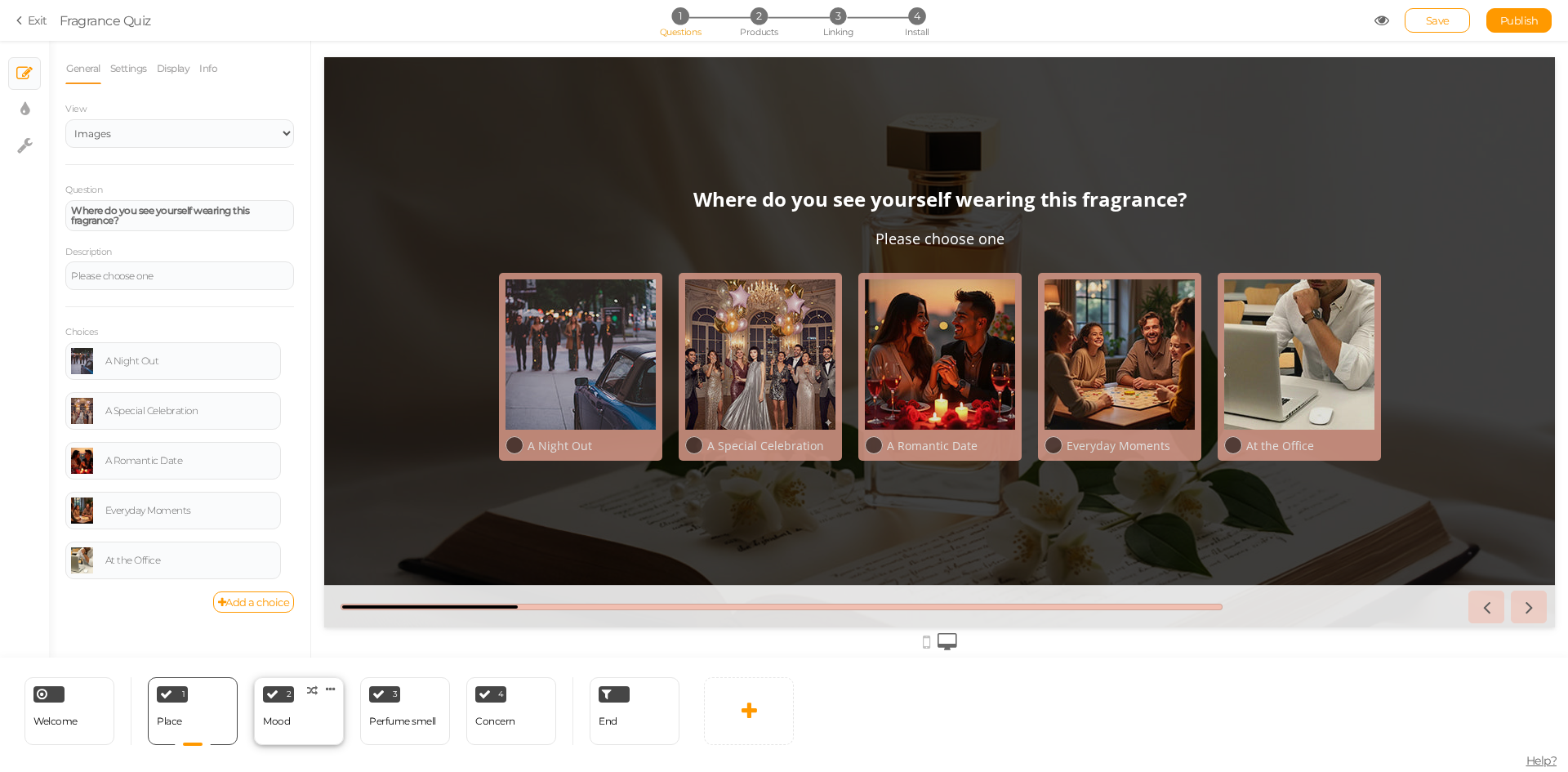
click at [301, 734] on div "2 Mood × Define the conditions to show this slide. Clone Change type Delete" at bounding box center [299, 710] width 90 height 67
select select "2"
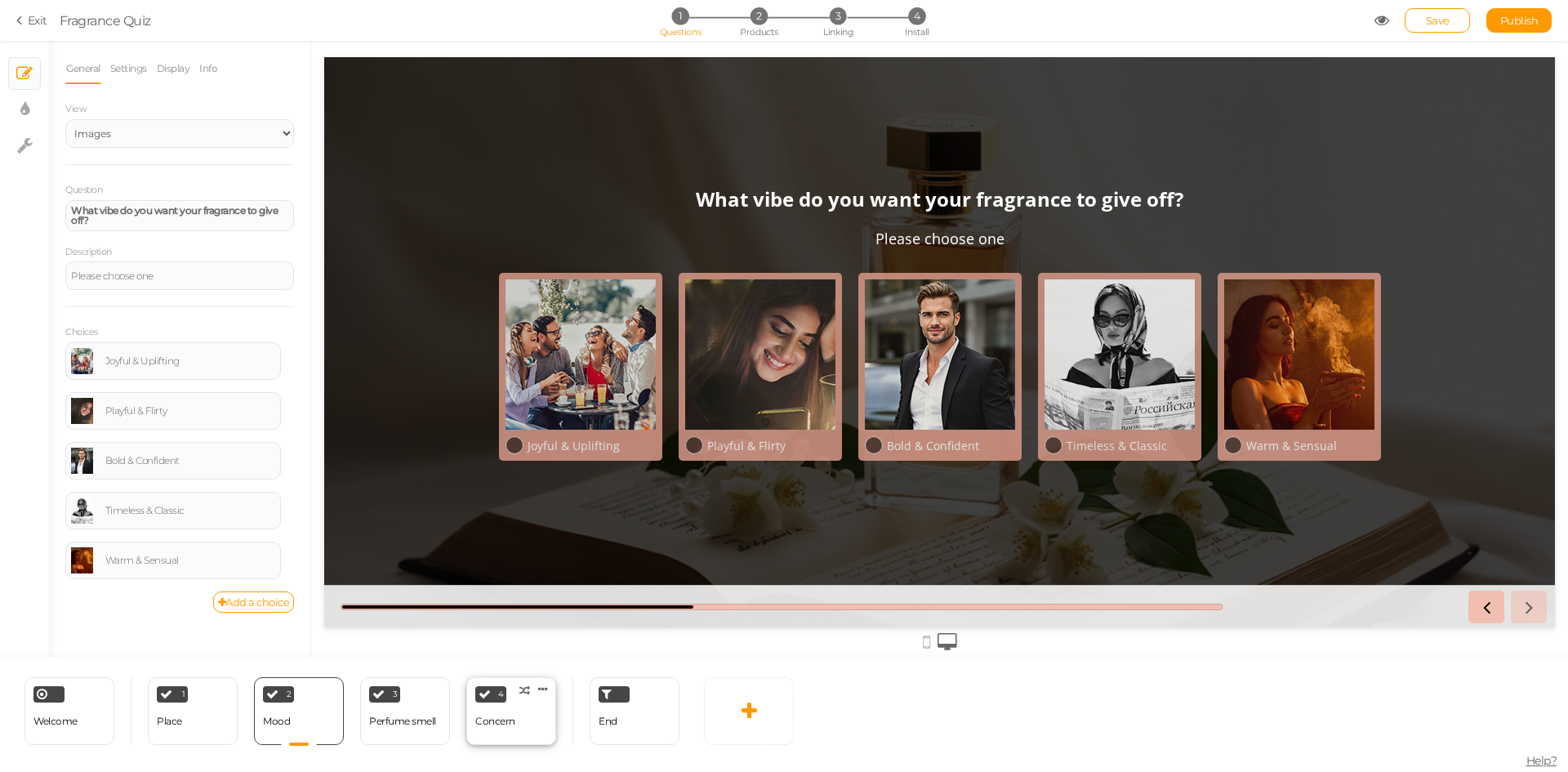
click at [517, 730] on div "4 Concern × Define the conditions to show this slide. Clone Change type Delete" at bounding box center [510, 710] width 90 height 67
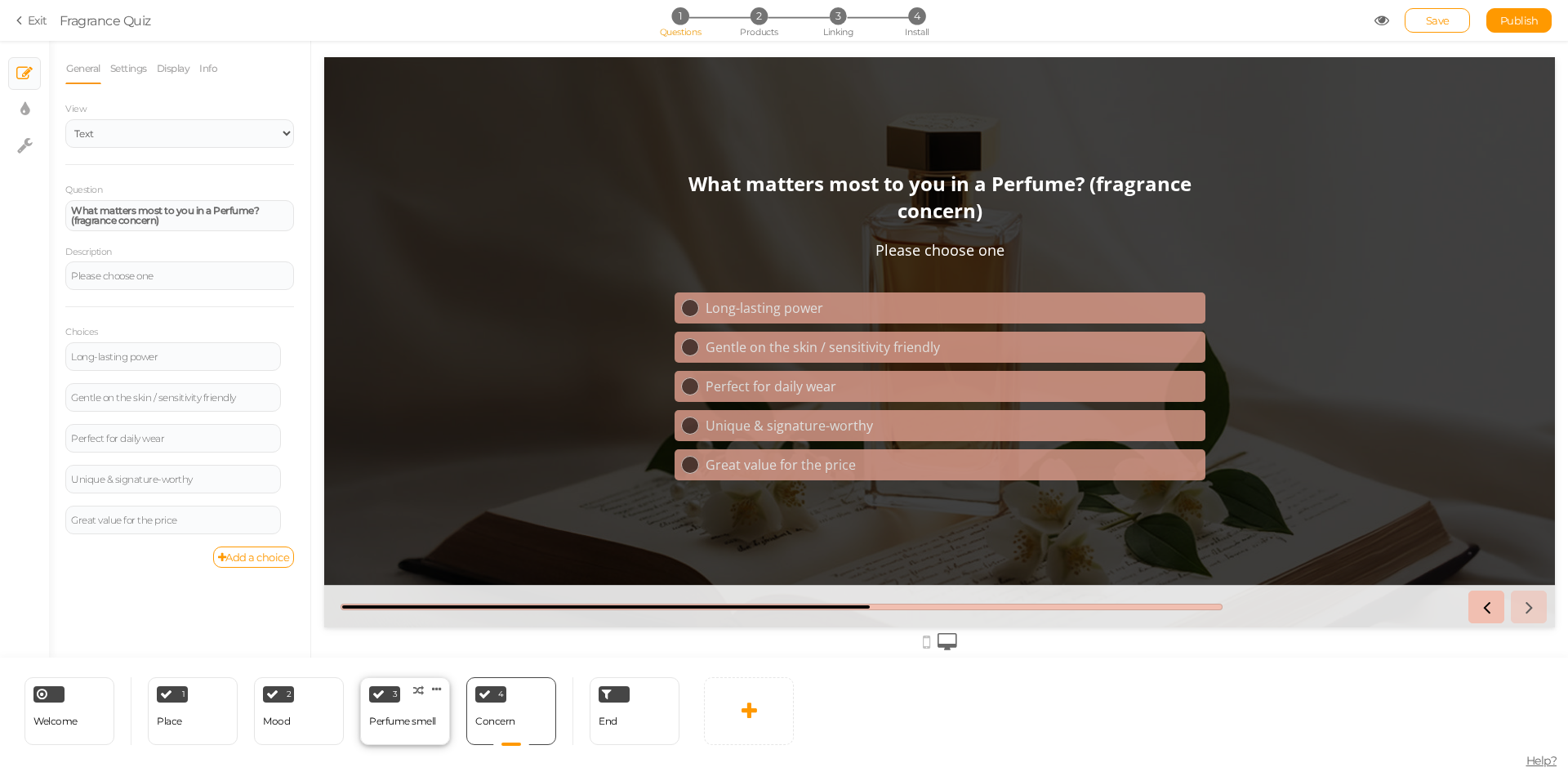
click at [398, 726] on div "Perfume smell" at bounding box center [403, 721] width 67 height 12
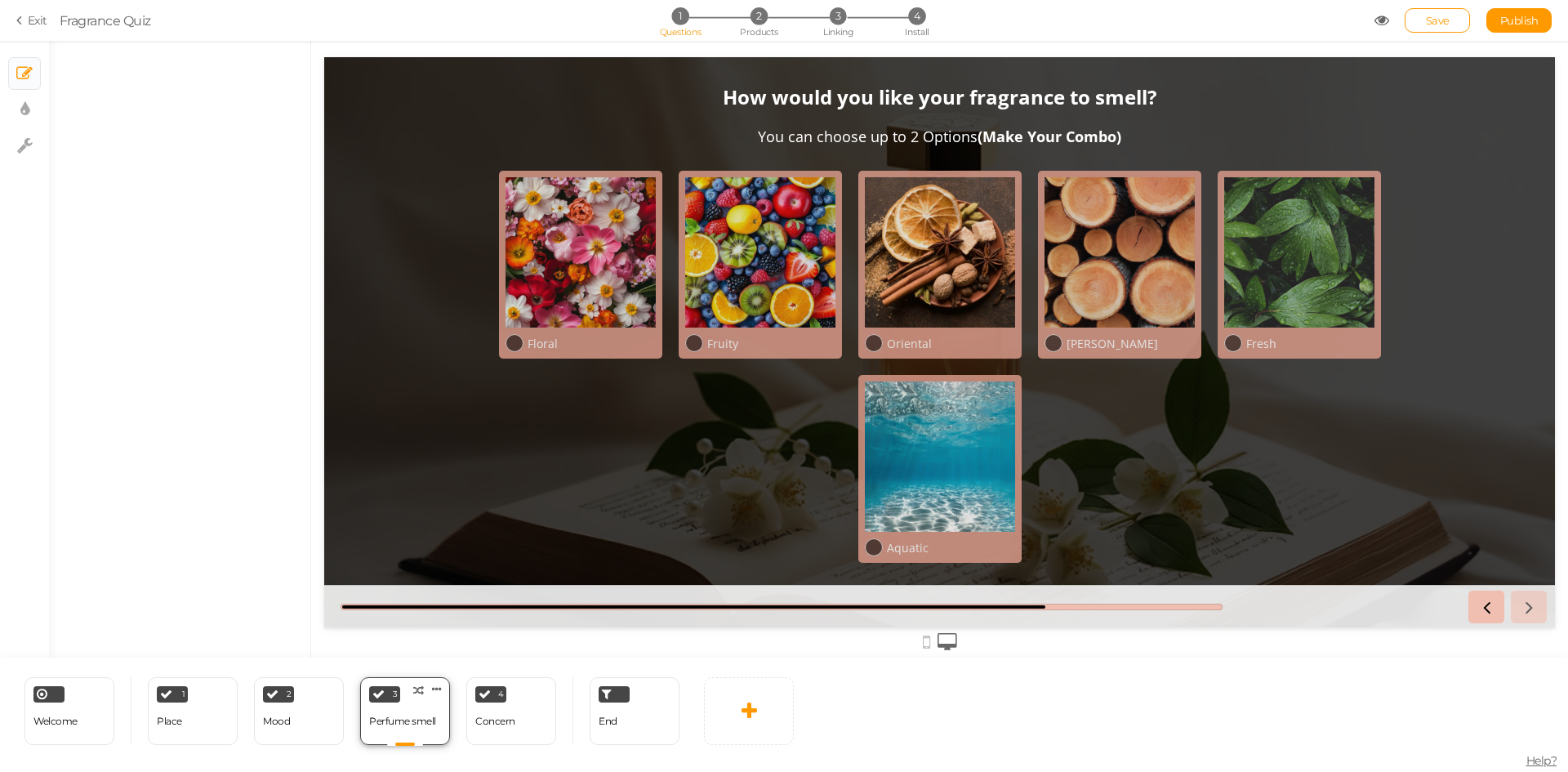
select select "2"
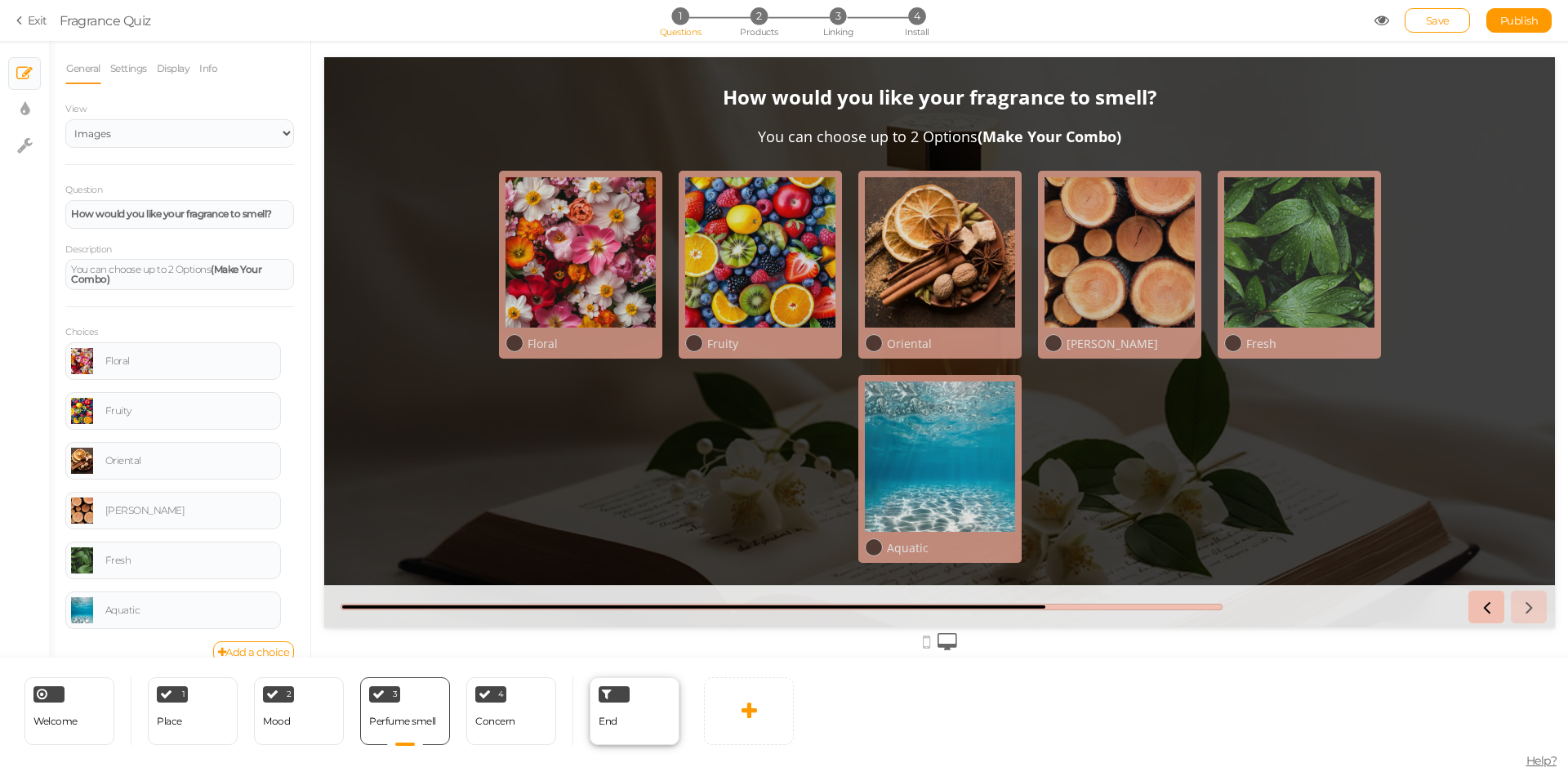
click at [627, 730] on div "End" at bounding box center [634, 710] width 90 height 67
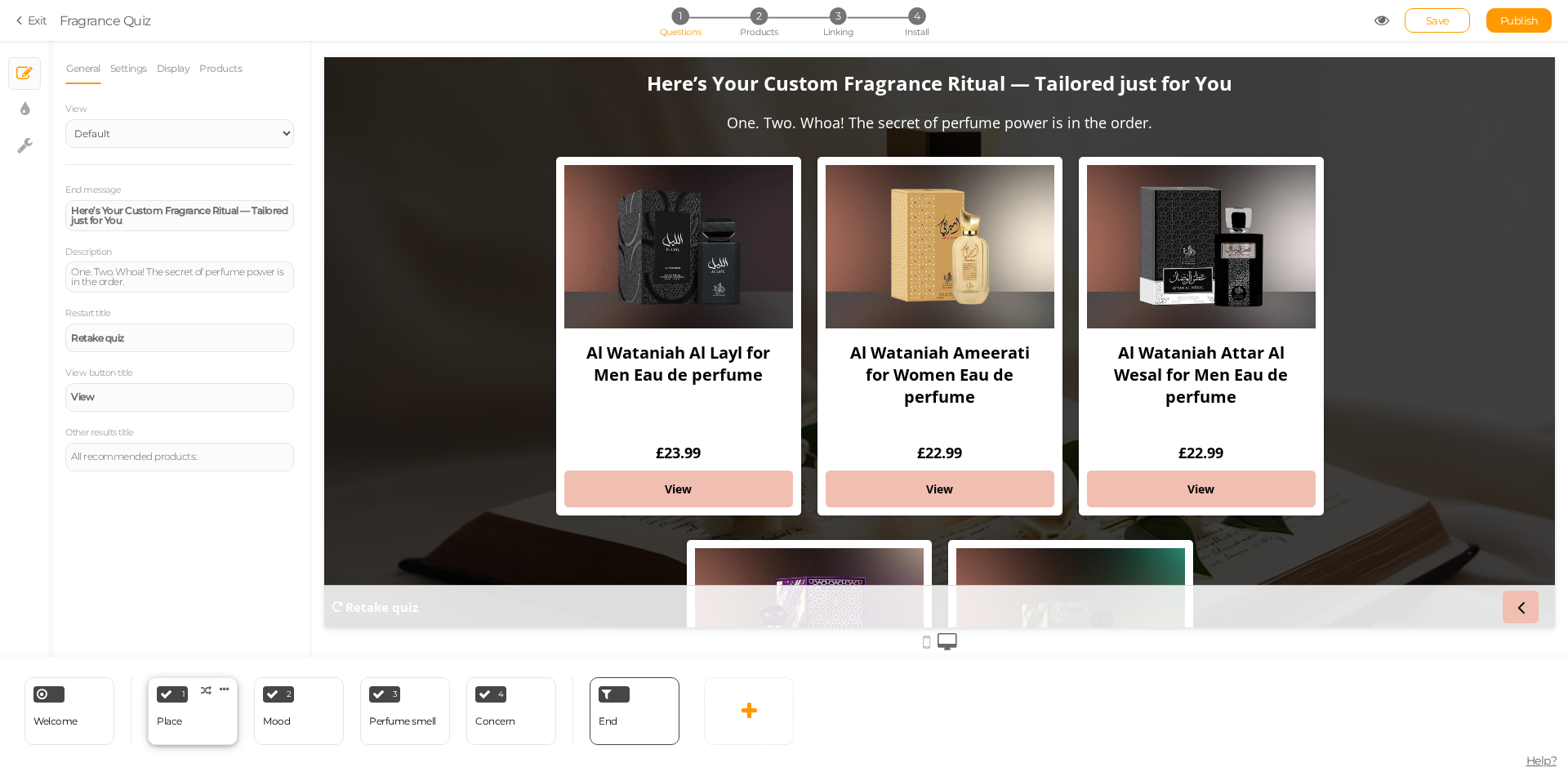
click at [198, 730] on div "1 Place × Define the conditions to show this slide. Clone Change type Delete" at bounding box center [193, 710] width 90 height 67
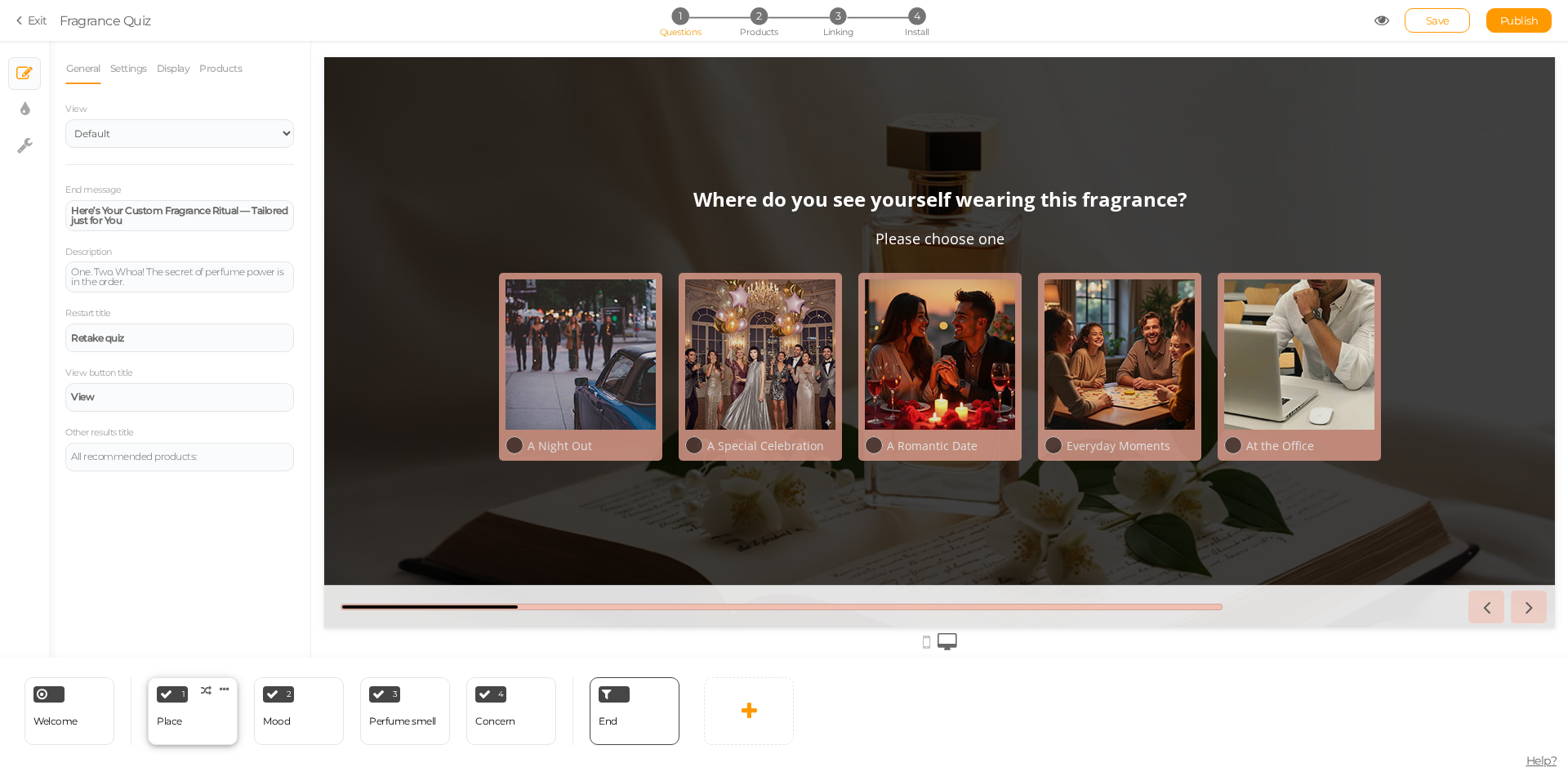
select select "2"
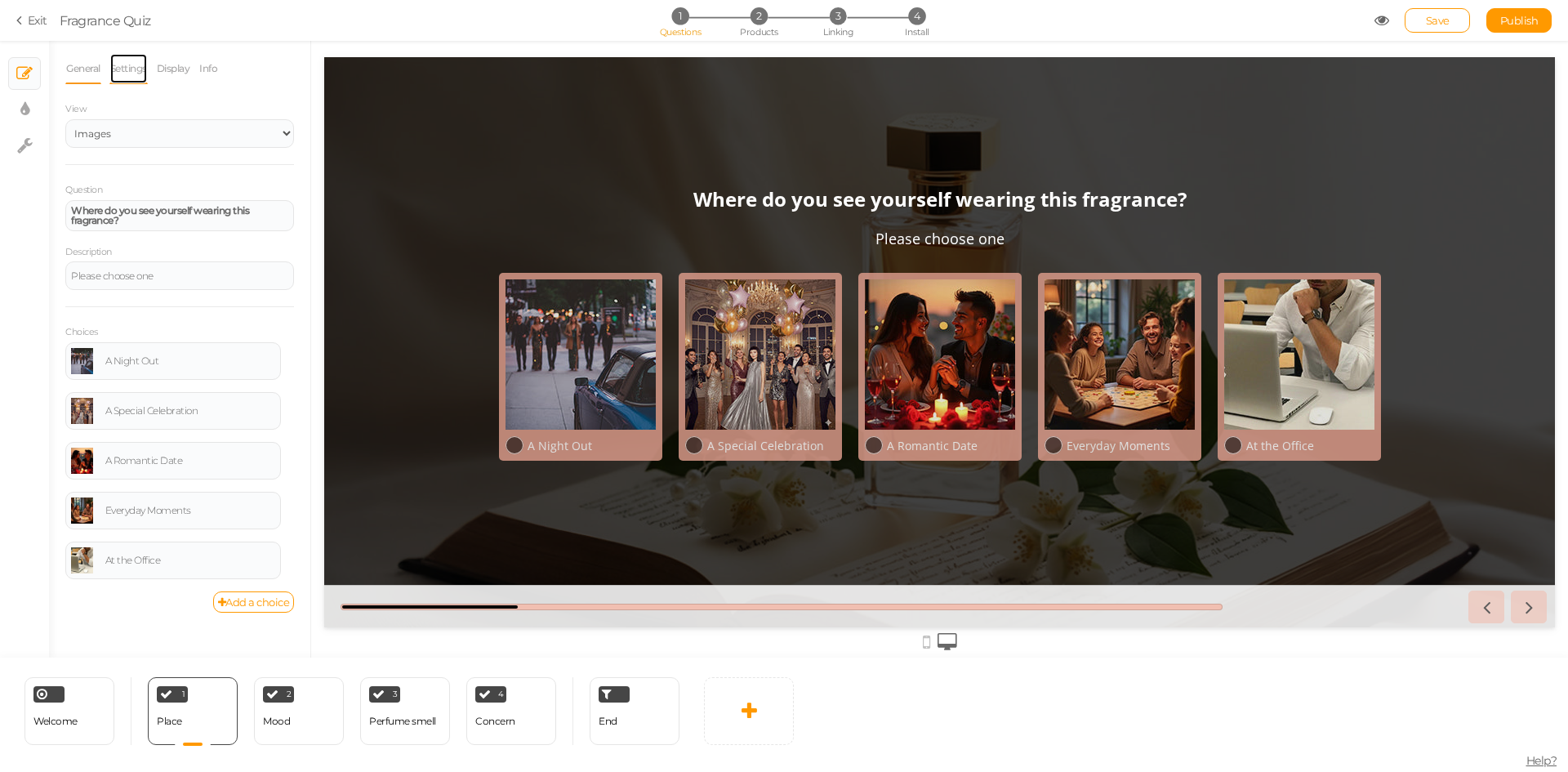
click at [122, 74] on link "Settings" at bounding box center [129, 68] width 39 height 31
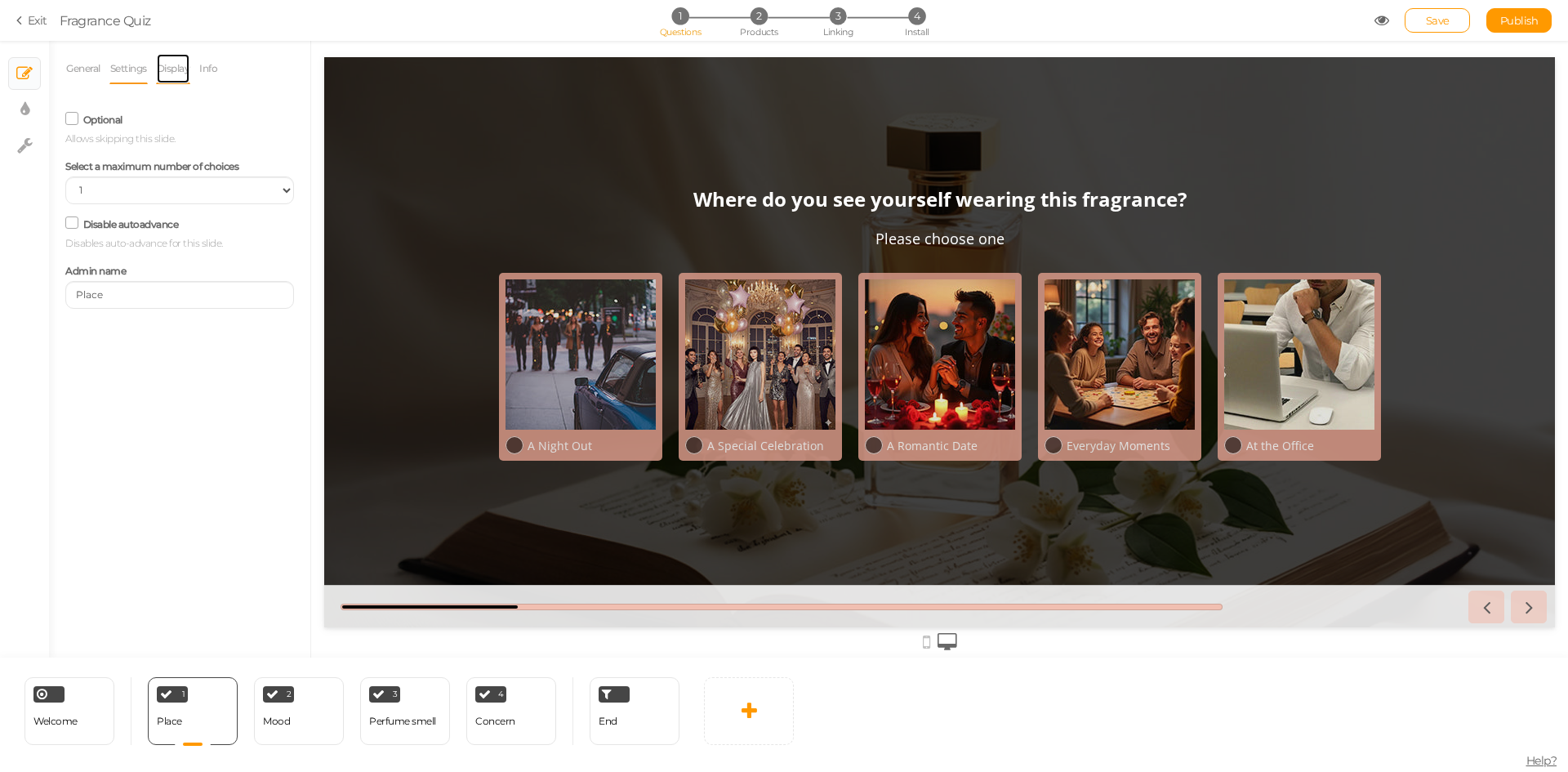
click at [183, 75] on link "Display" at bounding box center [173, 68] width 35 height 31
click at [201, 70] on link "Info" at bounding box center [208, 68] width 19 height 31
click at [105, 69] on li "General" at bounding box center [88, 68] width 44 height 31
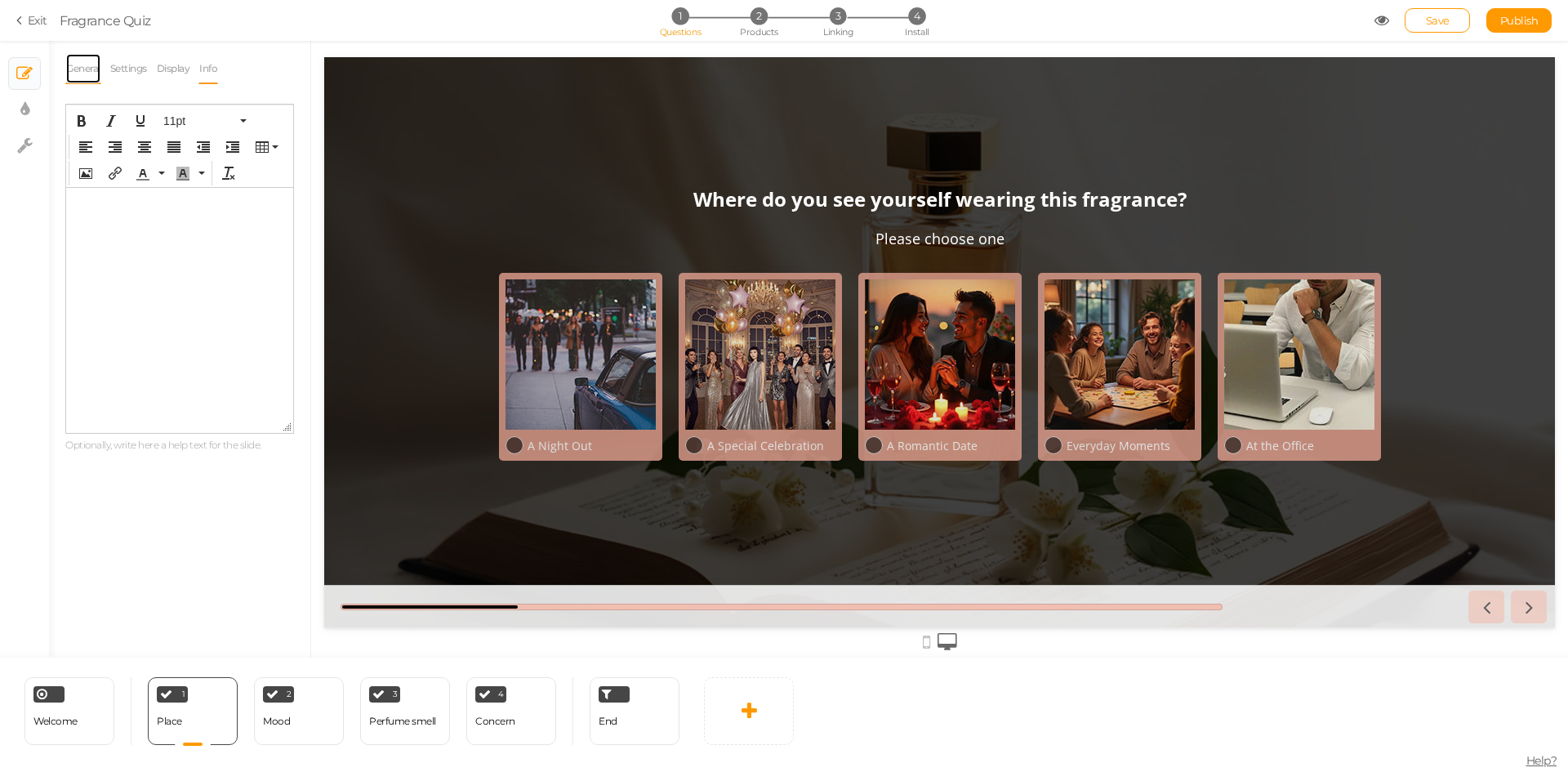
click at [85, 69] on link "General" at bounding box center [83, 68] width 36 height 31
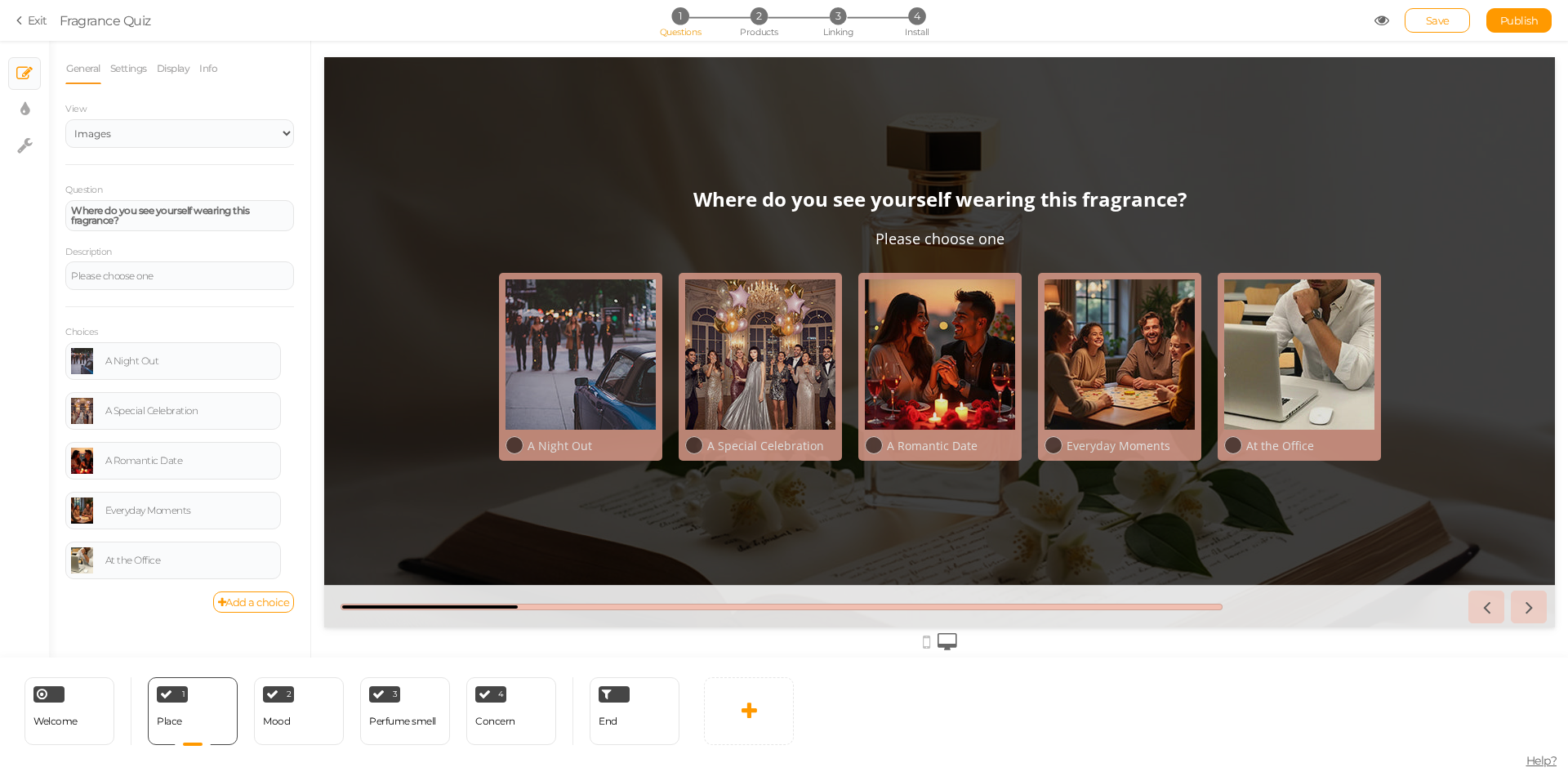
click at [928, 639] on icon at bounding box center [927, 641] width 8 height 18
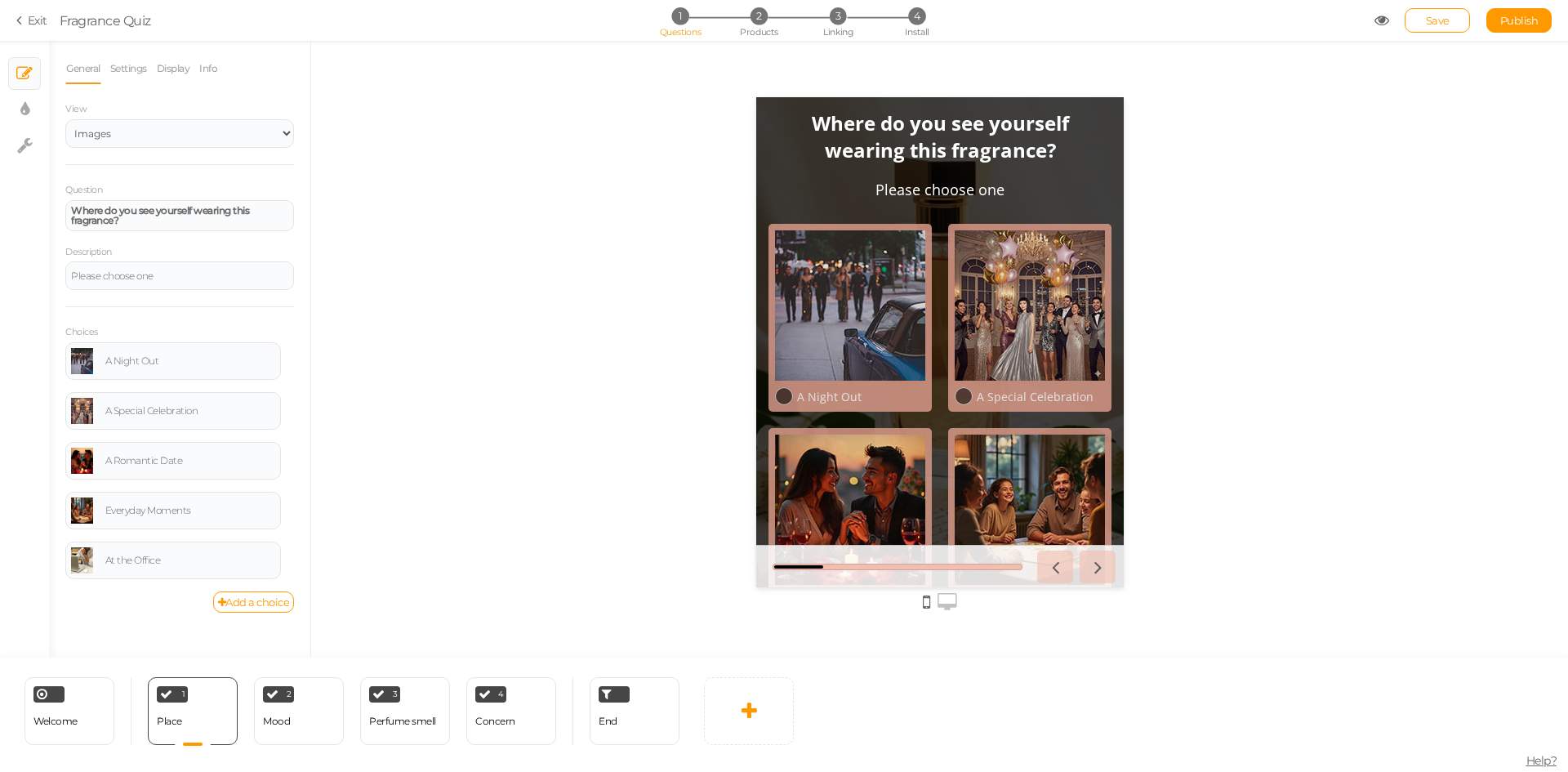
click at [948, 608] on icon at bounding box center [948, 602] width 19 height 18
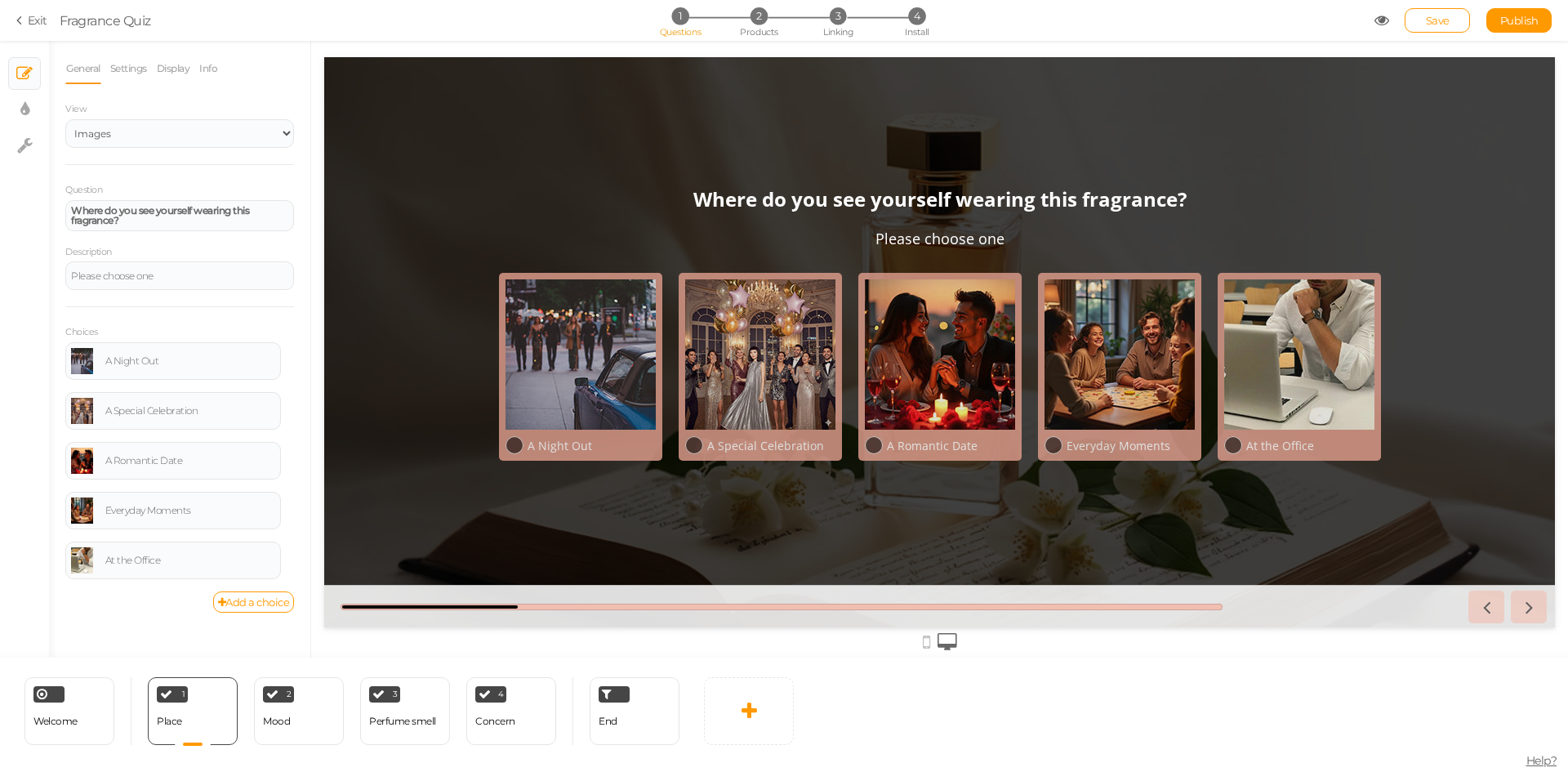
click at [222, 73] on li "Info" at bounding box center [212, 68] width 28 height 31
click at [209, 67] on link "Info" at bounding box center [208, 68] width 19 height 31
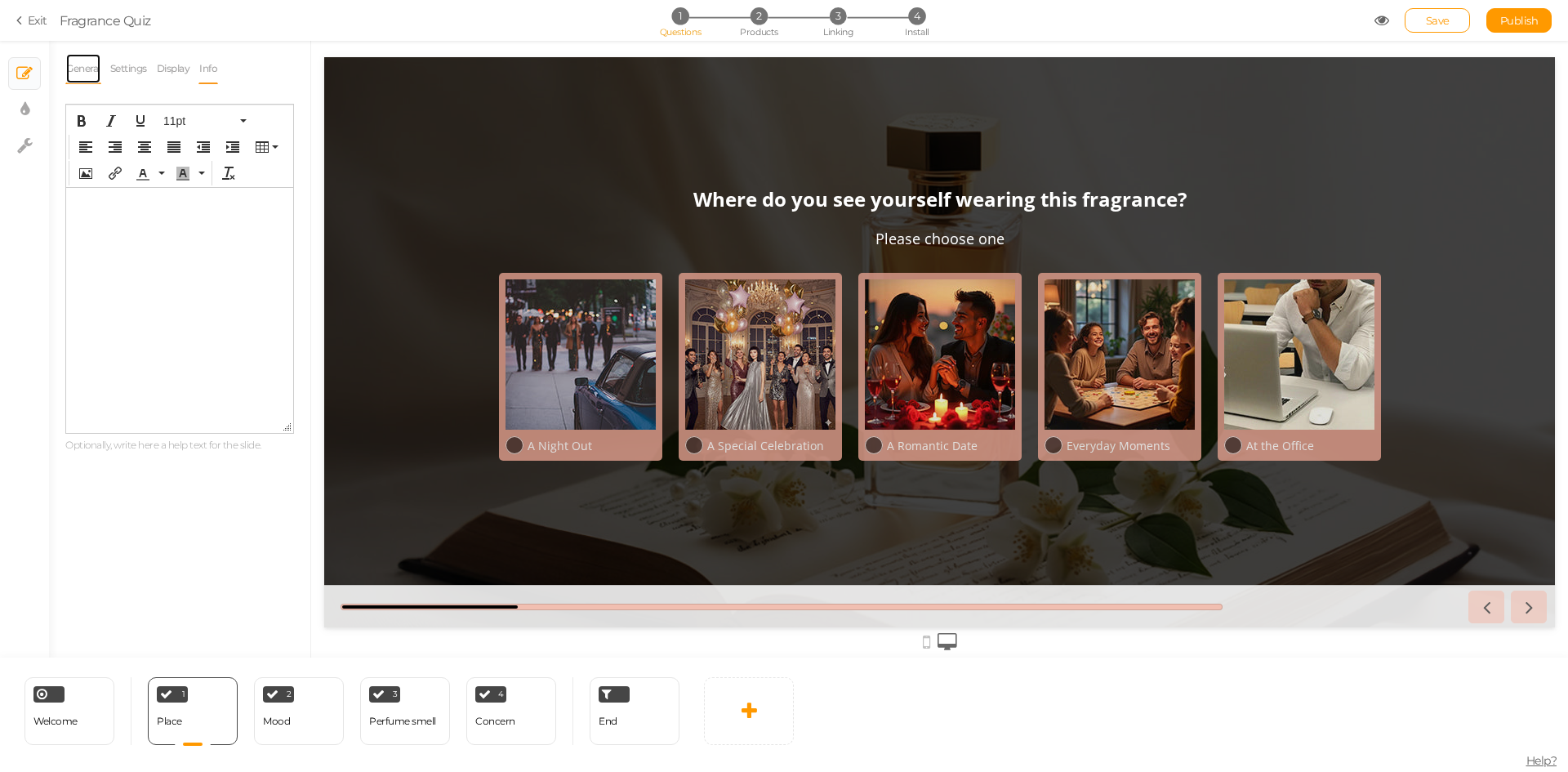
click at [89, 71] on link "General" at bounding box center [83, 68] width 36 height 31
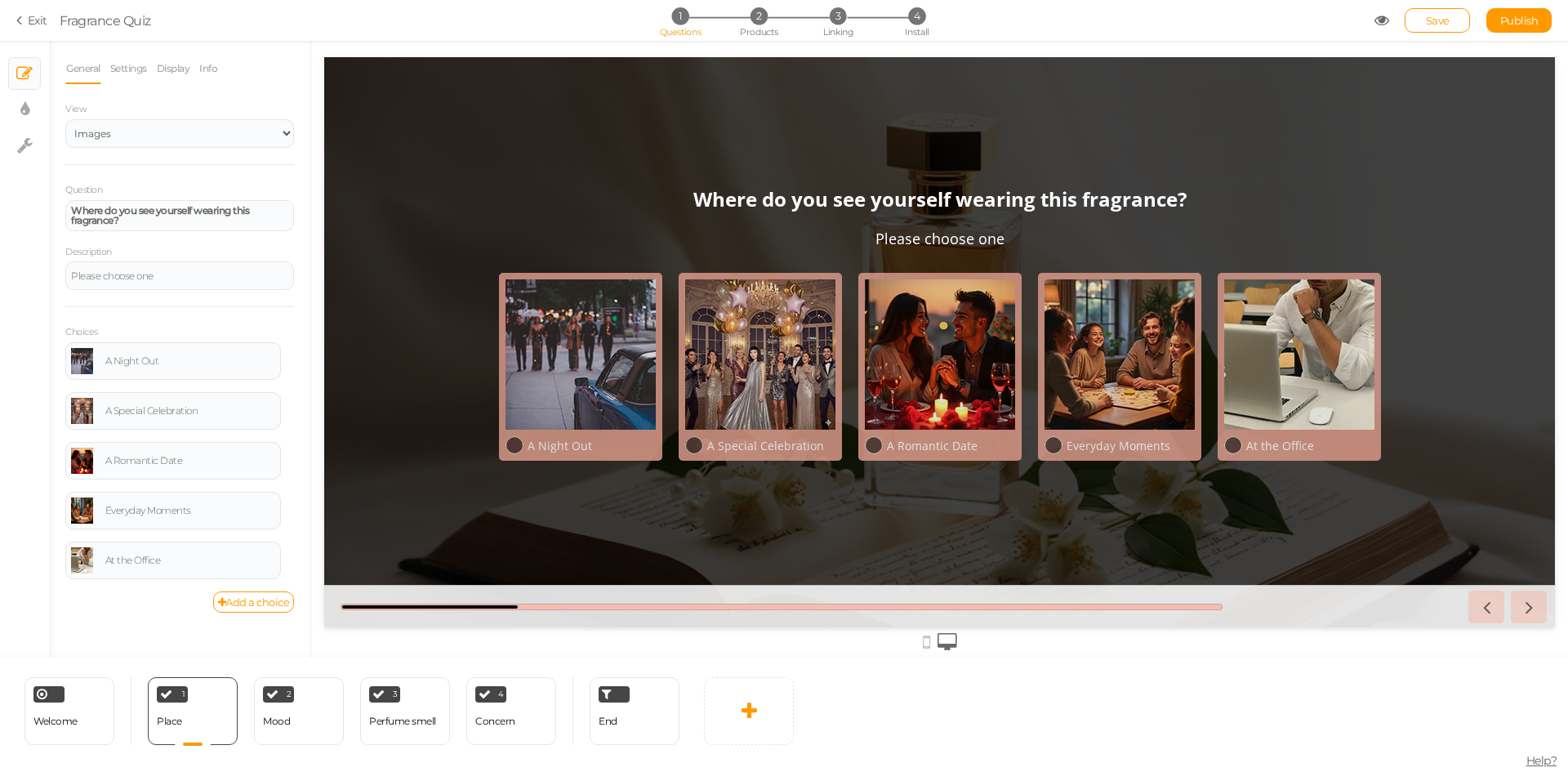
click at [923, 637] on icon at bounding box center [927, 641] width 8 height 18
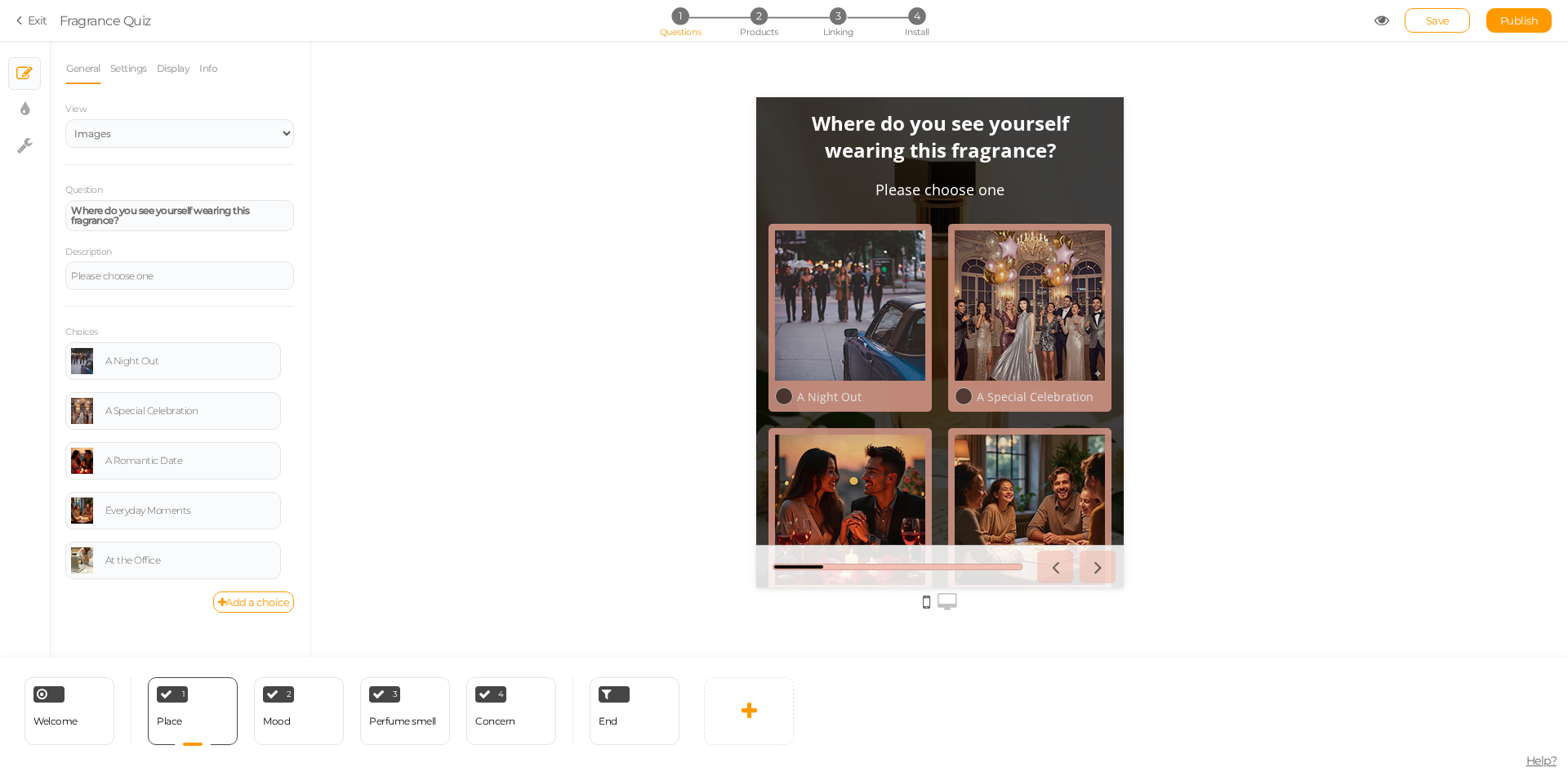
click at [947, 600] on icon at bounding box center [948, 602] width 19 height 18
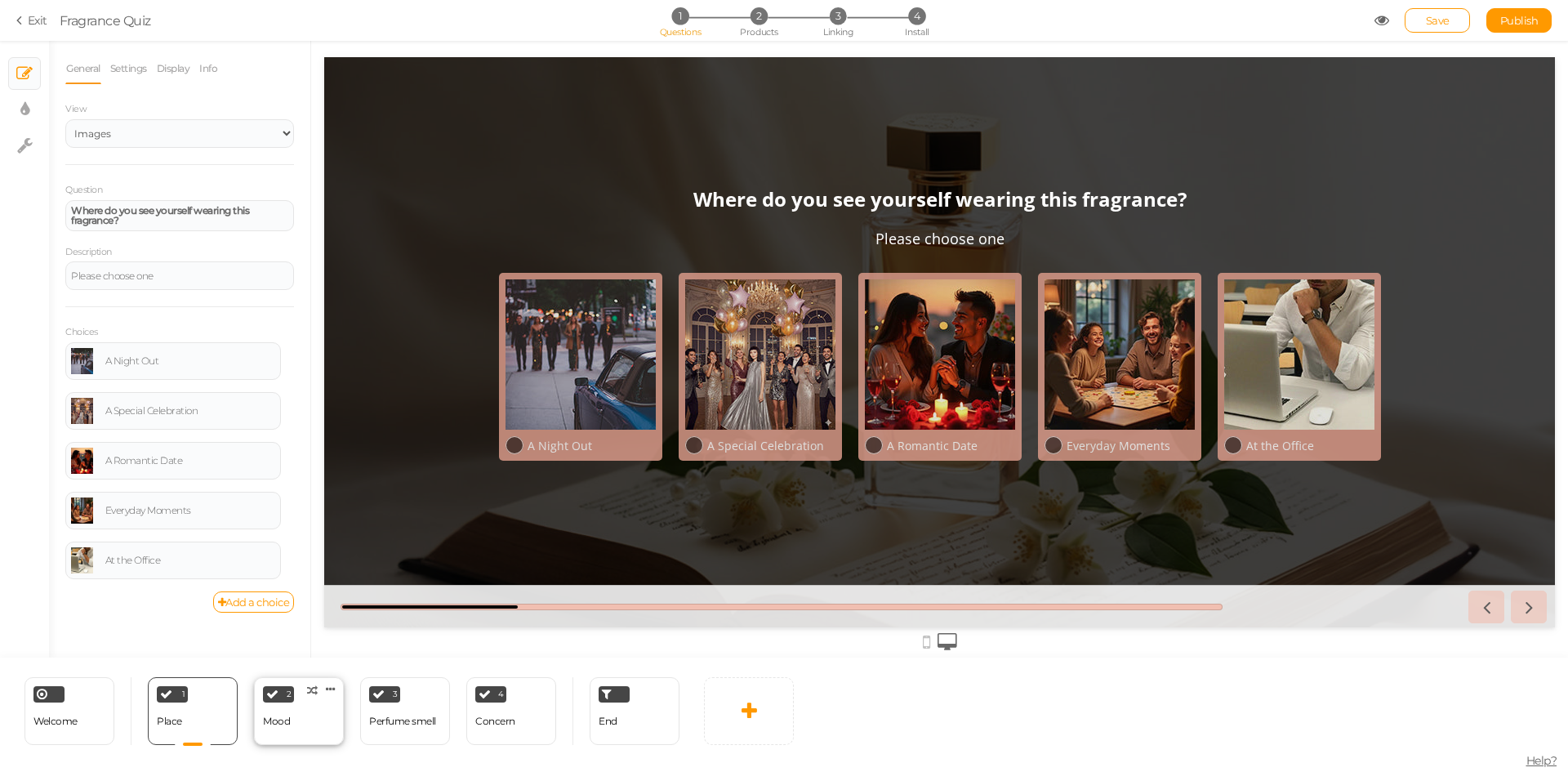
click at [308, 733] on div "2 Mood × Define the conditions to show this slide. Clone Change type Delete" at bounding box center [299, 710] width 90 height 67
select select "2"
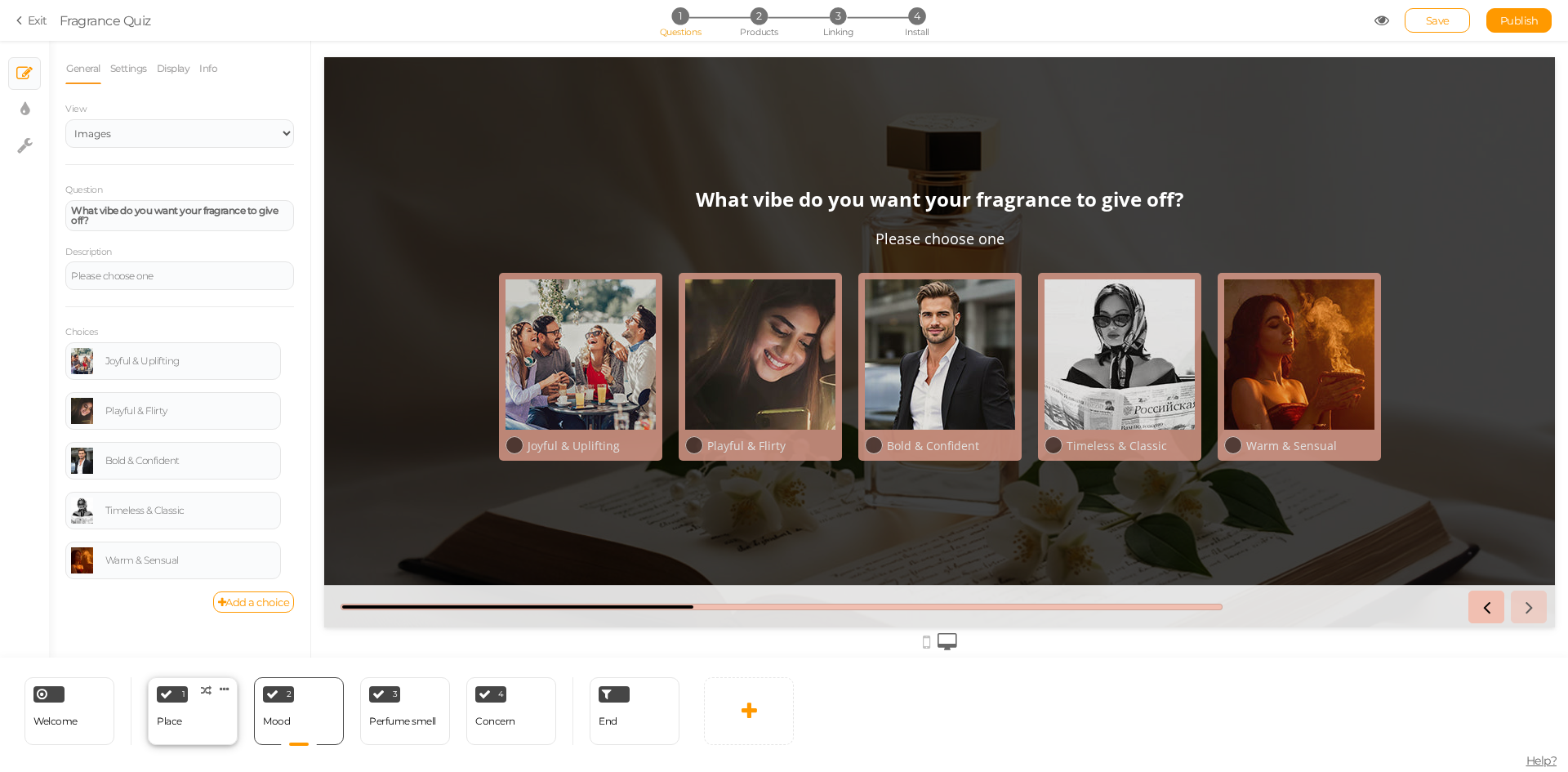
click at [173, 718] on div "Place" at bounding box center [170, 721] width 25 height 12
select select "2"
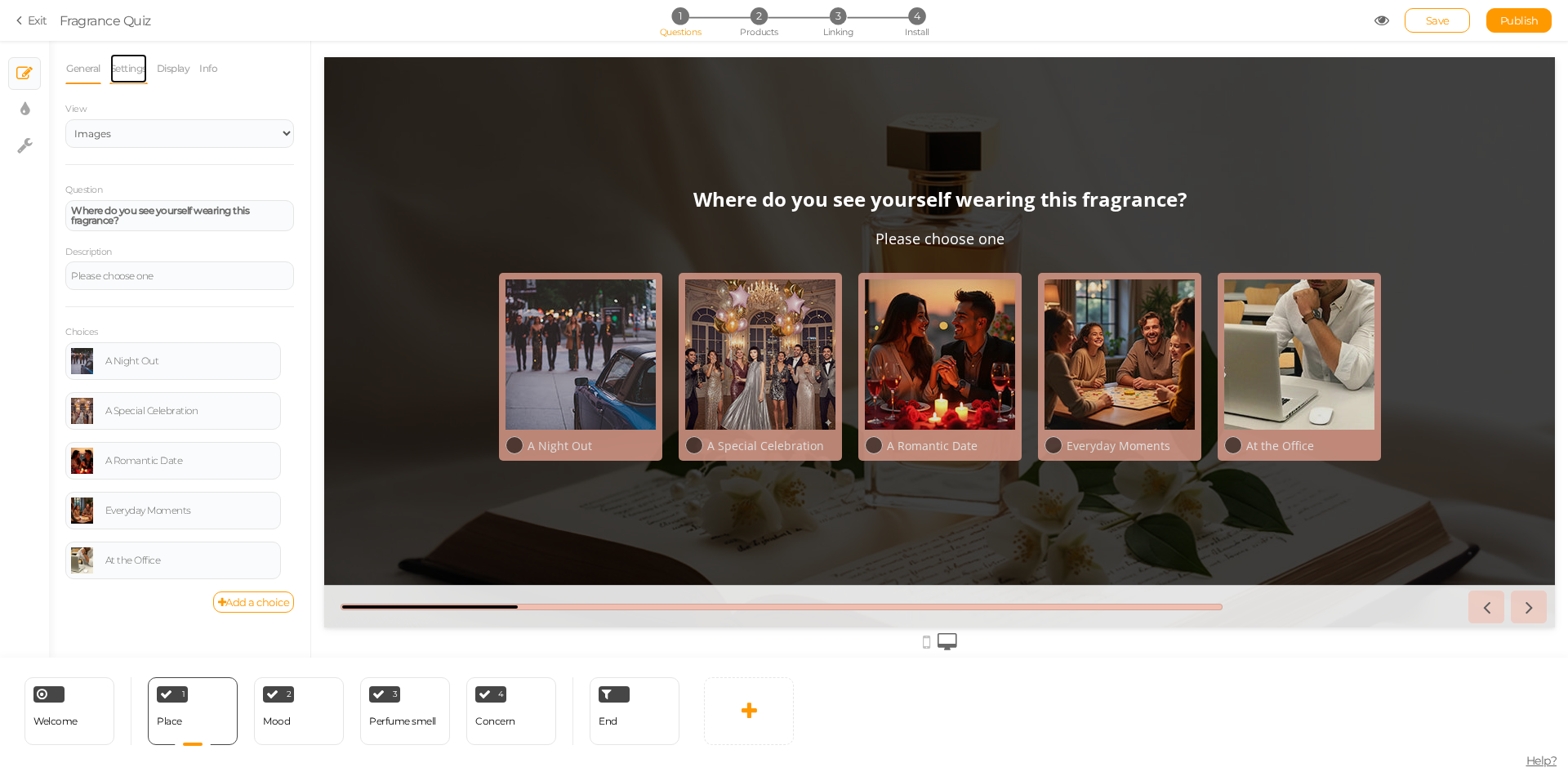
click at [119, 69] on link "Settings" at bounding box center [129, 68] width 39 height 31
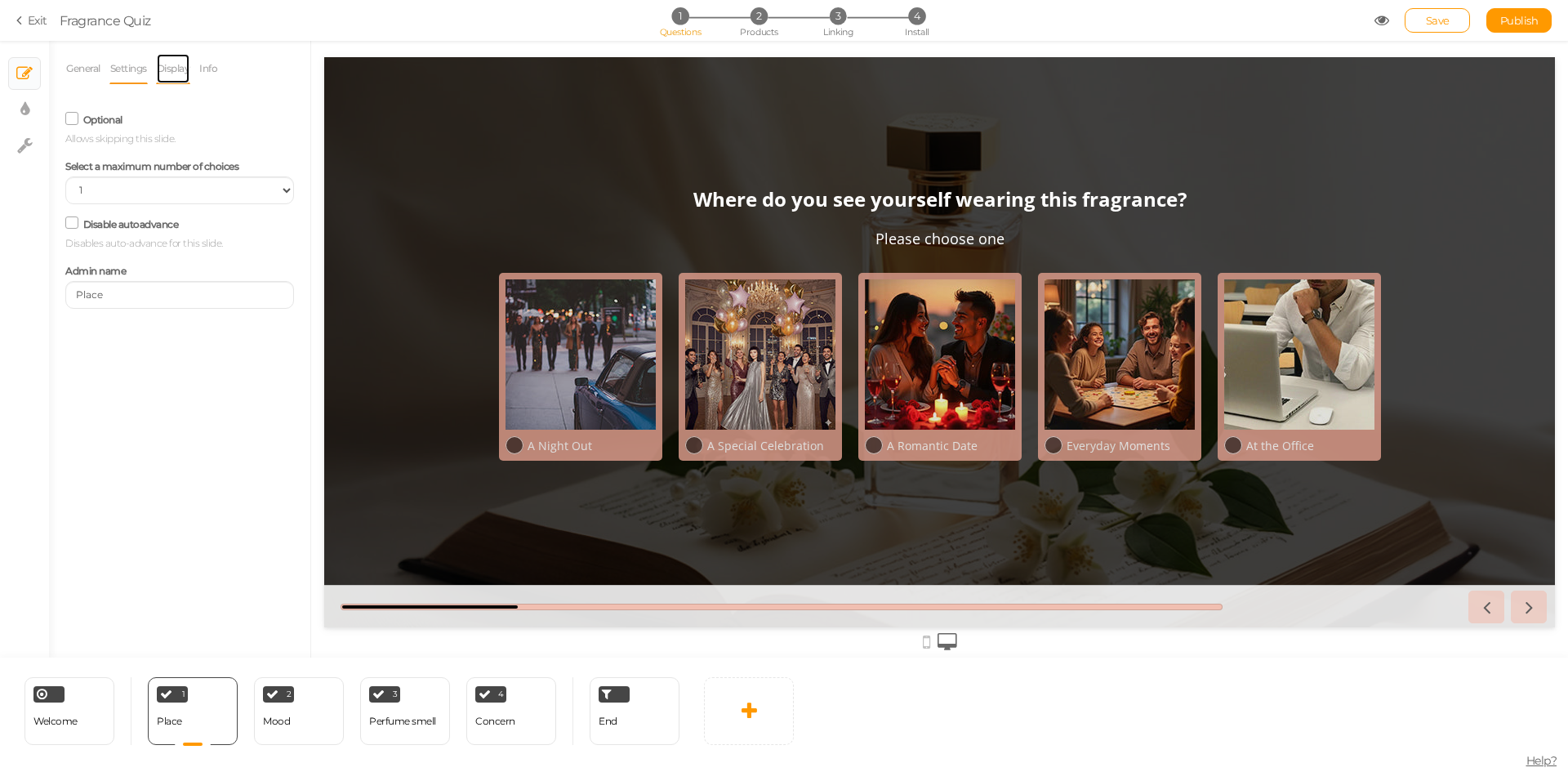
click at [168, 70] on link "Display" at bounding box center [173, 68] width 35 height 31
click at [82, 78] on link "General" at bounding box center [83, 68] width 36 height 31
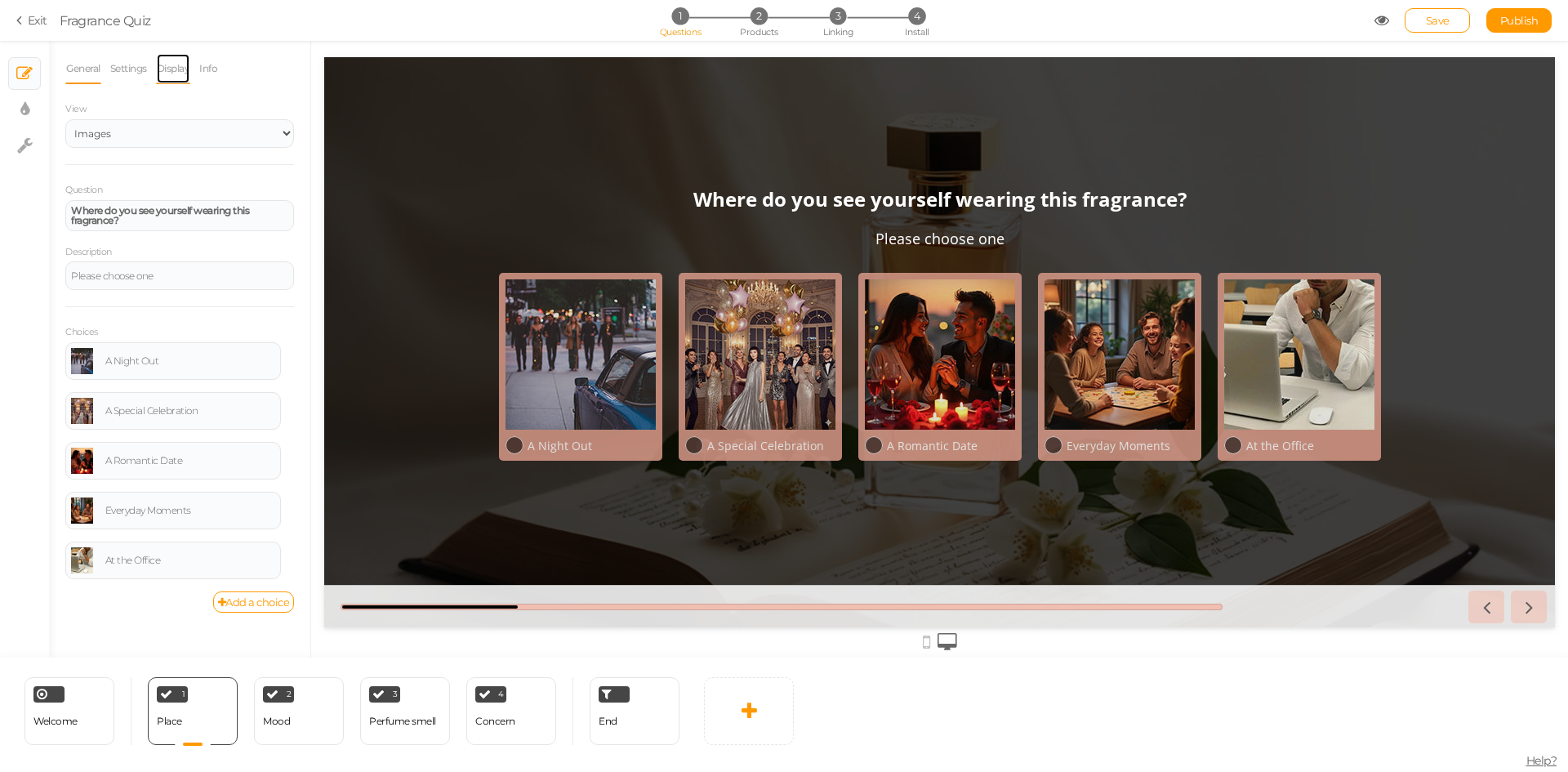
click at [165, 72] on link "Display" at bounding box center [173, 68] width 35 height 31
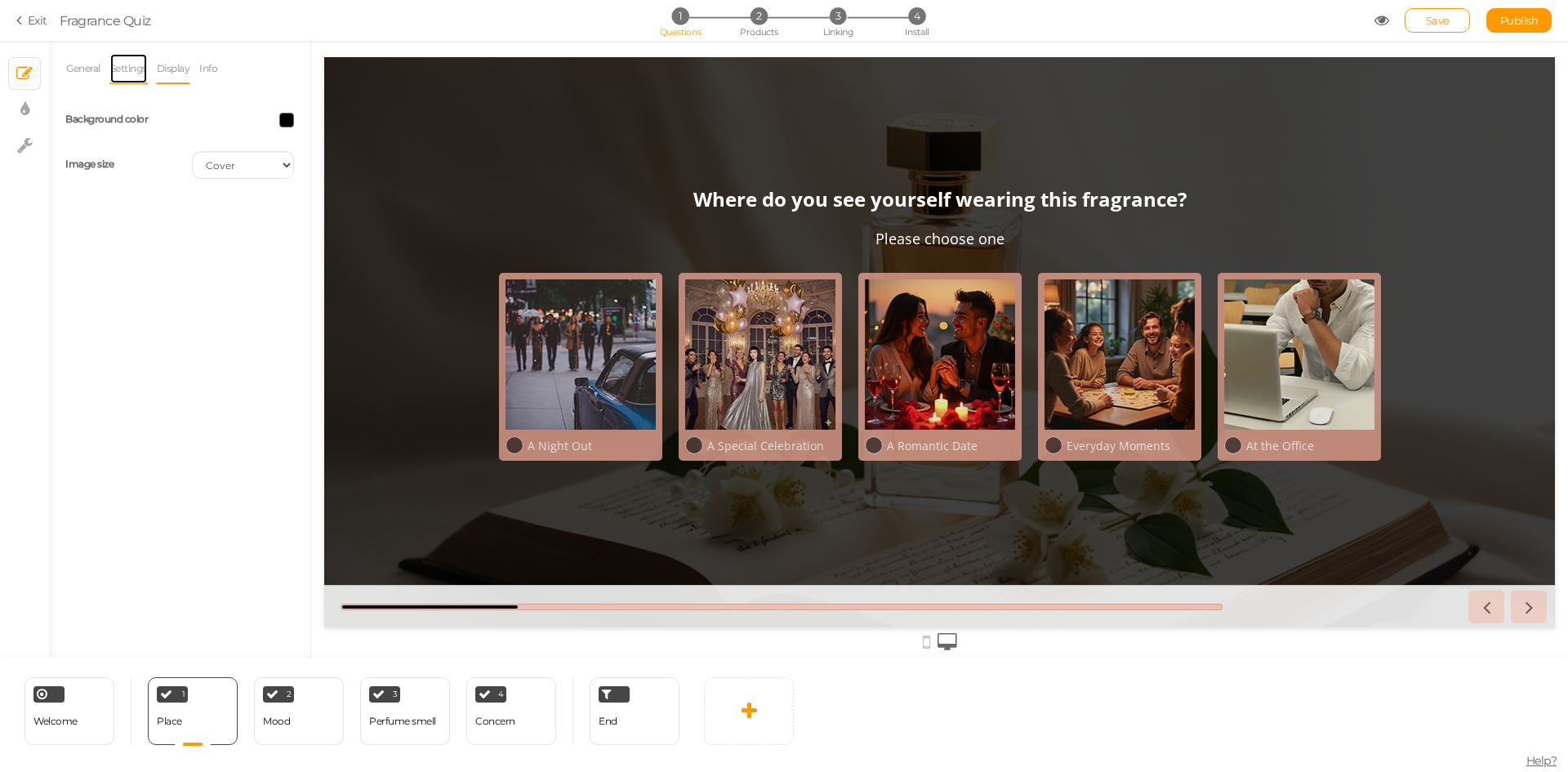
click at [122, 62] on link "Settings" at bounding box center [129, 68] width 39 height 31
click at [81, 71] on link "General" at bounding box center [83, 68] width 36 height 31
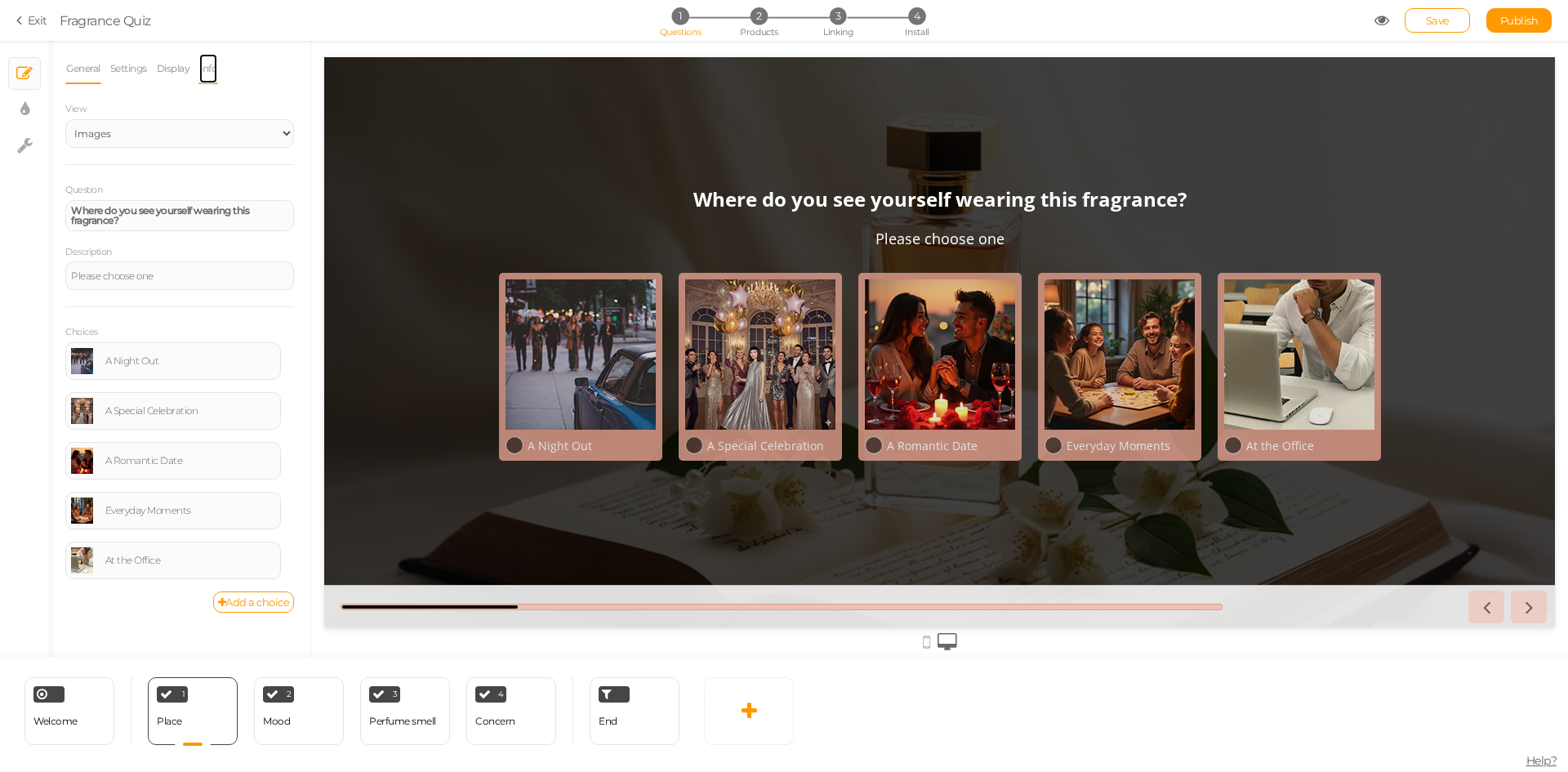
click at [211, 74] on link "Info" at bounding box center [208, 68] width 19 height 31
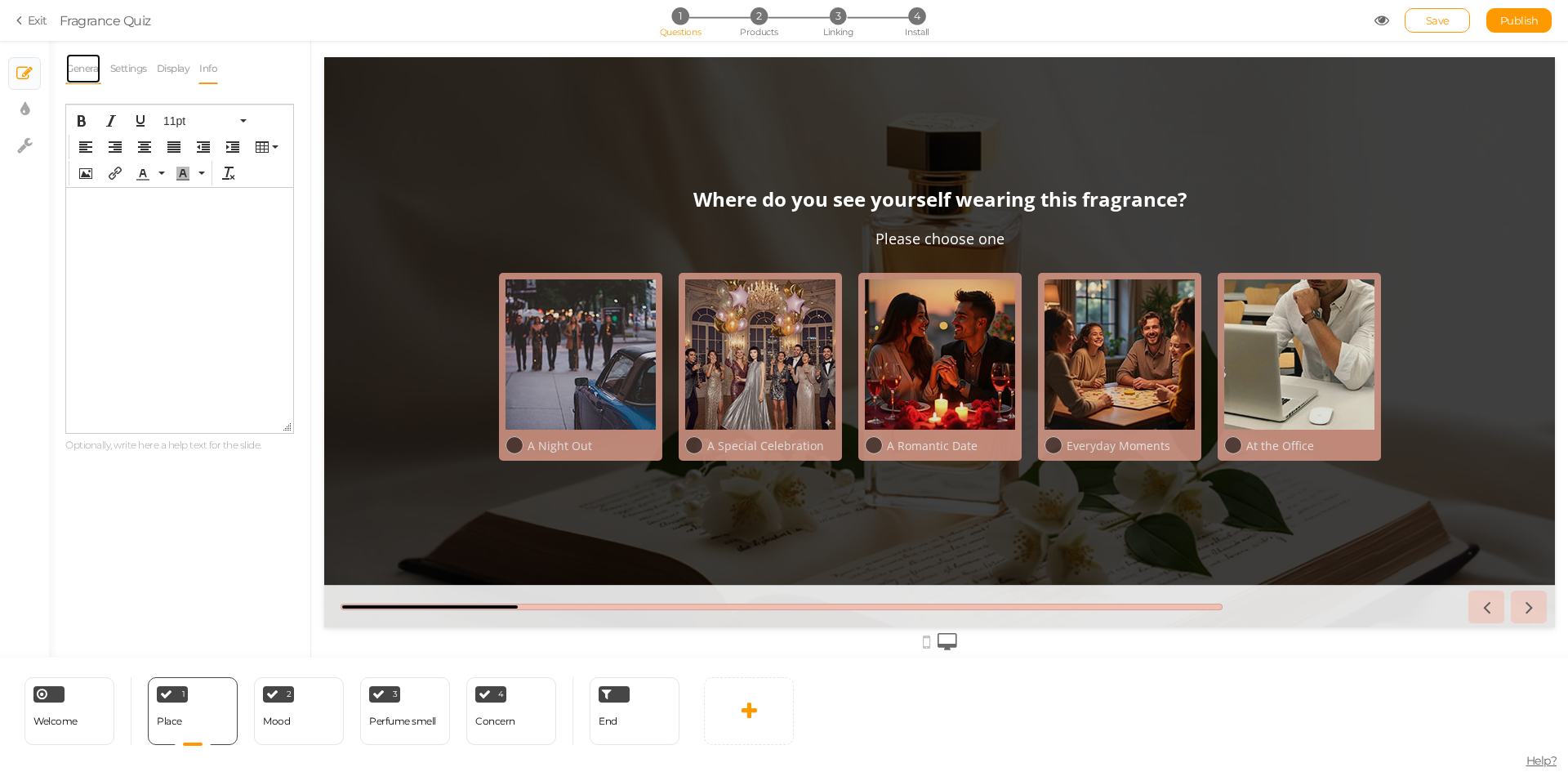
click at [83, 66] on link "General" at bounding box center [83, 68] width 36 height 31
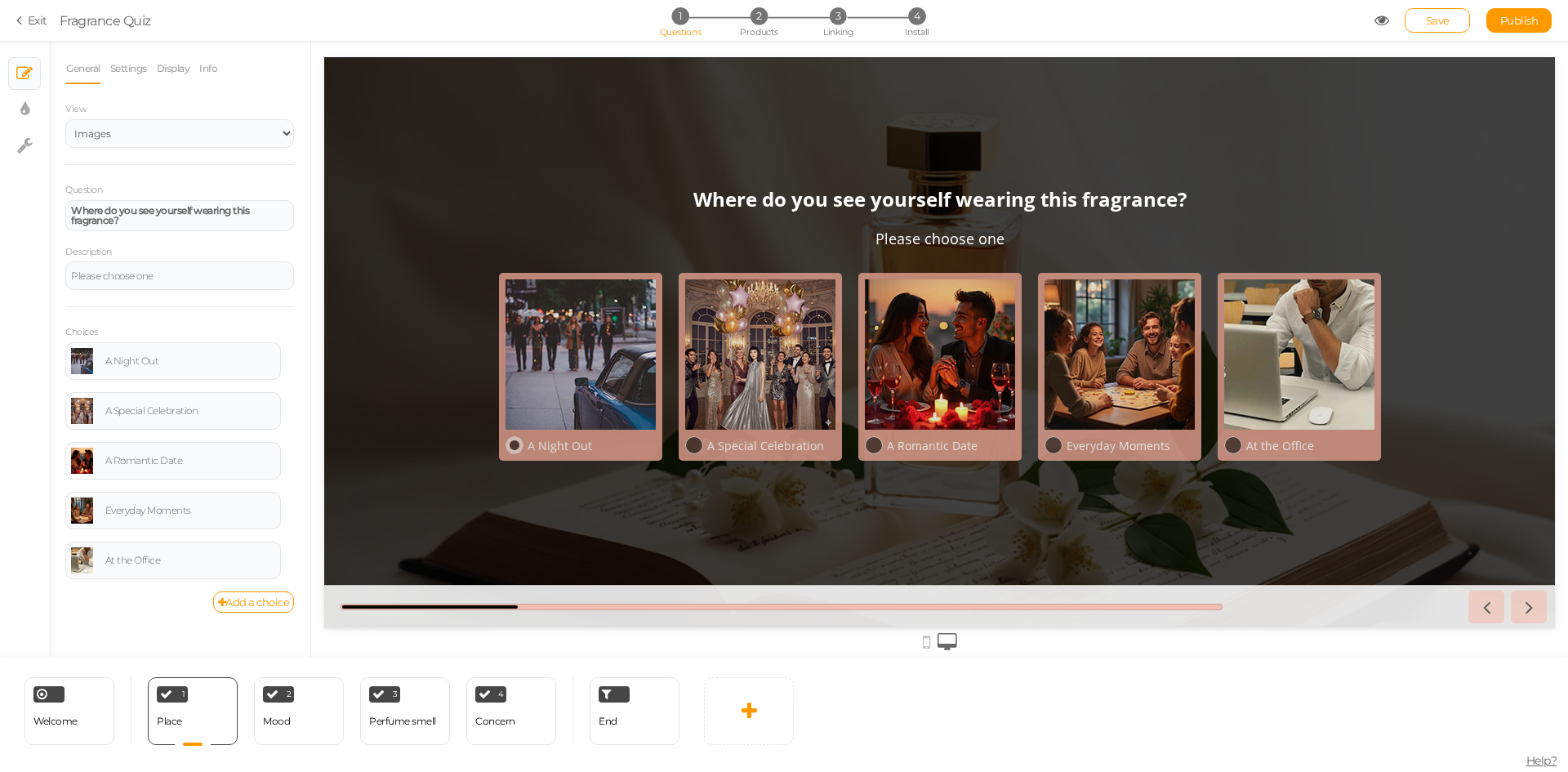
click at [534, 442] on div "A Night Out" at bounding box center [591, 446] width 128 height 15
click at [740, 448] on div "A Special Celebration" at bounding box center [771, 446] width 128 height 15
click at [574, 439] on div "A Night Out" at bounding box center [591, 446] width 128 height 15
click at [122, 73] on link "Settings" at bounding box center [129, 68] width 39 height 31
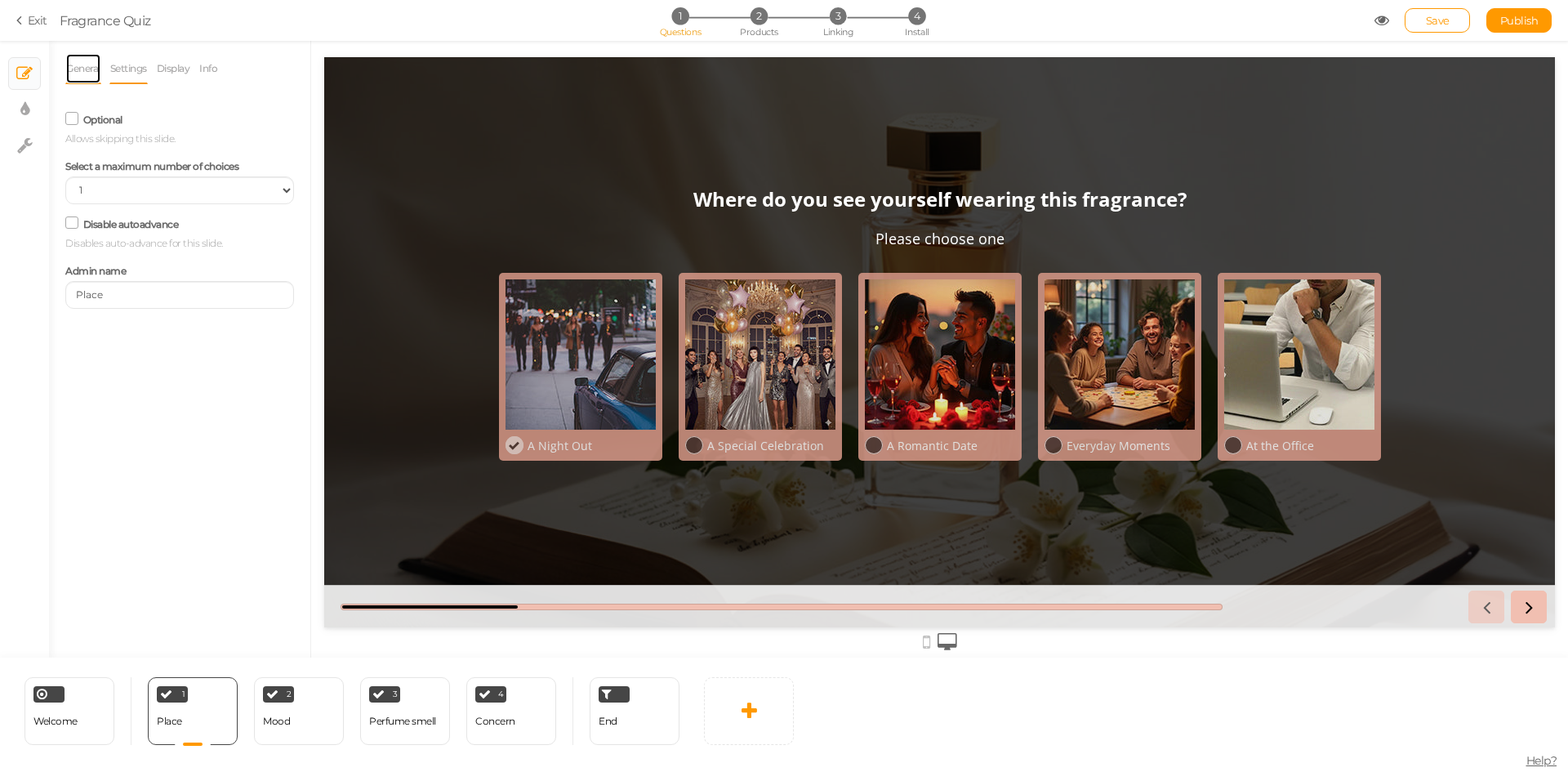
click at [96, 68] on link "General" at bounding box center [83, 68] width 36 height 31
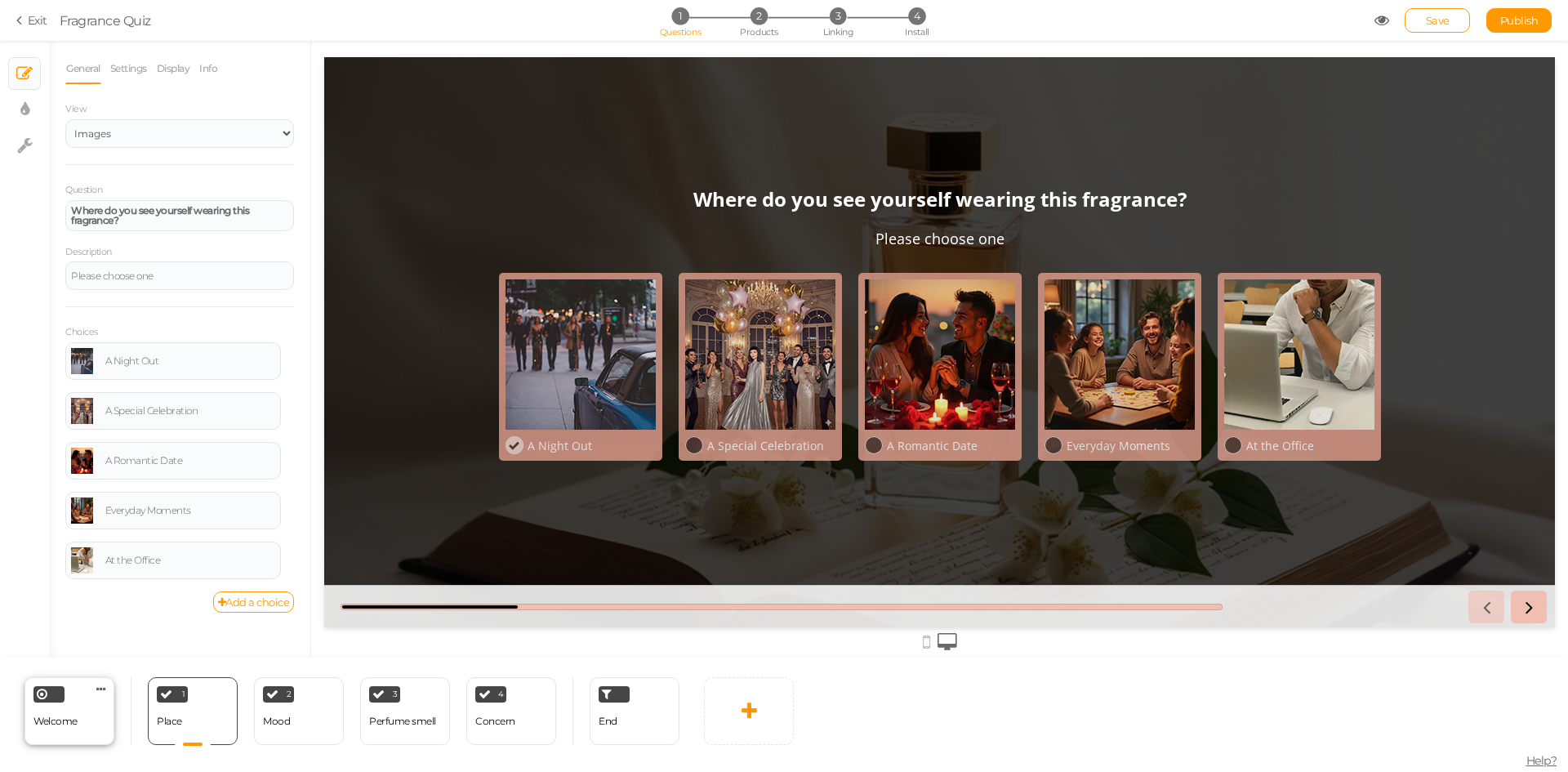
click at [54, 719] on span "Welcome" at bounding box center [56, 720] width 44 height 13
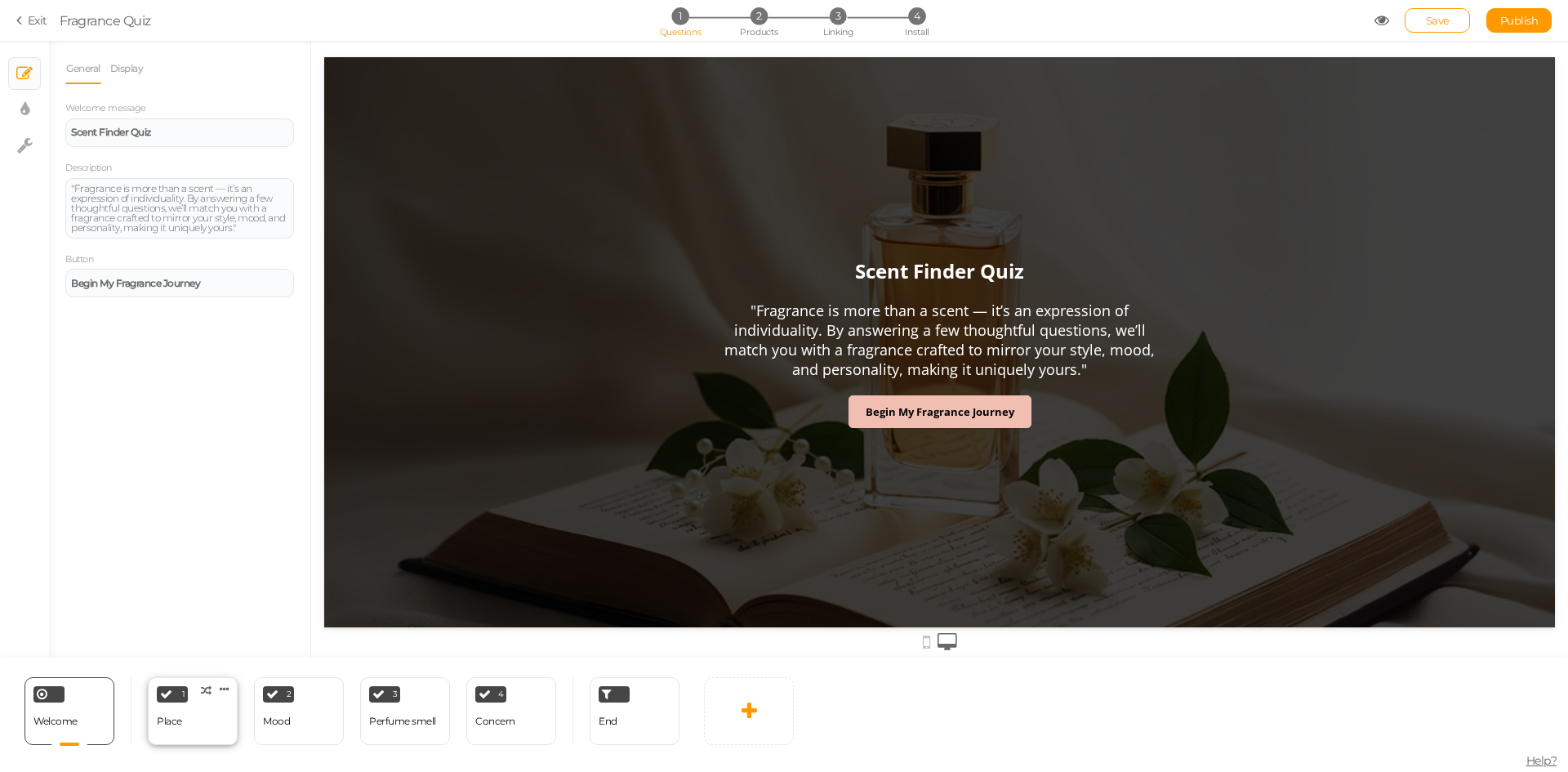
click at [201, 716] on div "1 Place × Define the conditions to show this slide. Clone Change type Delete" at bounding box center [193, 710] width 90 height 67
select select "2"
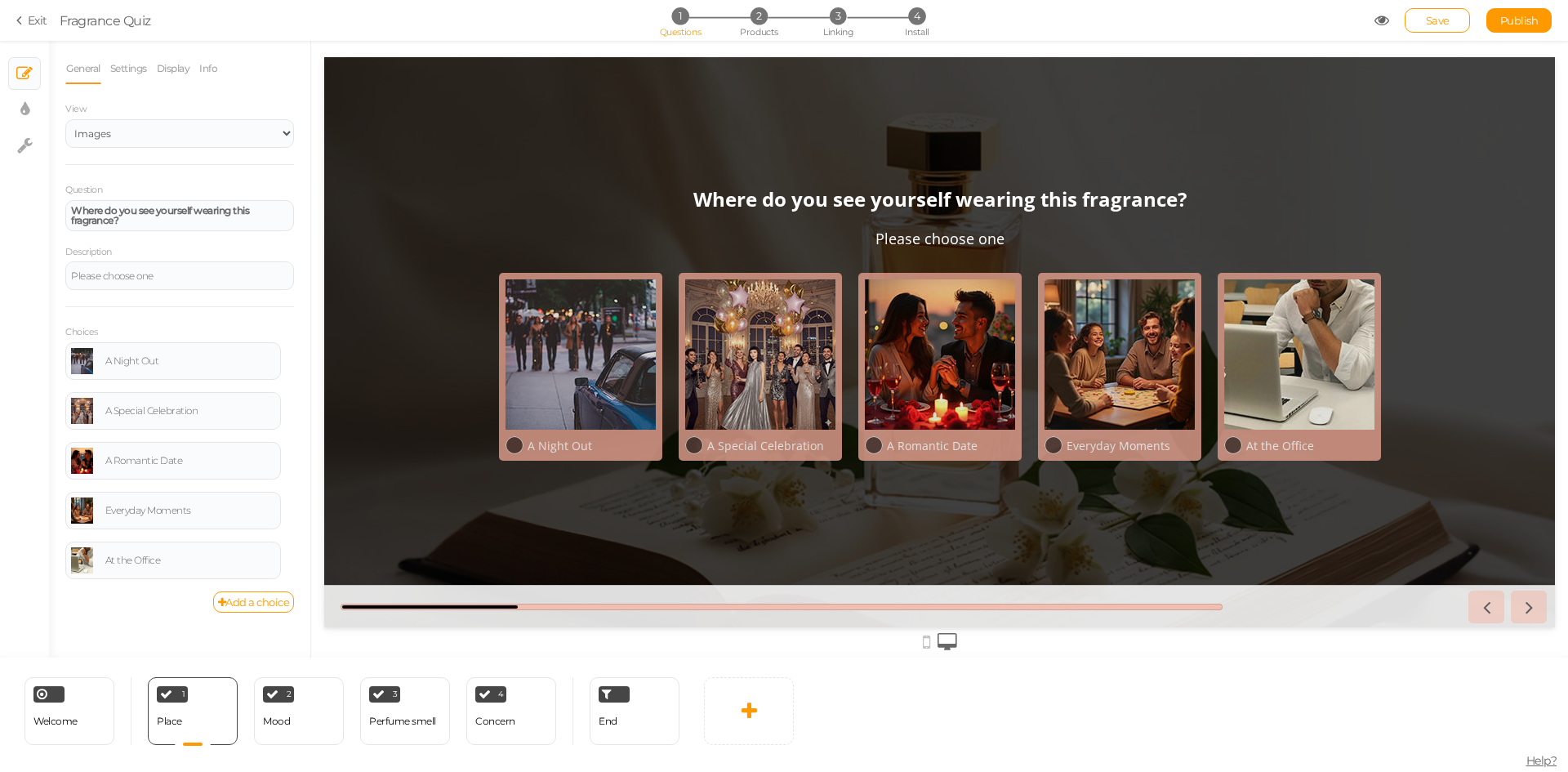
click at [748, 40] on section "Exit Fragrance Quiz 1 Questions 2 Products 3 Linking 4 Install Save Publish Vie…" at bounding box center [784, 20] width 1568 height 40
click at [758, 31] on span "Products" at bounding box center [759, 32] width 39 height 12
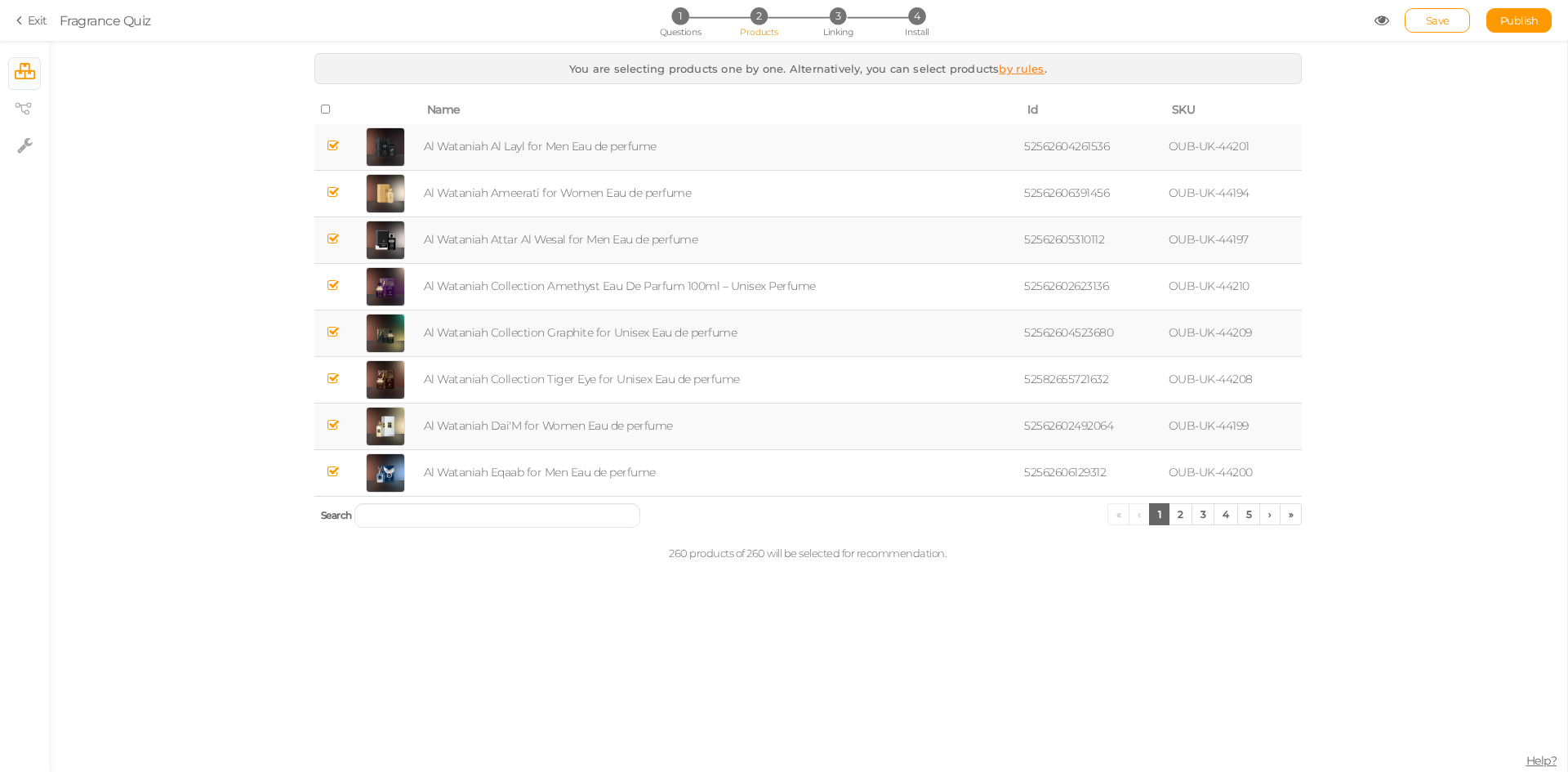
click at [822, 28] on div "1 Questions 2 Products 3 Linking 4 Install" at bounding box center [783, 22] width 342 height 30
click at [841, 30] on span "Linking" at bounding box center [838, 32] width 30 height 12
